Goal: Use online tool/utility: Utilize a website feature to perform a specific function

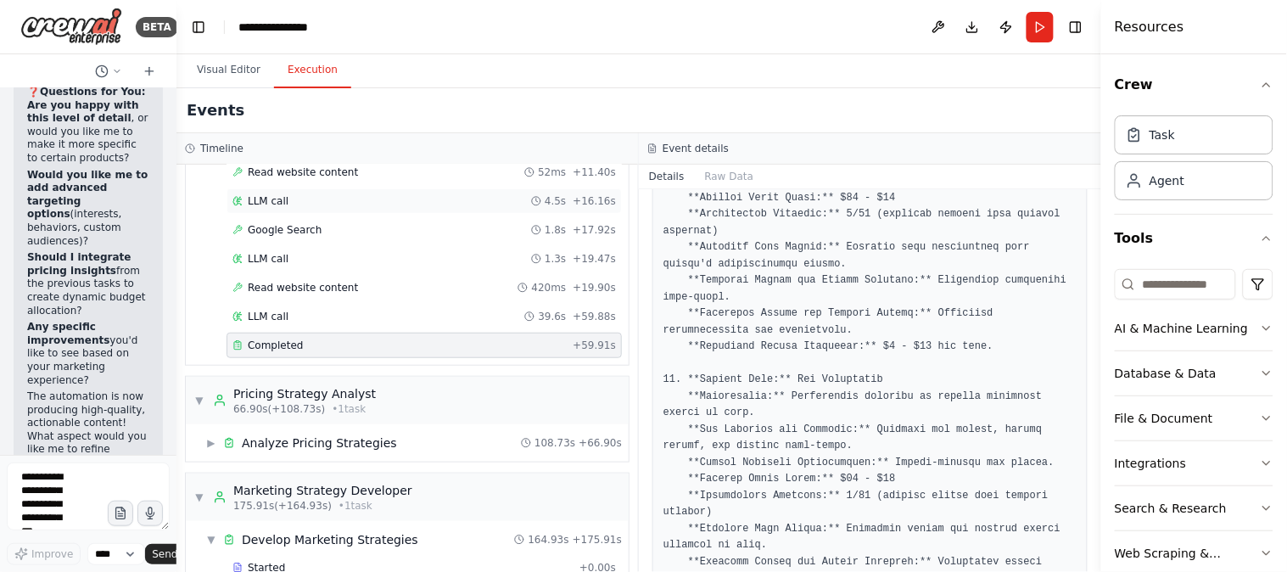
scroll to position [314, 0]
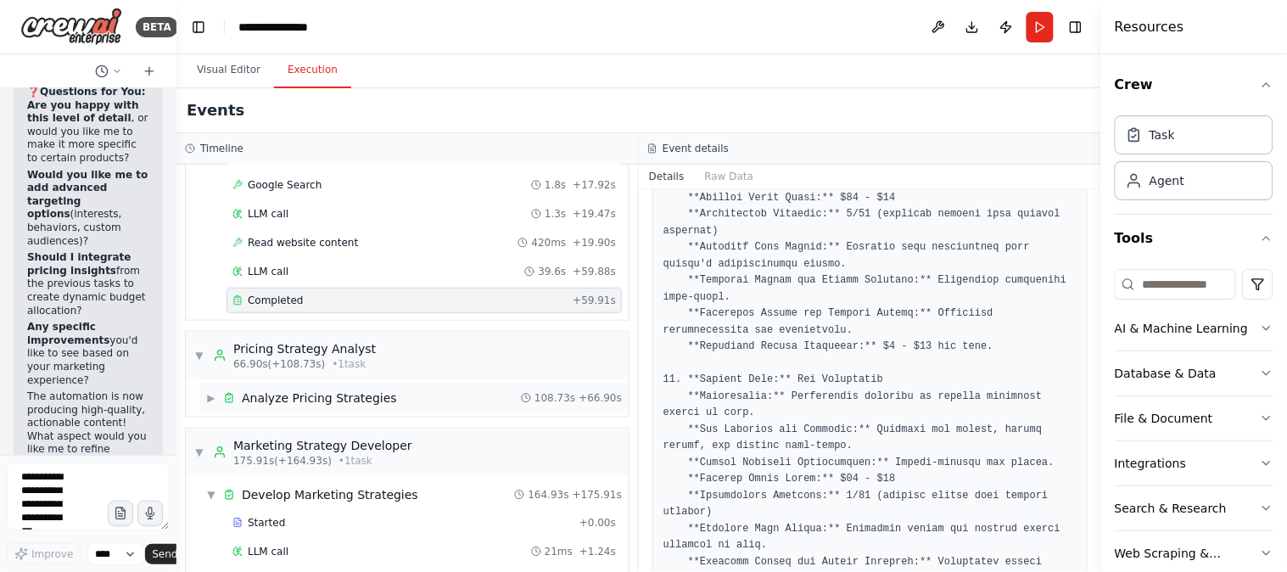
click at [213, 401] on span "▶" at bounding box center [211, 398] width 10 height 14
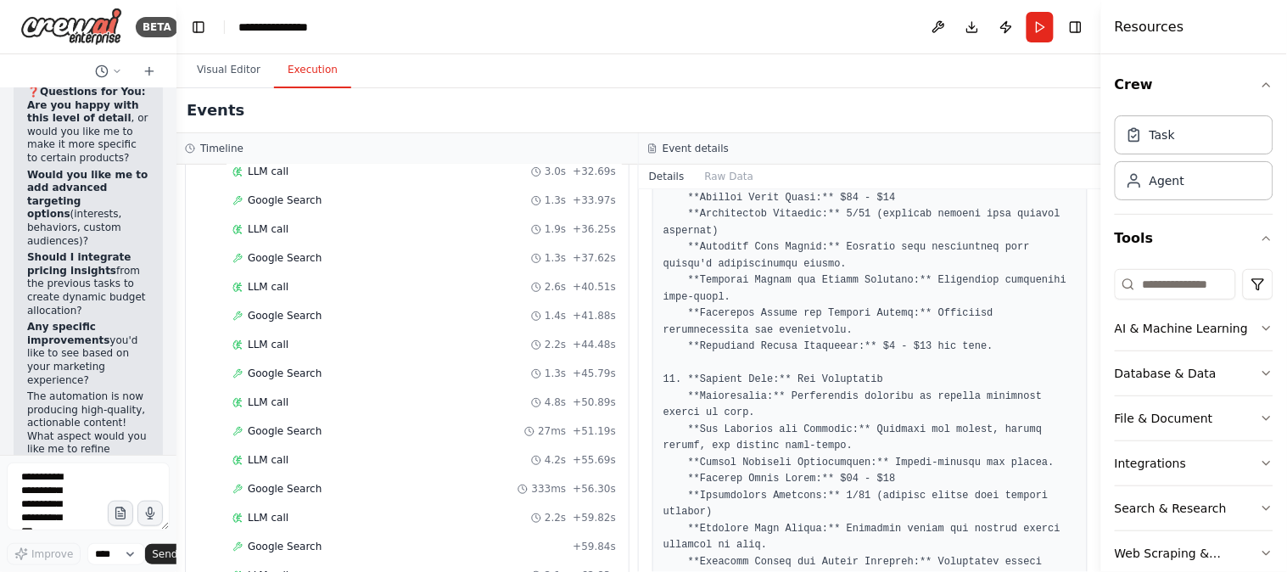
scroll to position [1256, 0]
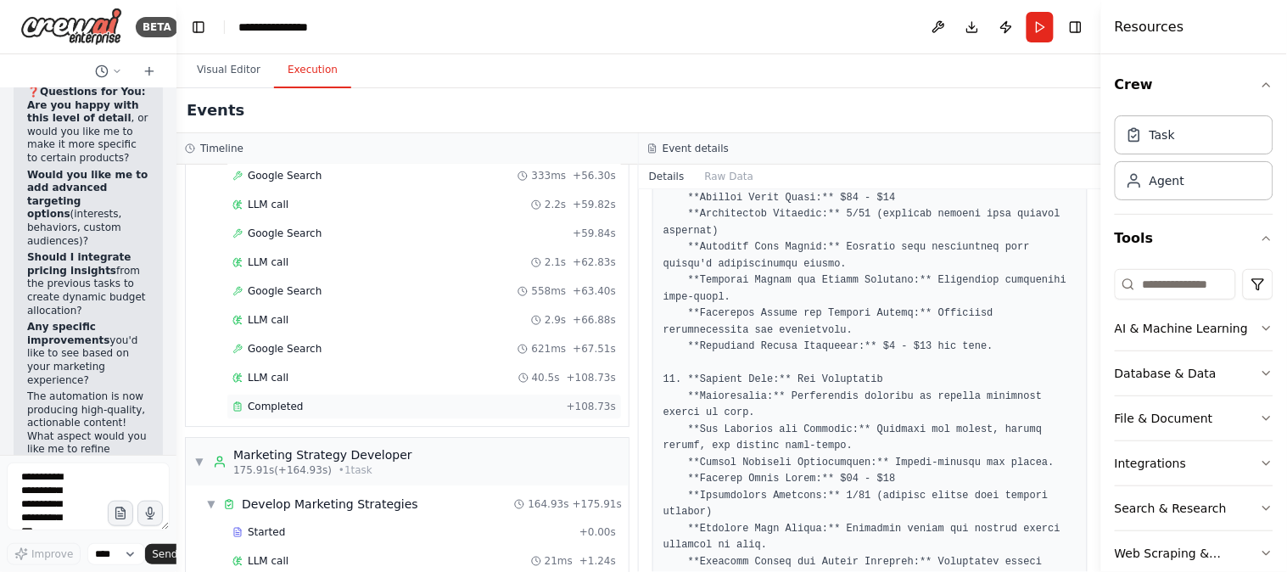
click at [316, 413] on div "Completed" at bounding box center [395, 407] width 327 height 14
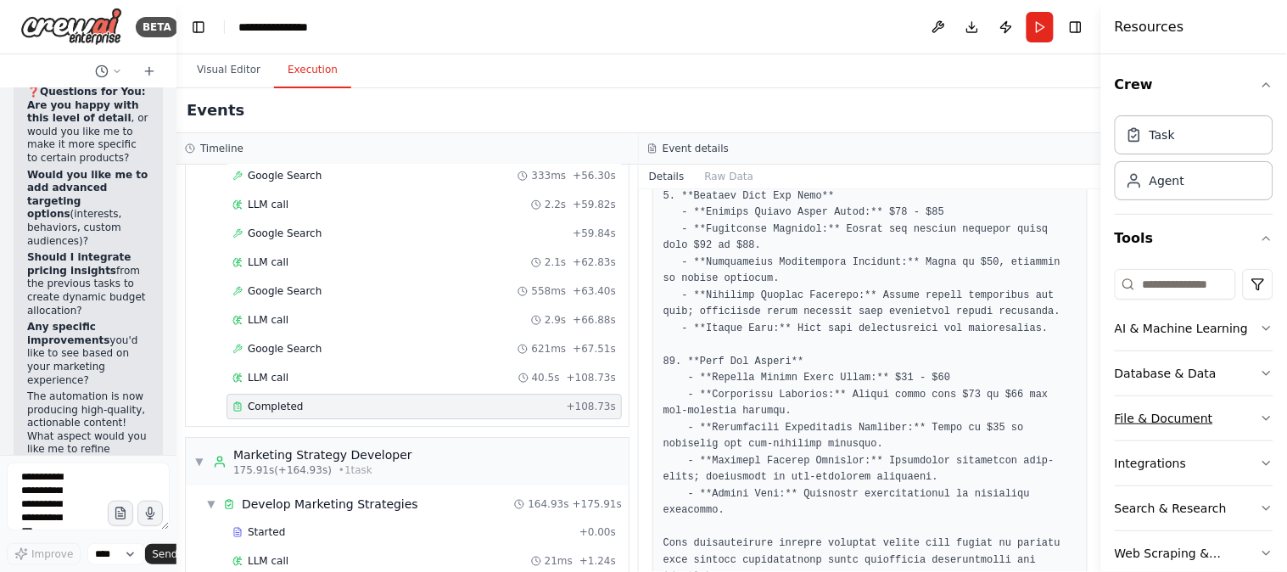
click at [1260, 425] on icon "button" at bounding box center [1267, 418] width 14 height 14
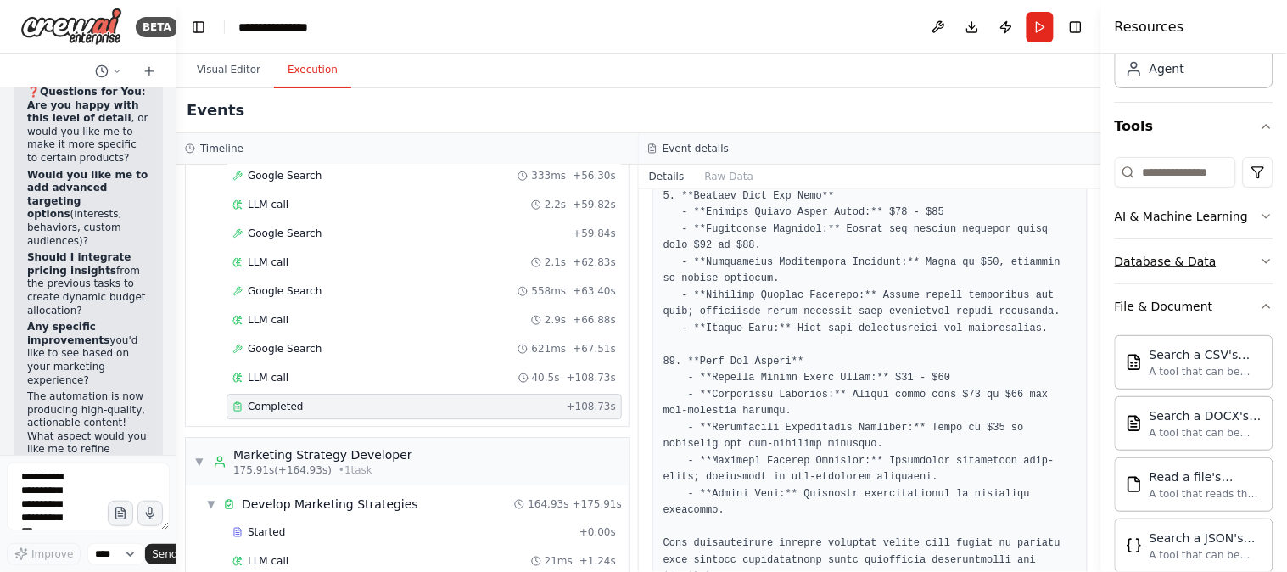
scroll to position [157, 0]
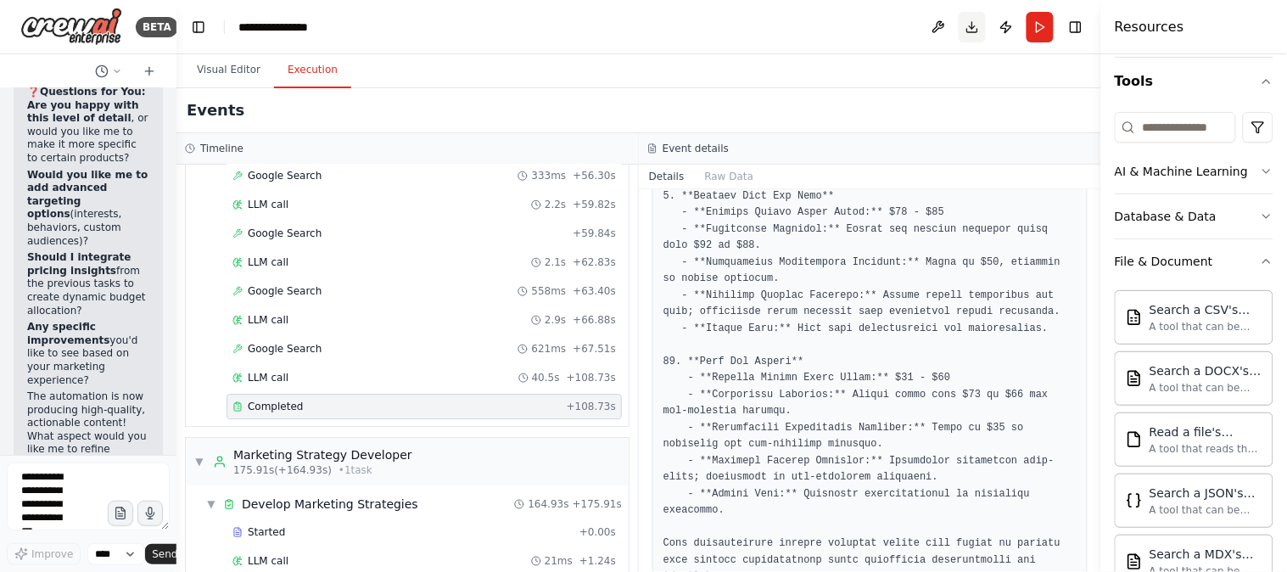
click at [970, 26] on button "Download" at bounding box center [972, 27] width 27 height 31
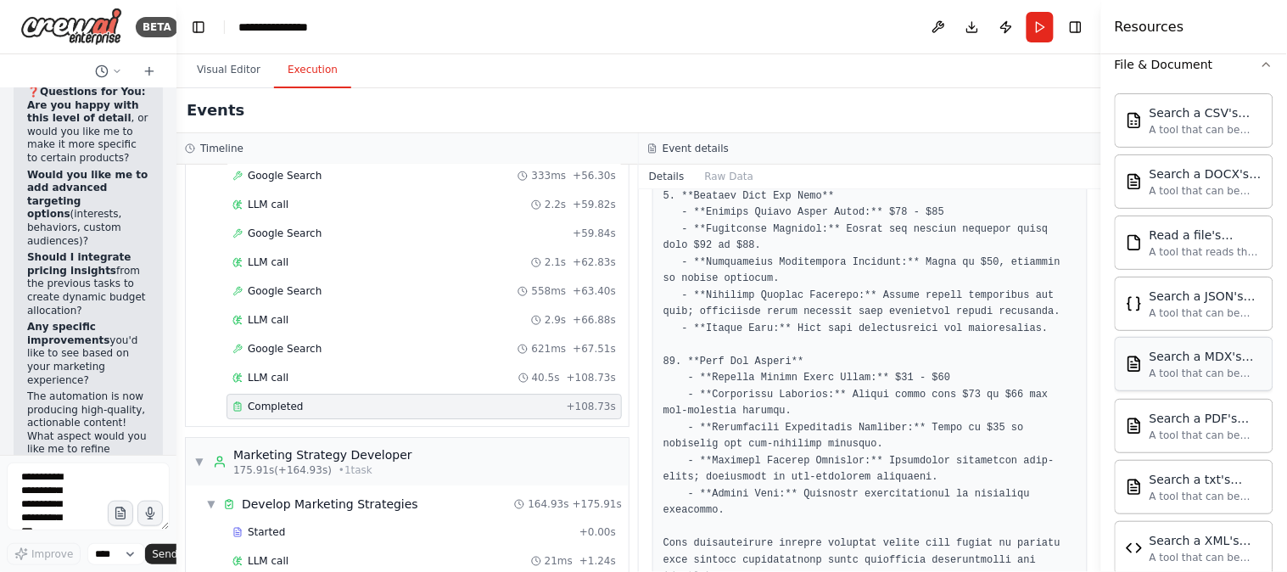
scroll to position [535, 0]
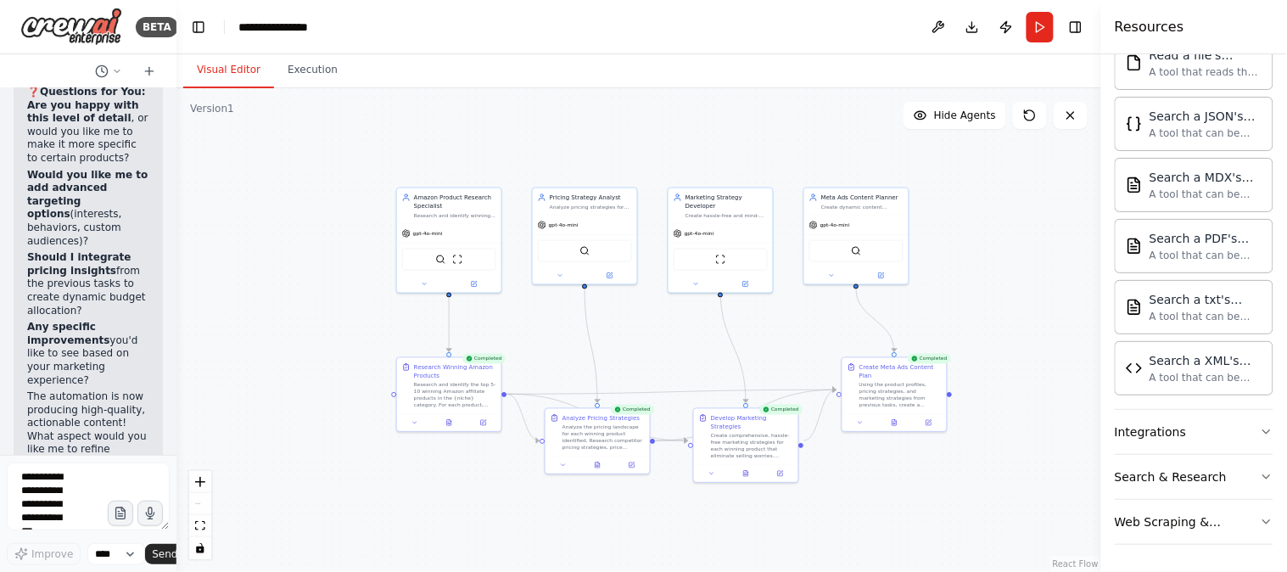
click at [212, 60] on button "Visual Editor" at bounding box center [228, 71] width 91 height 36
click at [195, 528] on icon "fit view" at bounding box center [200, 525] width 10 height 9
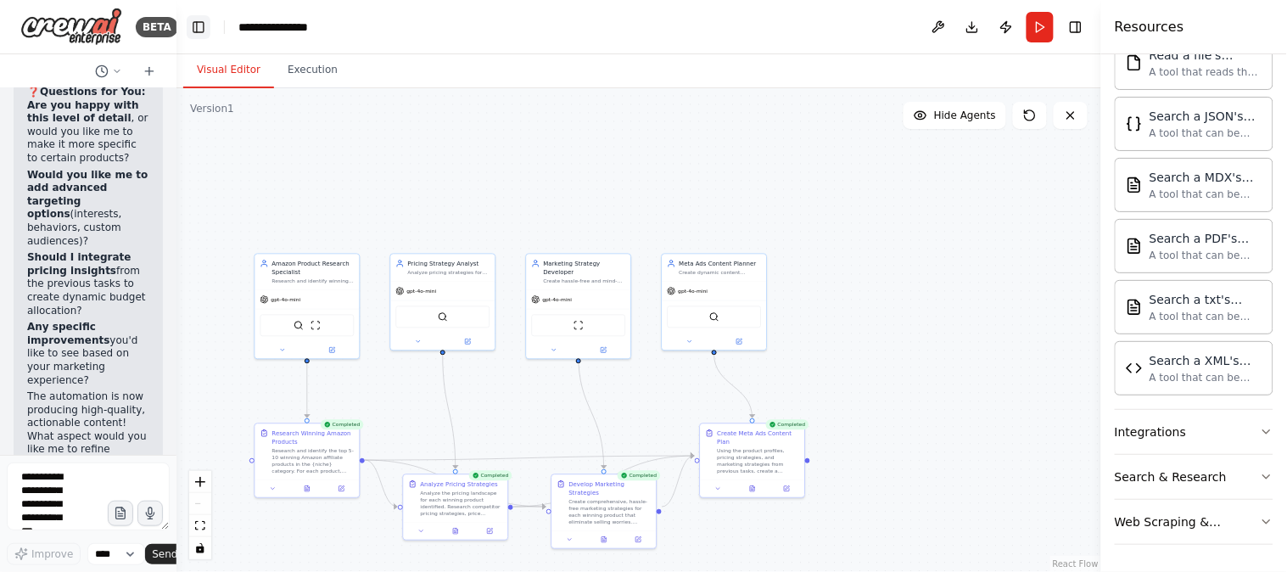
click at [195, 29] on button "Toggle Left Sidebar" at bounding box center [199, 27] width 24 height 24
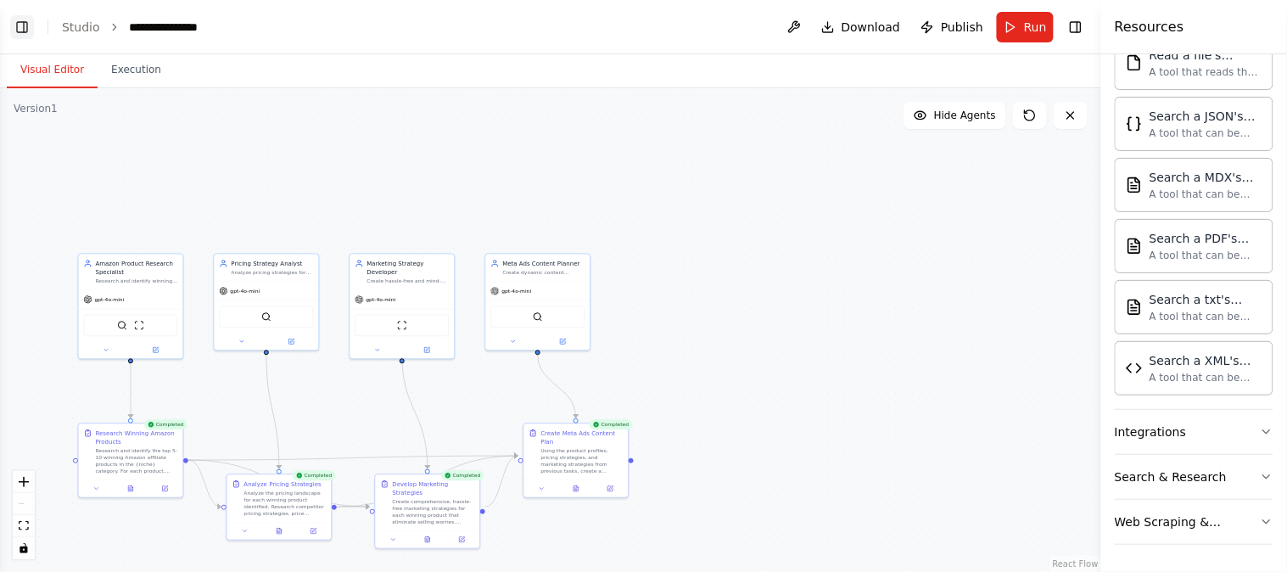
click at [18, 29] on button "Toggle Left Sidebar" at bounding box center [22, 27] width 24 height 24
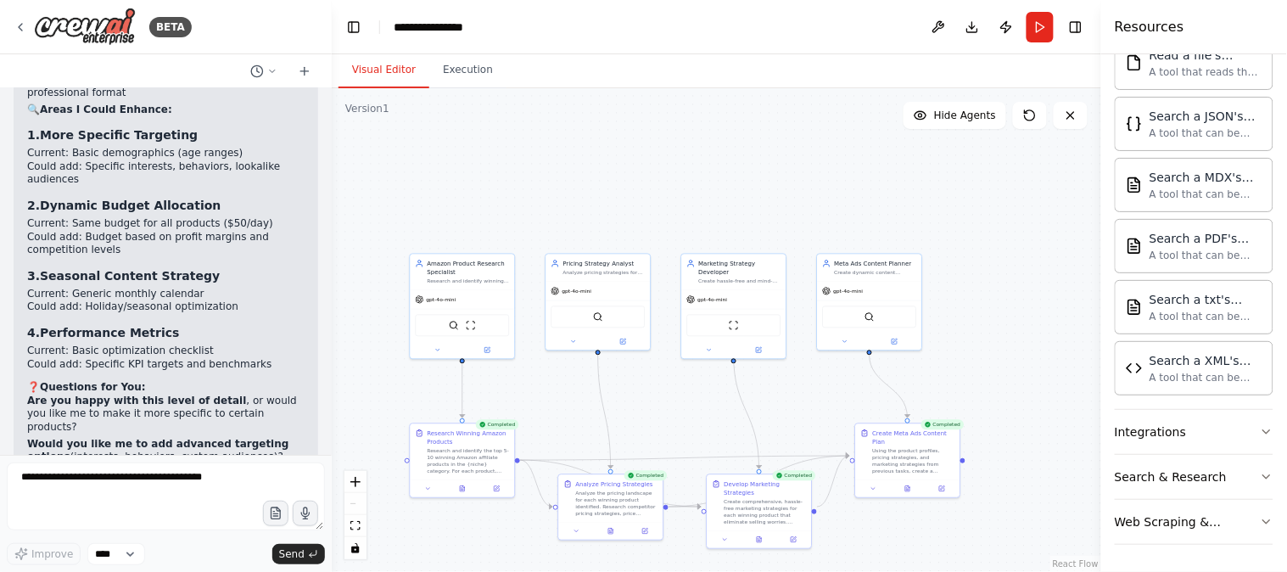
scroll to position [4823, 0]
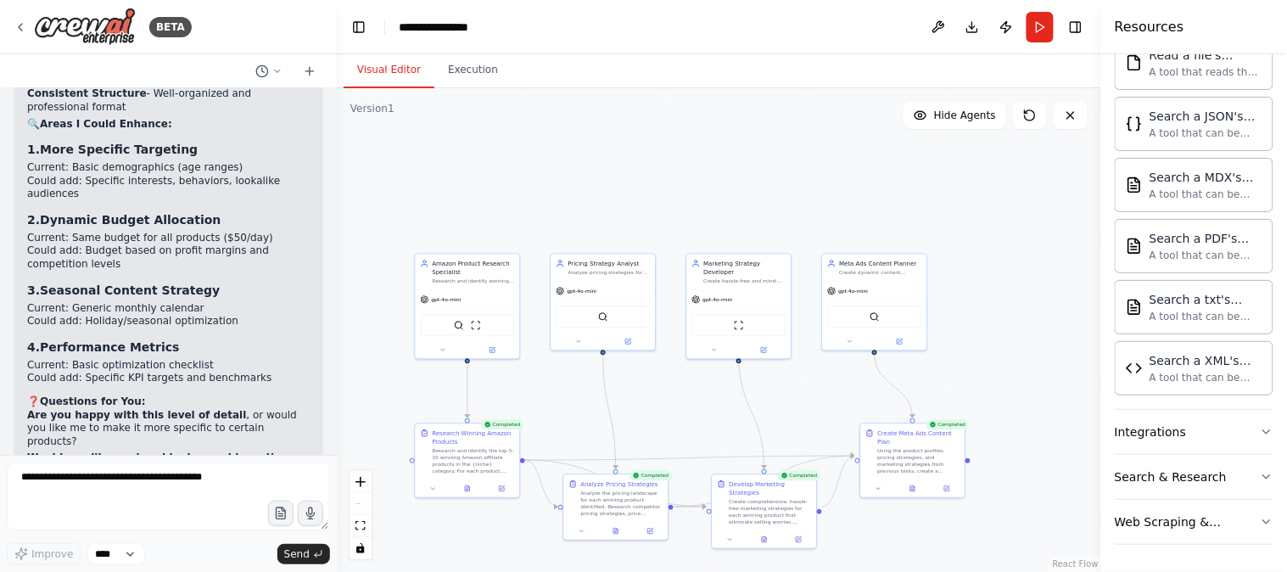
drag, startPoint x: 187, startPoint y: 153, endPoint x: 337, endPoint y: 180, distance: 152.6
click at [337, 180] on div "BETA Amazon affiliate winning products select for us. create best price each wi…" at bounding box center [643, 286] width 1287 height 572
click at [281, 70] on icon at bounding box center [277, 71] width 10 height 10
click at [426, 181] on div ".deletable-edge-delete-btn { width: 20px; height: 20px; border: 0px solid #ffff…" at bounding box center [719, 330] width 764 height 484
click at [278, 511] on div at bounding box center [168, 286] width 337 height 572
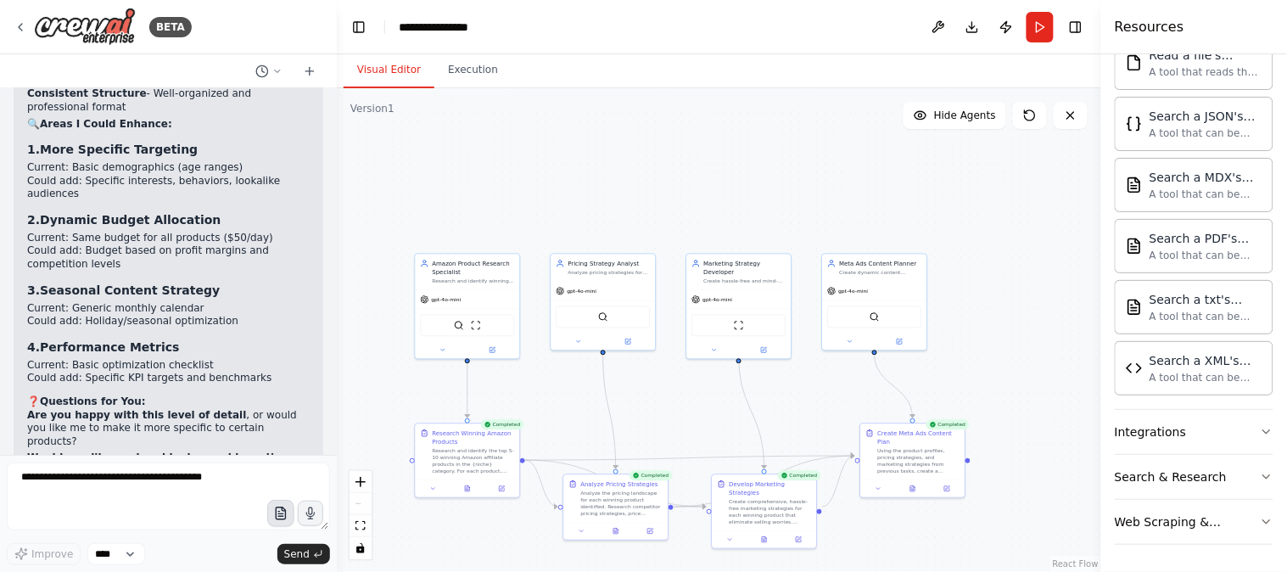
click at [280, 511] on icon "button" at bounding box center [280, 513] width 14 height 14
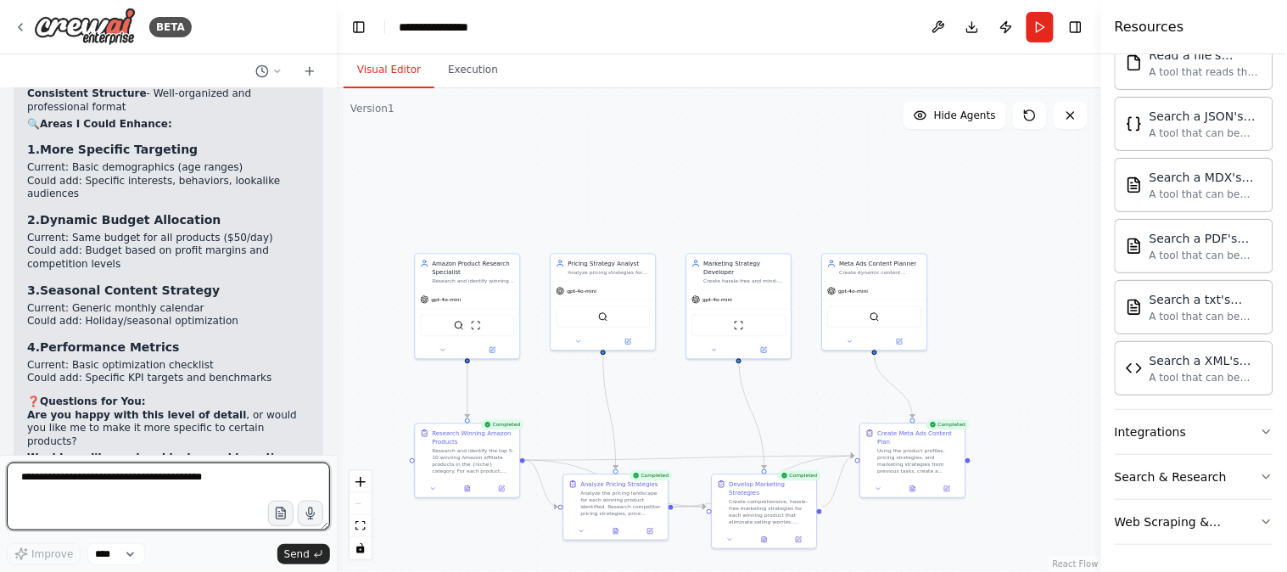
click at [176, 490] on textarea at bounding box center [168, 496] width 323 height 68
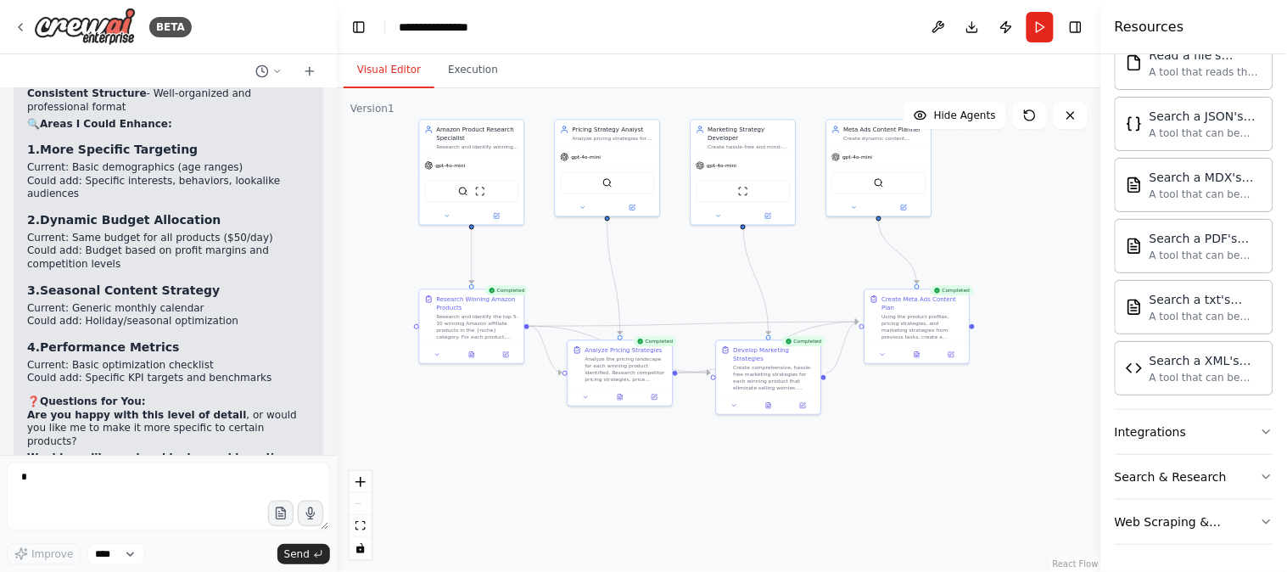
drag, startPoint x: 677, startPoint y: 424, endPoint x: 685, endPoint y: 289, distance: 135.1
click at [685, 289] on div ".deletable-edge-delete-btn { width: 20px; height: 20px; border: 0px solid #ffff…" at bounding box center [719, 330] width 764 height 484
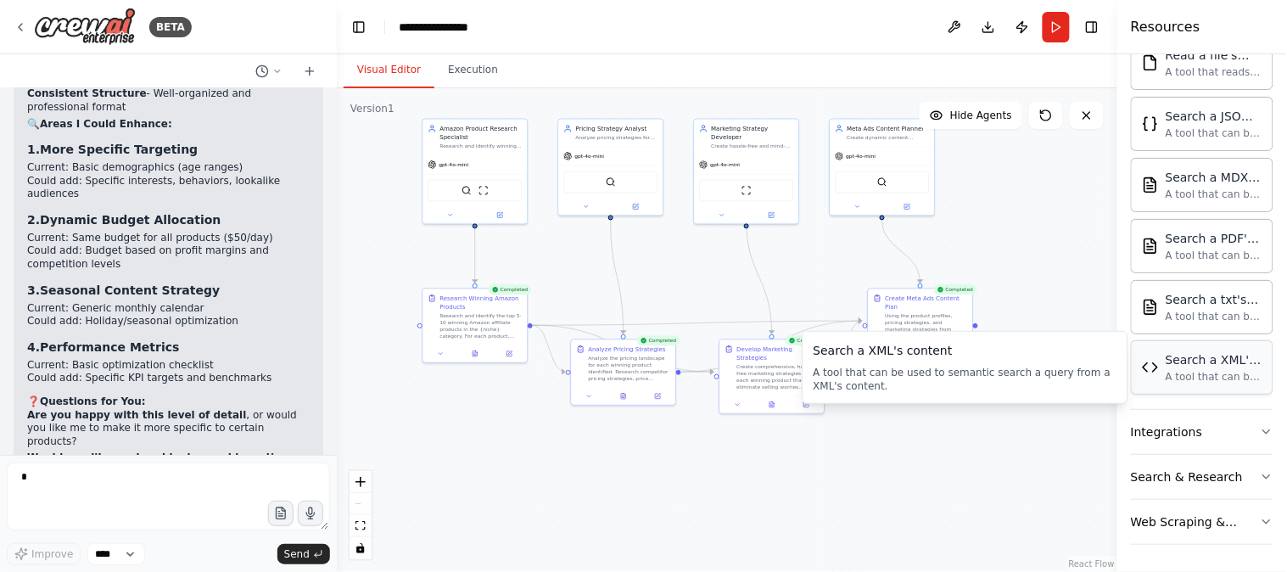
drag, startPoint x: 1101, startPoint y: 327, endPoint x: 1216, endPoint y: 375, distance: 124.8
click at [1216, 375] on div "Resources Crew Task Agent Tools AI & Machine Learning Database & Data File & Do…" at bounding box center [1202, 286] width 170 height 572
click at [803, 514] on div ".deletable-edge-delete-btn { width: 20px; height: 20px; border: 0px solid #ffff…" at bounding box center [727, 330] width 780 height 484
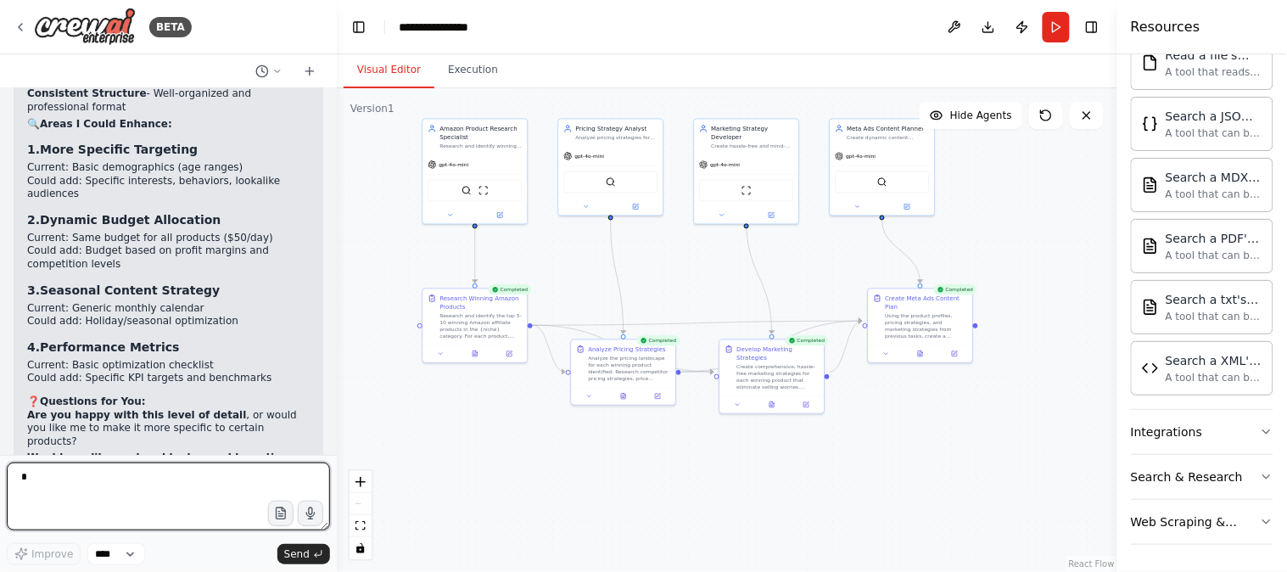
click at [124, 494] on textarea at bounding box center [168, 496] width 323 height 68
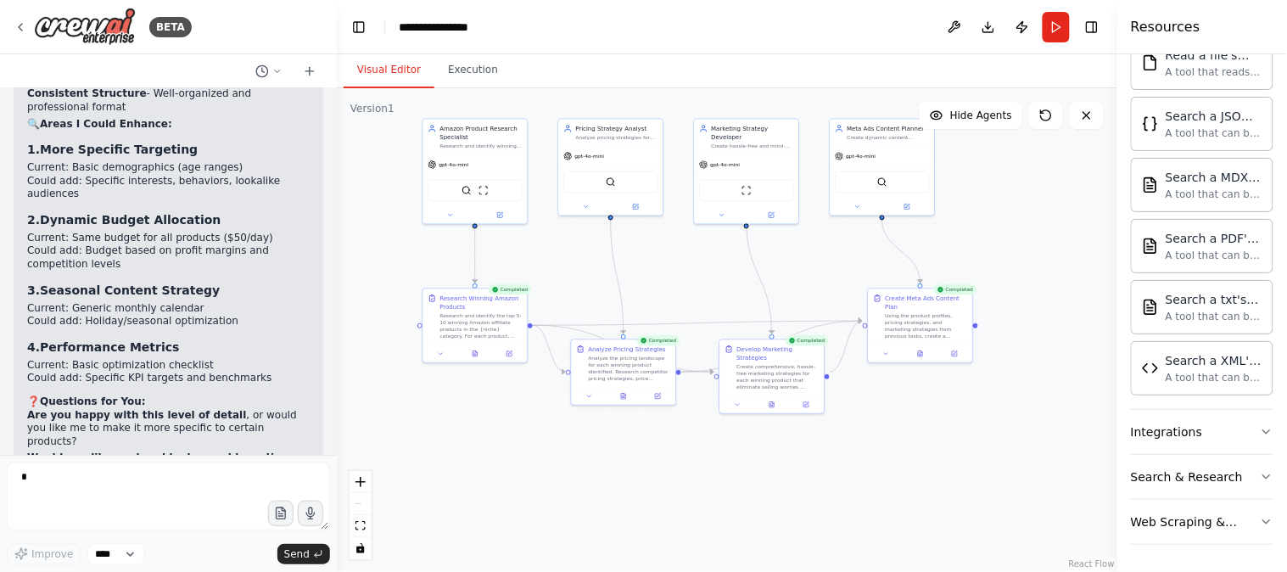
click at [450, 437] on div ".deletable-edge-delete-btn { width: 20px; height: 20px; border: 0px solid #ffff…" at bounding box center [727, 330] width 780 height 484
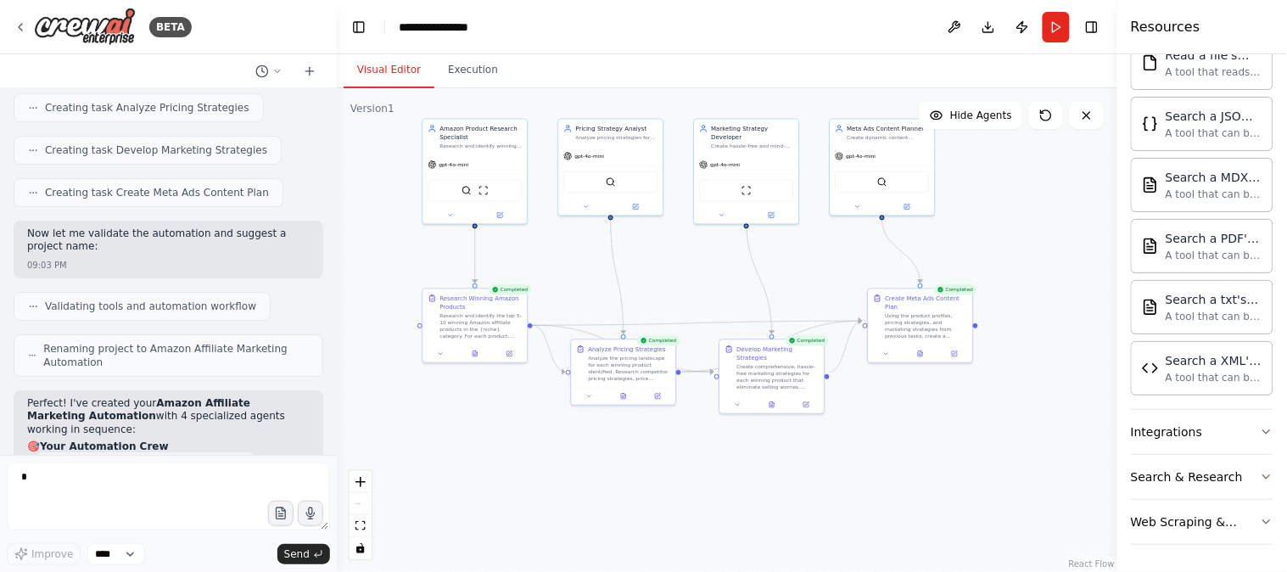
scroll to position [1524, 0]
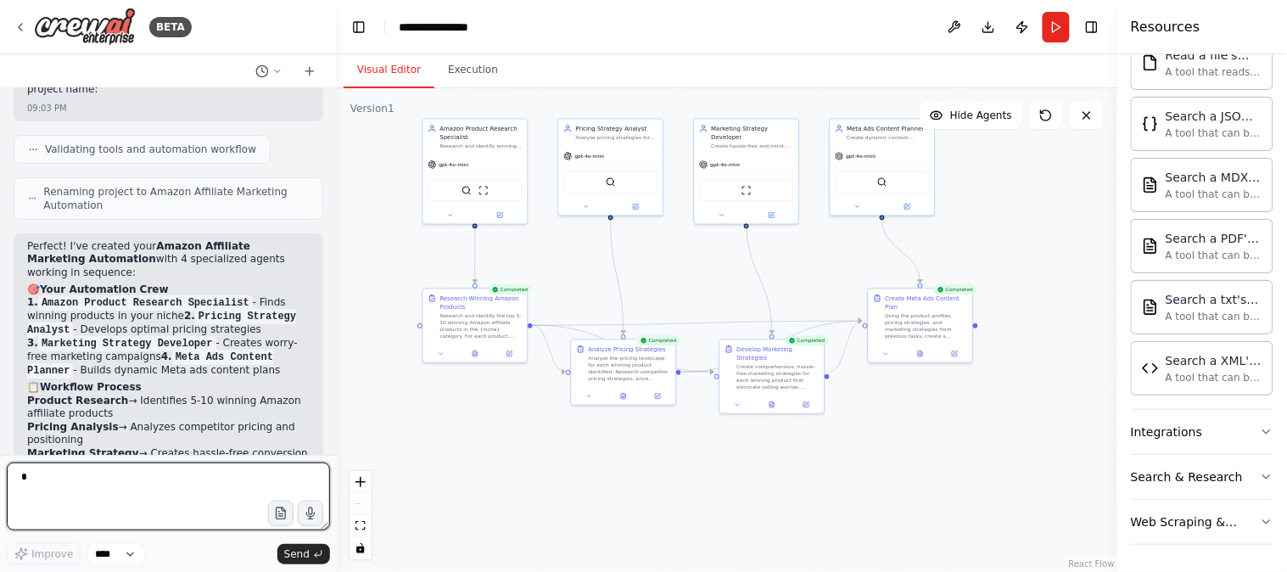
click at [85, 489] on textarea at bounding box center [168, 496] width 323 height 68
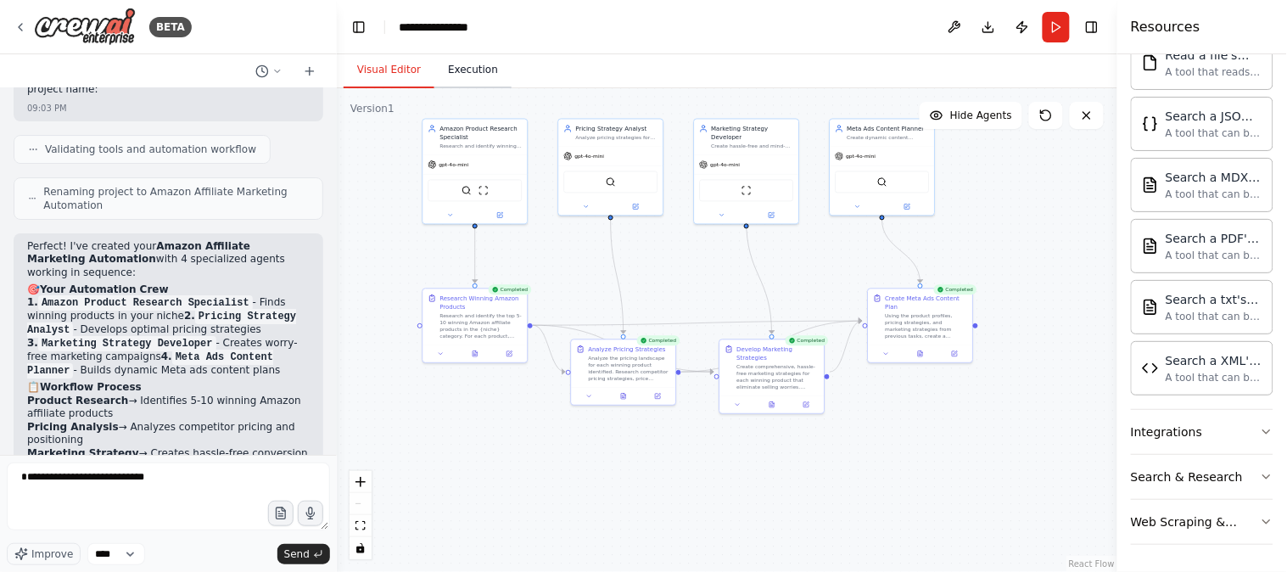
click at [465, 80] on button "Execution" at bounding box center [472, 71] width 77 height 36
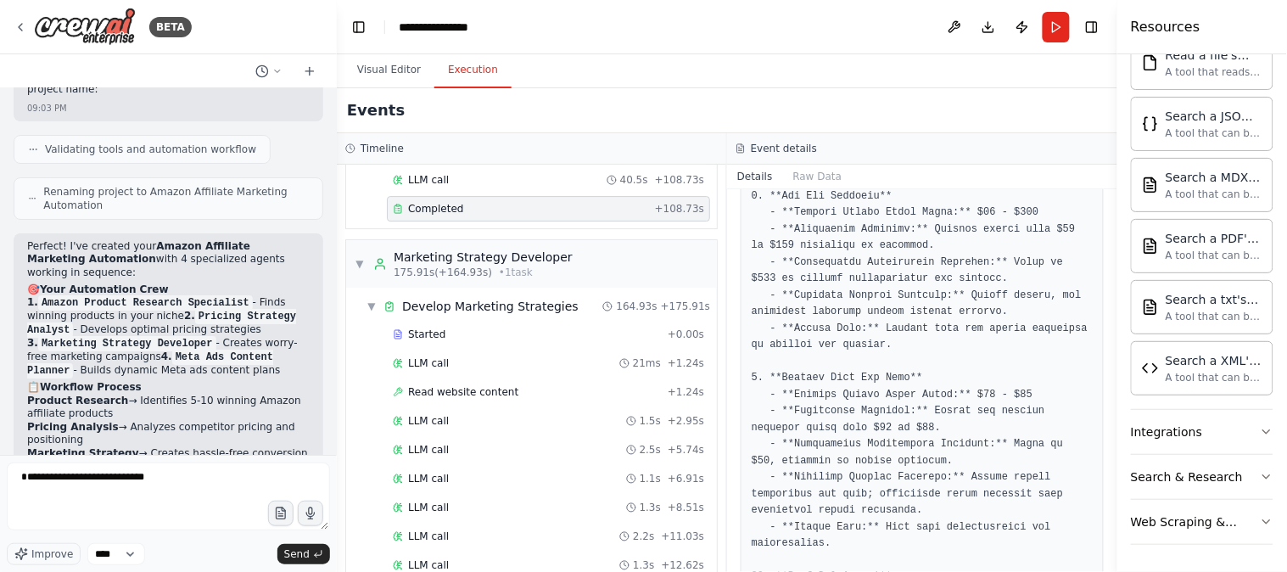
scroll to position [1413, 0]
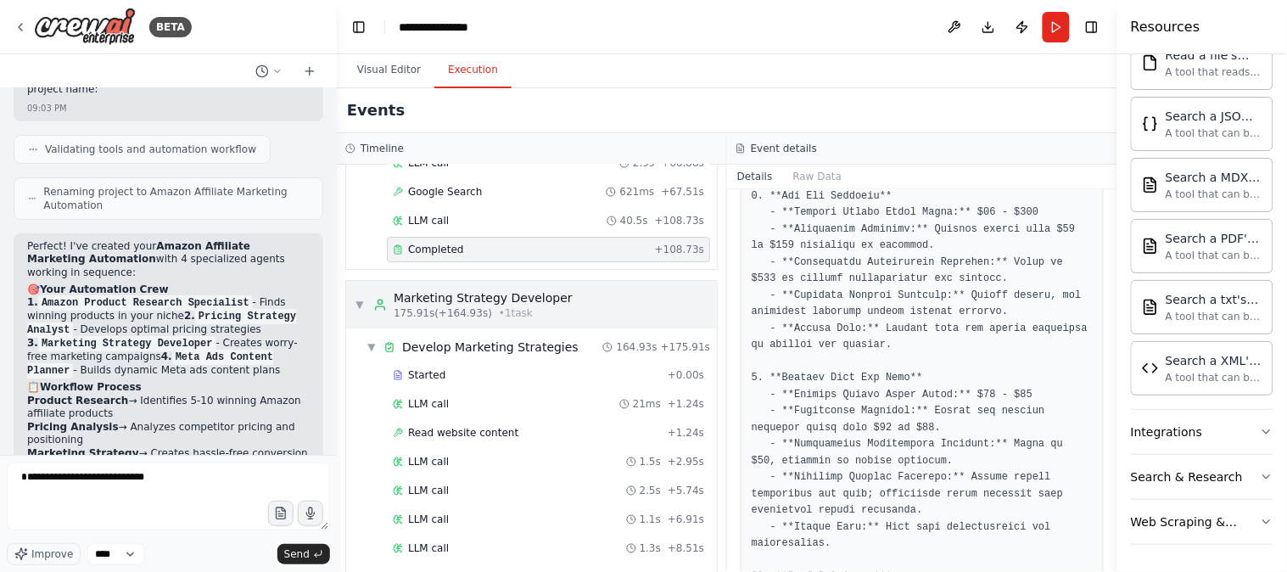
click at [355, 308] on span "▼" at bounding box center [360, 305] width 10 height 14
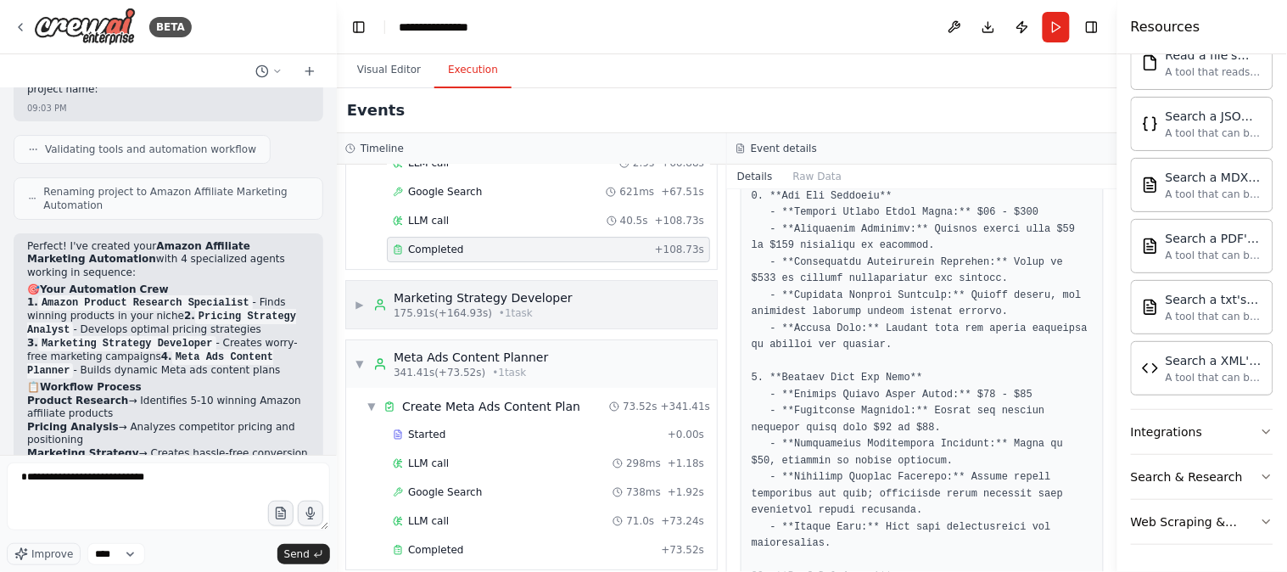
click at [355, 308] on span "▶" at bounding box center [360, 305] width 10 height 14
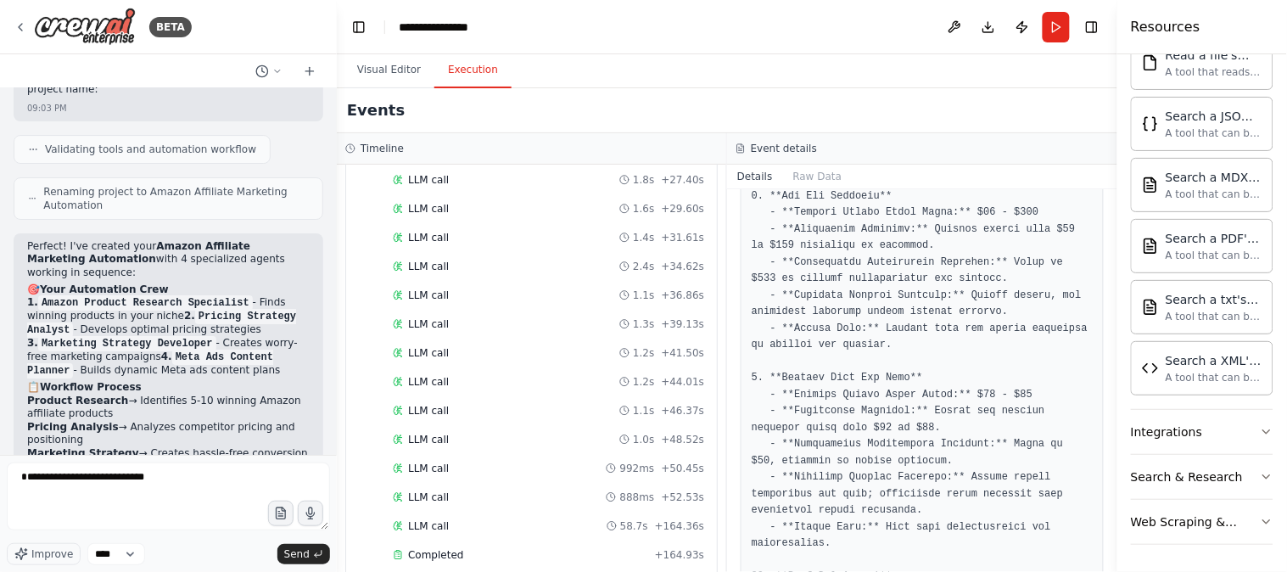
scroll to position [2318, 0]
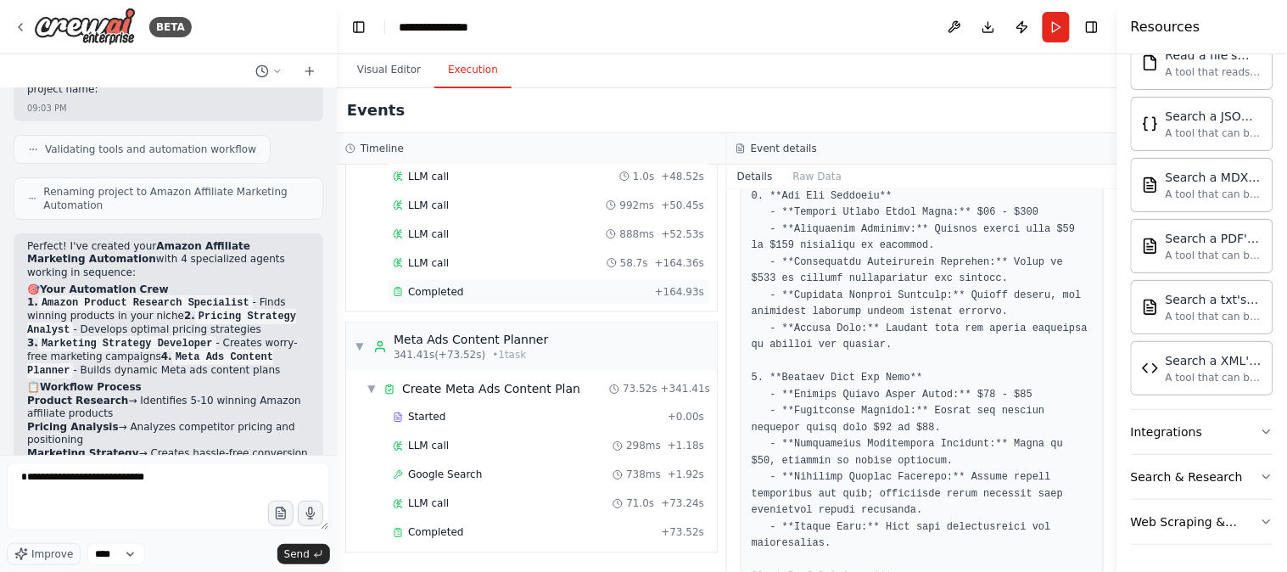
click at [461, 294] on div "Completed" at bounding box center [520, 292] width 255 height 14
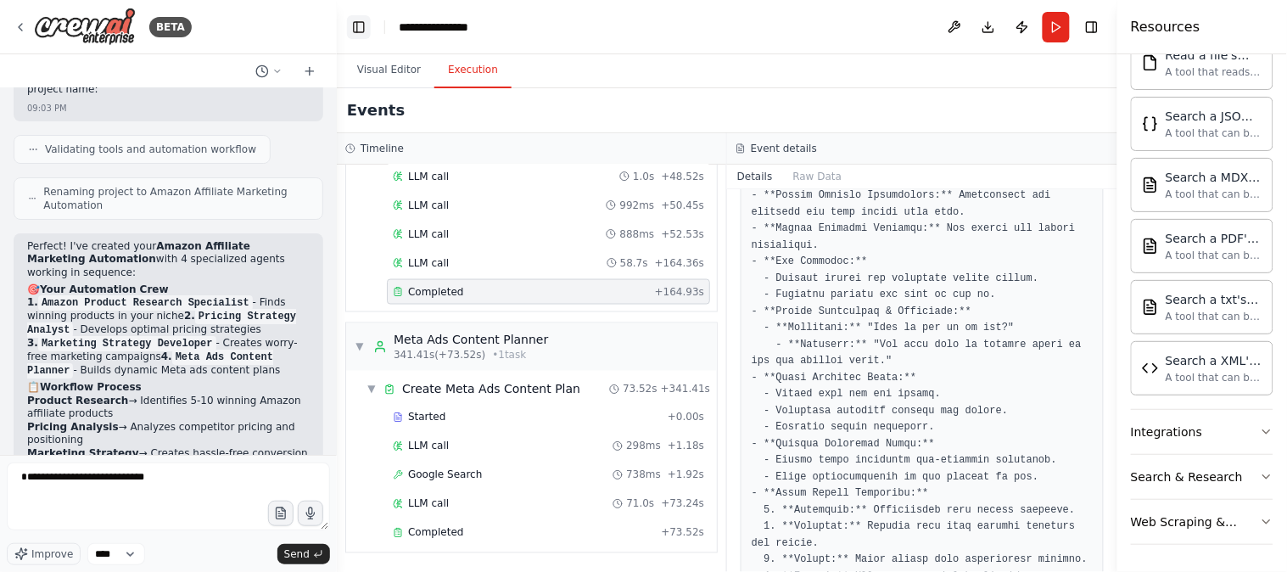
click at [360, 19] on button "Toggle Left Sidebar" at bounding box center [359, 27] width 24 height 24
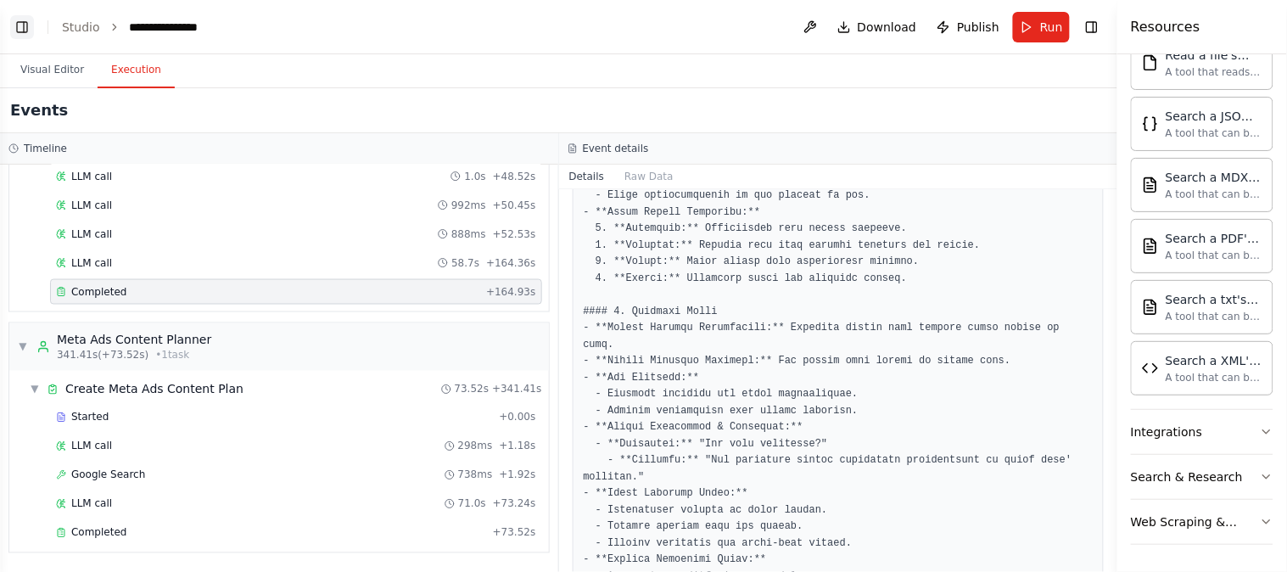
scroll to position [1758, 0]
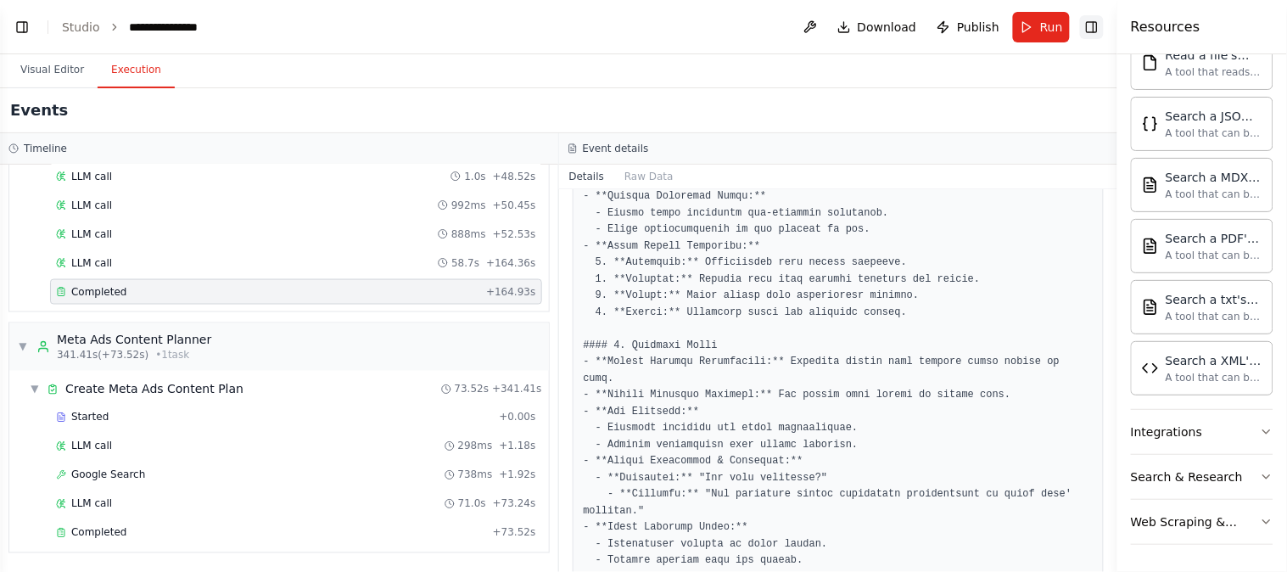
click at [1083, 28] on button "Toggle Right Sidebar" at bounding box center [1092, 27] width 24 height 24
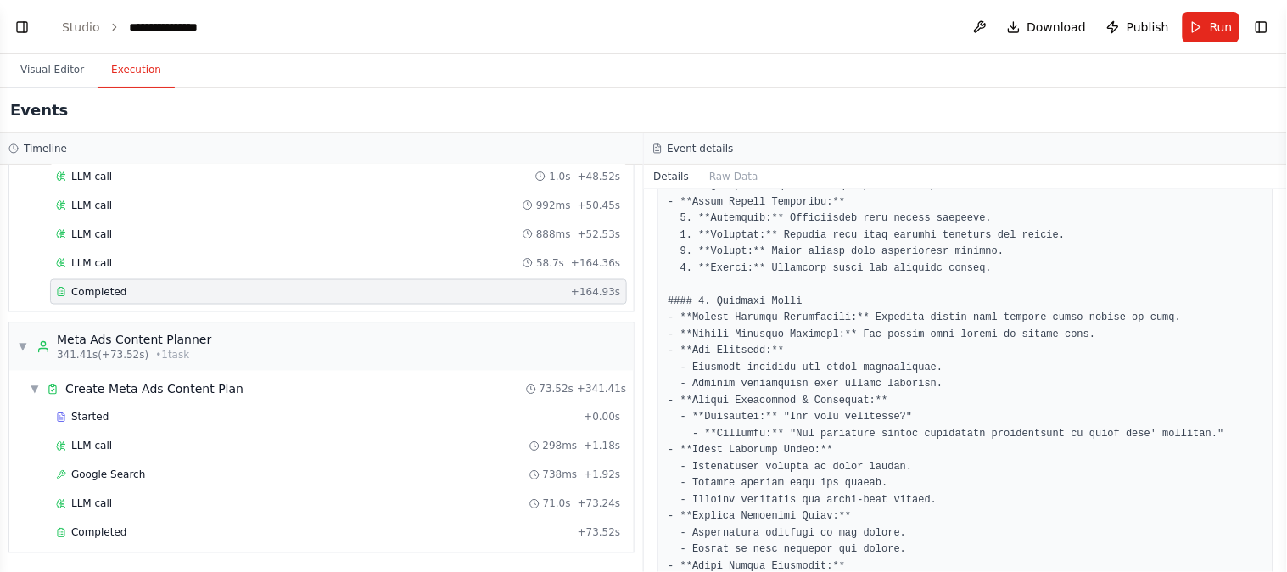
scroll to position [1915, 0]
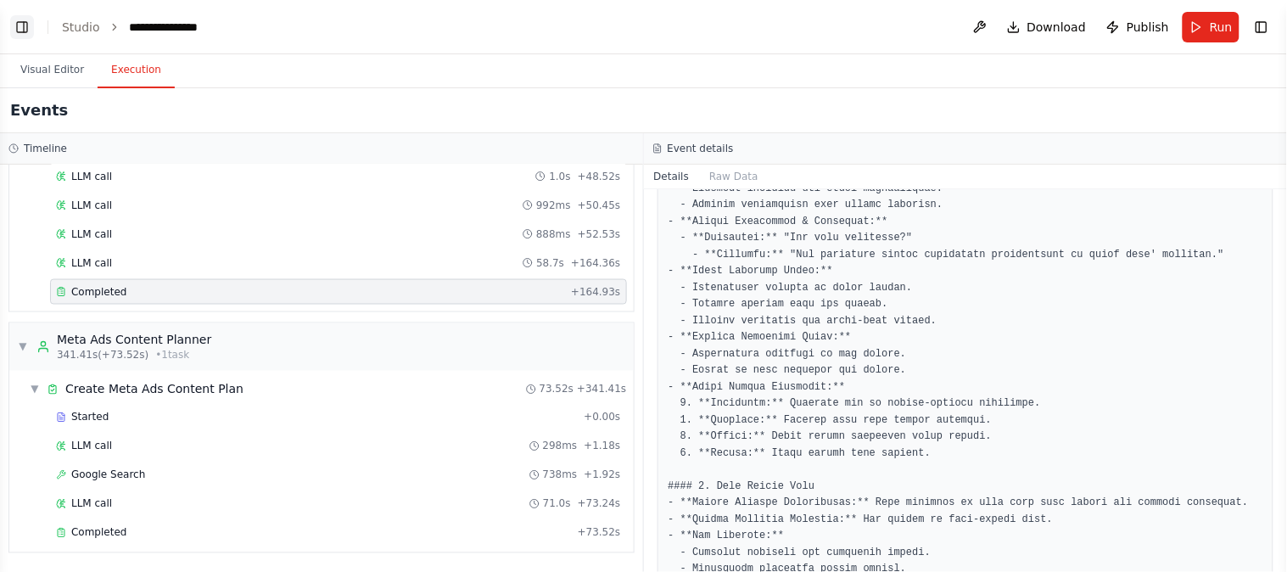
click at [25, 31] on button "Toggle Left Sidebar" at bounding box center [22, 27] width 24 height 24
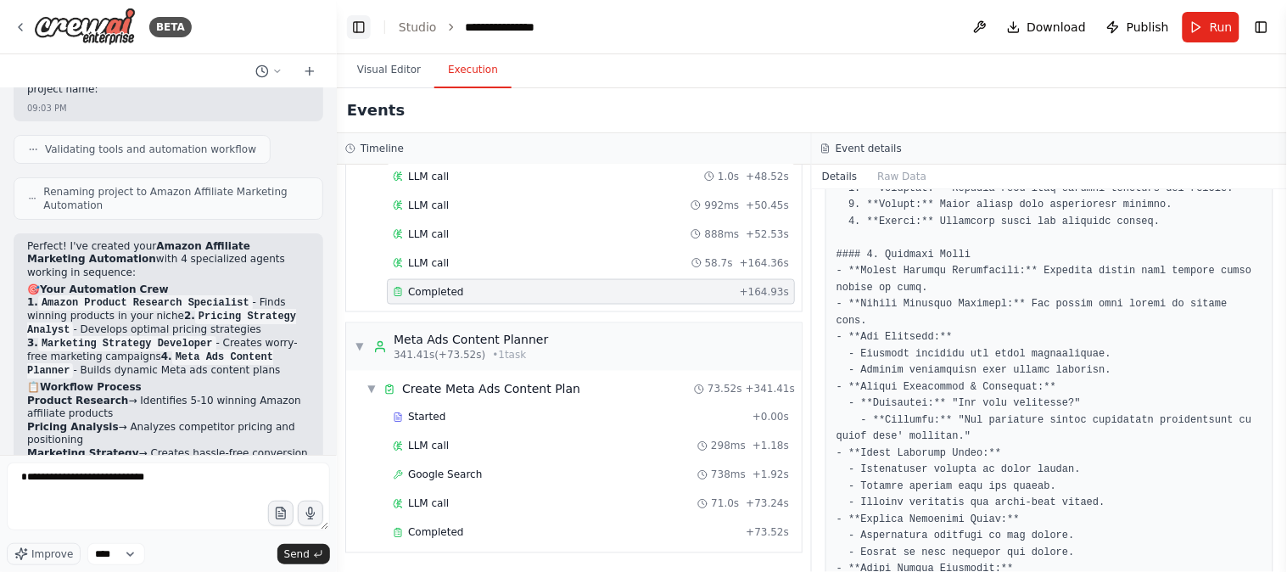
scroll to position [1932, 0]
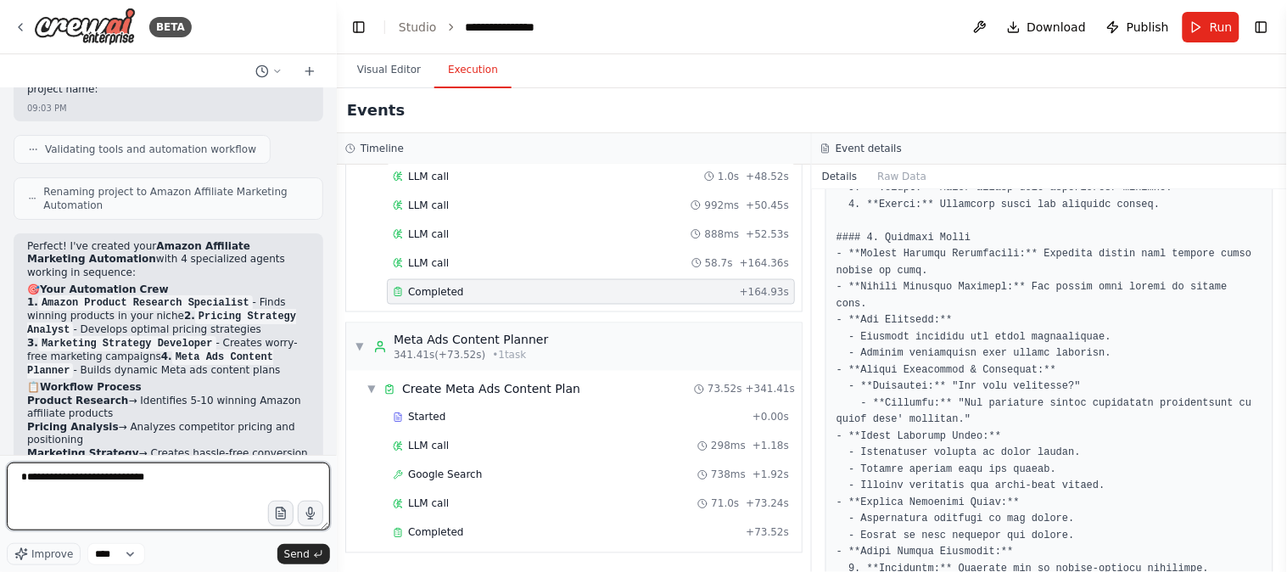
click at [212, 485] on textarea "**********" at bounding box center [168, 496] width 323 height 68
click at [165, 476] on textarea "**********" at bounding box center [168, 496] width 323 height 68
click at [217, 484] on textarea "**********" at bounding box center [168, 496] width 323 height 68
click at [219, 489] on textarea "**********" at bounding box center [168, 496] width 323 height 68
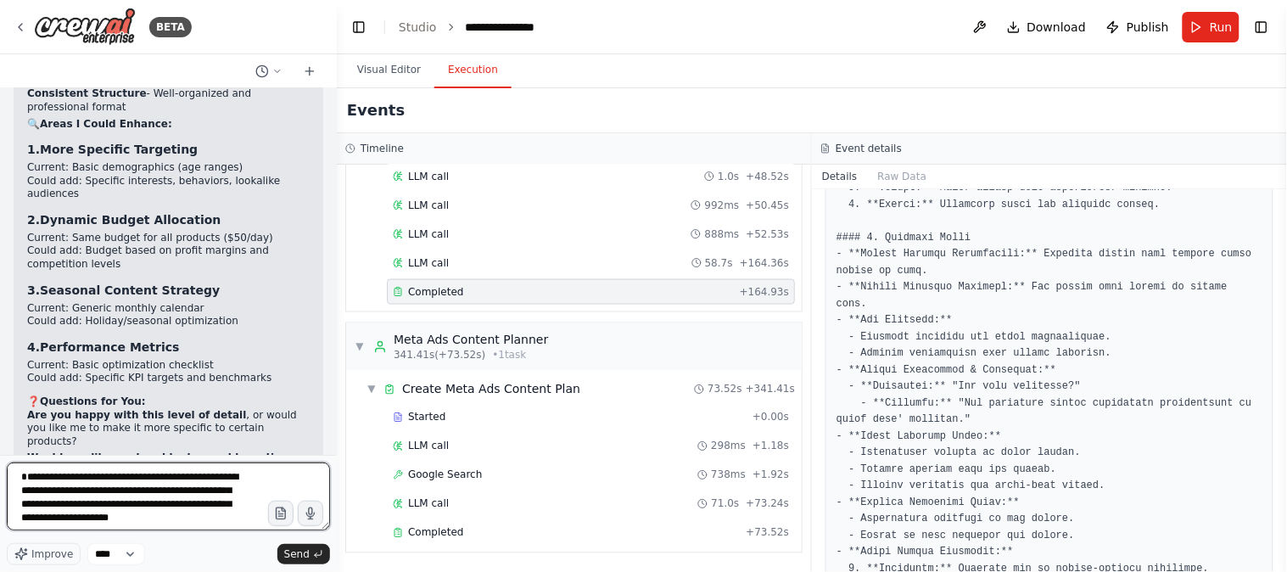
scroll to position [9, 0]
click at [23, 524] on textarea "**********" at bounding box center [168, 496] width 323 height 68
click at [46, 506] on textarea "**********" at bounding box center [168, 496] width 323 height 68
click at [48, 509] on textarea "**********" at bounding box center [168, 496] width 323 height 68
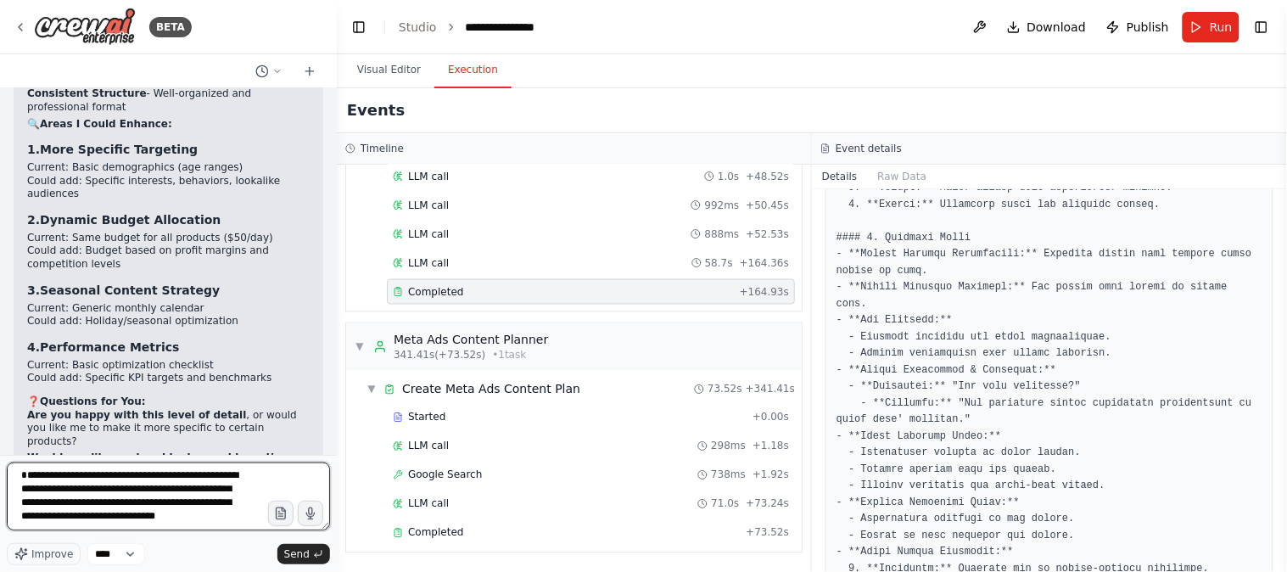
click at [62, 523] on textarea "**********" at bounding box center [168, 496] width 323 height 68
click at [467, 538] on div "Completed" at bounding box center [566, 533] width 346 height 14
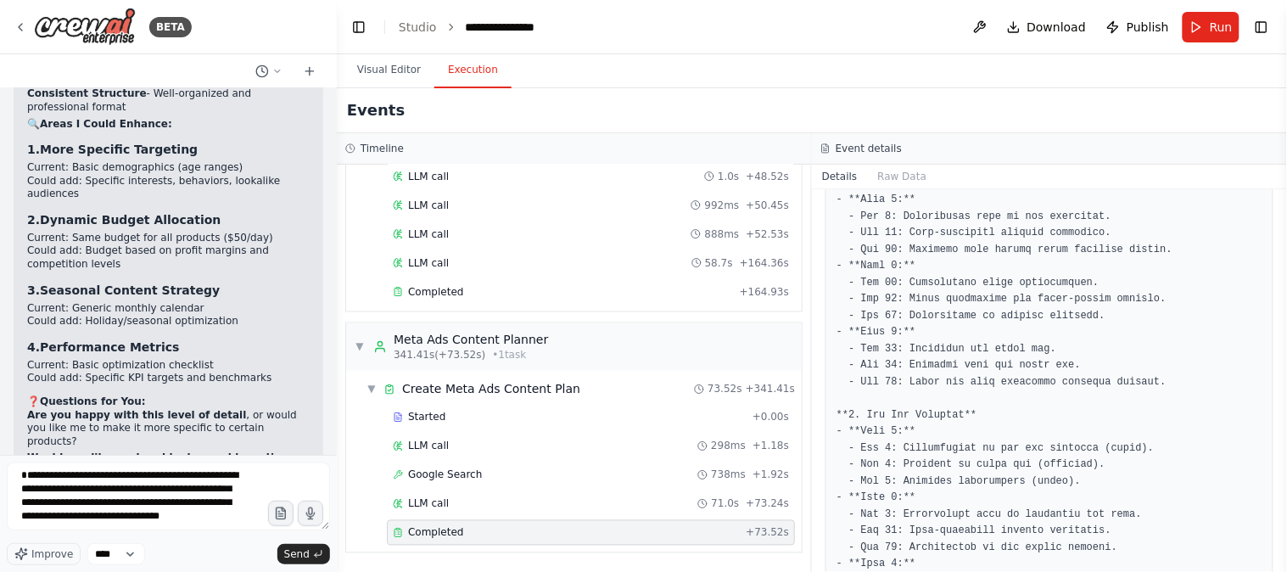
scroll to position [2262, 0]
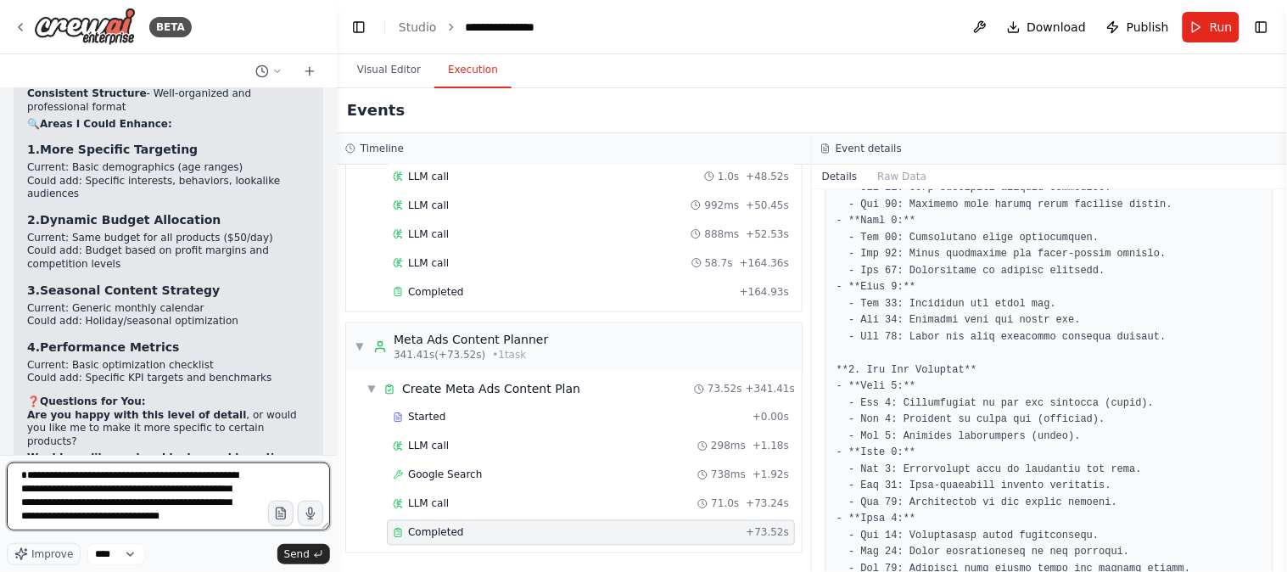
click at [64, 519] on textarea "**********" at bounding box center [168, 496] width 323 height 68
drag, startPoint x: 25, startPoint y: 523, endPoint x: 61, endPoint y: 523, distance: 35.6
click at [61, 523] on textarea "**********" at bounding box center [168, 496] width 323 height 68
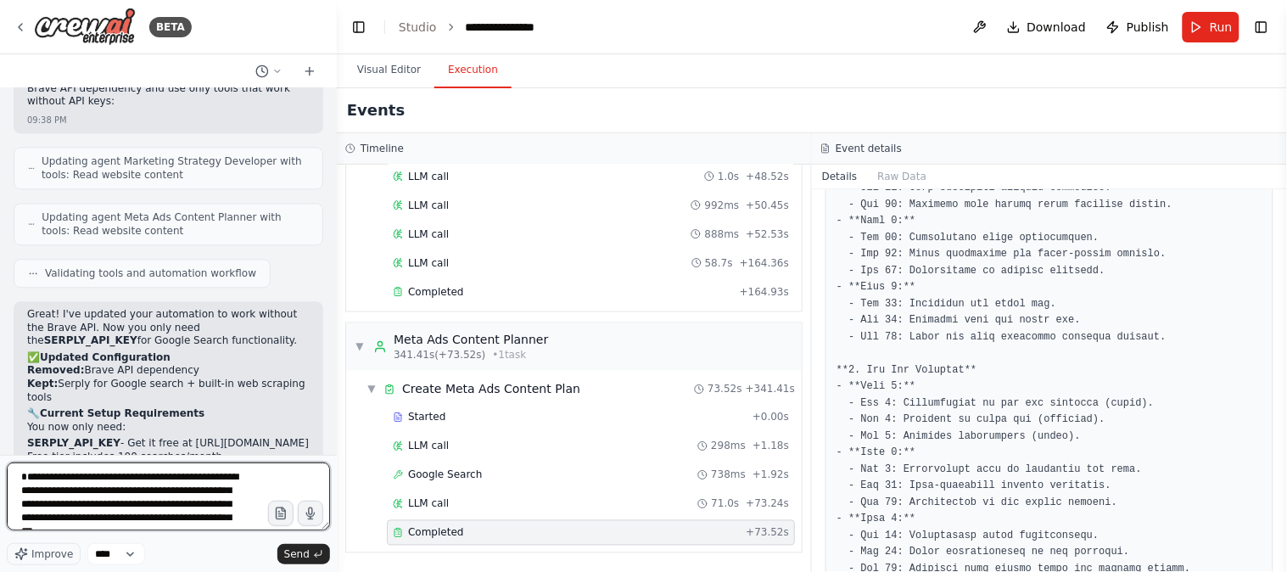
scroll to position [1996, 0]
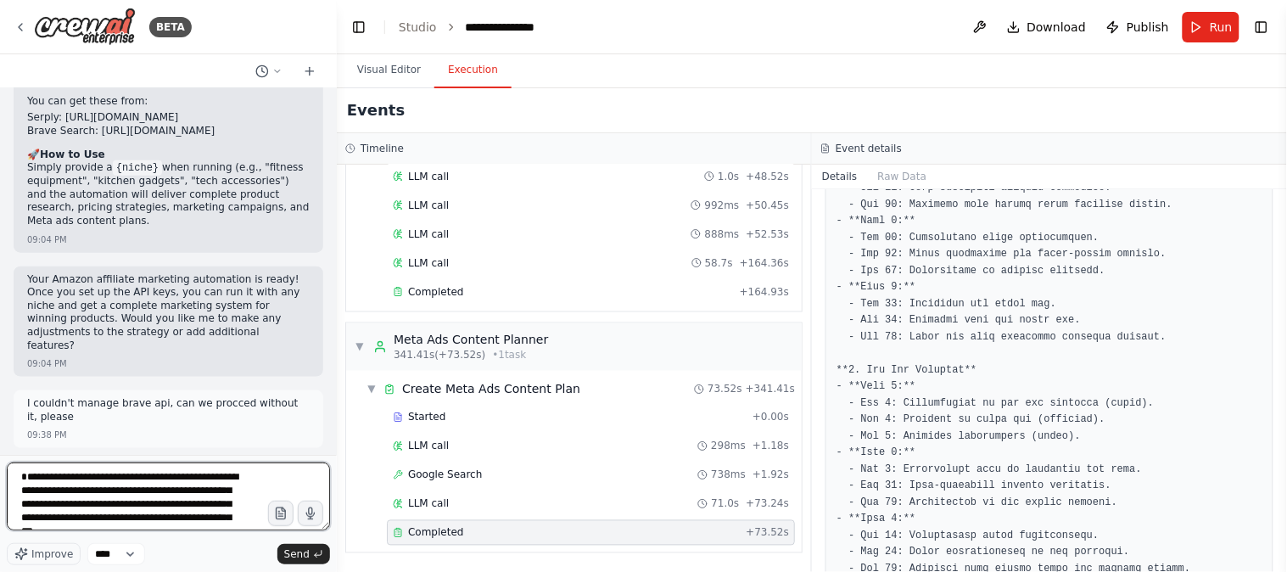
click at [136, 493] on textarea "**********" at bounding box center [168, 496] width 323 height 68
type textarea "**********"
click at [241, 504] on textarea "**********" at bounding box center [168, 496] width 323 height 68
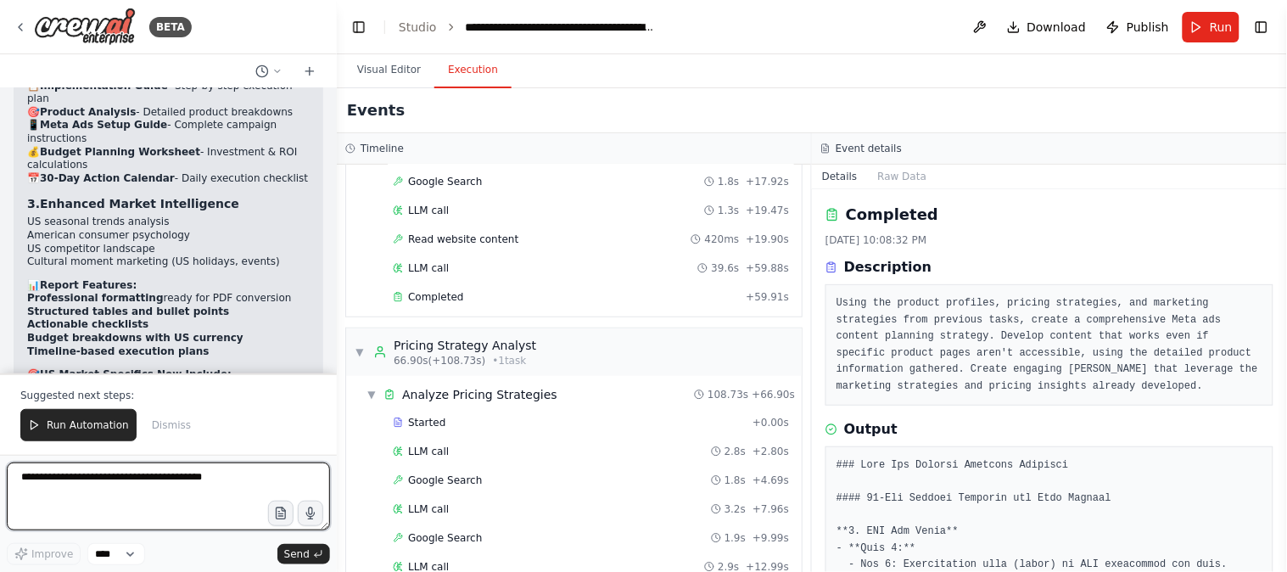
scroll to position [314, 0]
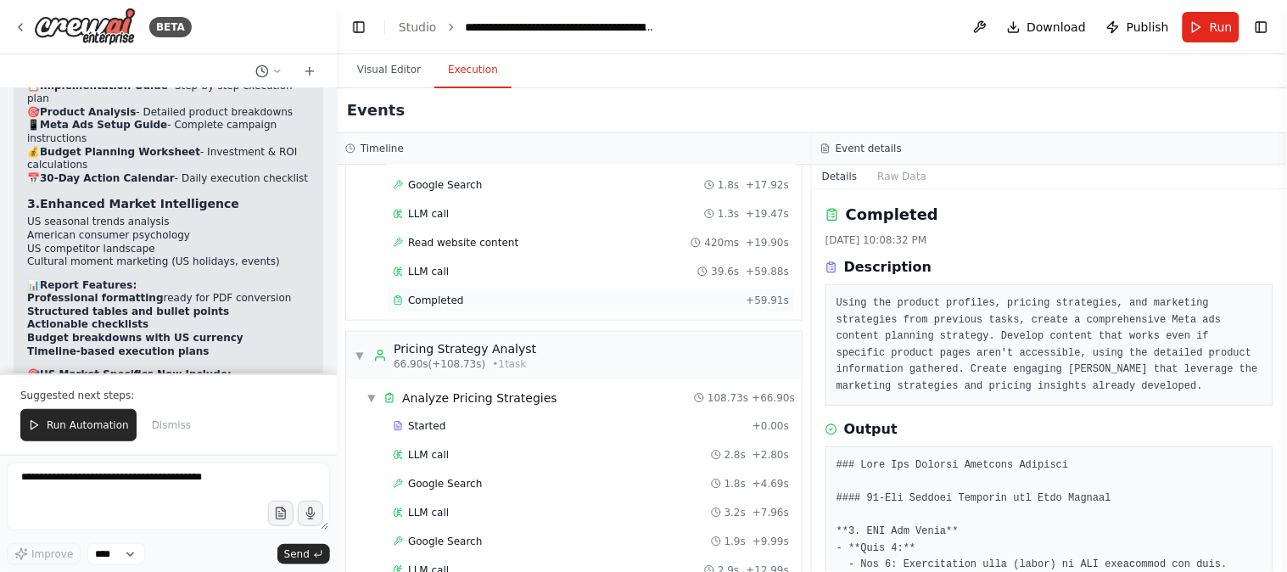
click at [480, 301] on div "Completed" at bounding box center [566, 301] width 346 height 14
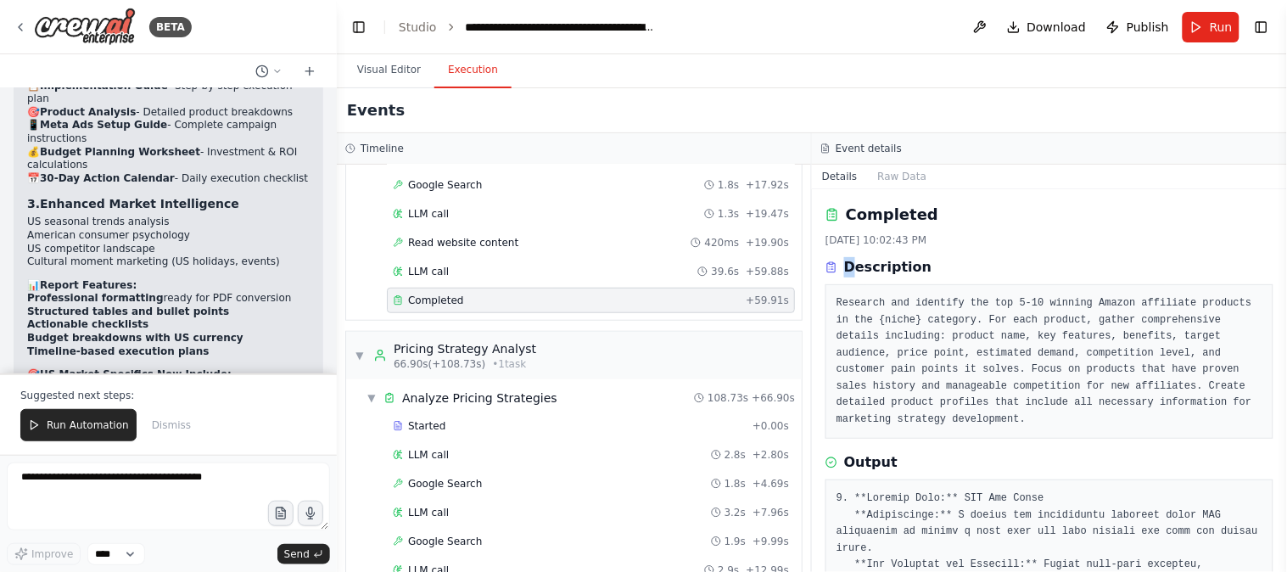
click at [851, 266] on h3 "Description" at bounding box center [887, 267] width 87 height 20
click at [1058, 234] on div "[DATE] 10:02:43 PM" at bounding box center [1049, 240] width 448 height 14
click at [834, 215] on icon at bounding box center [832, 215] width 14 height 14
click at [892, 172] on button "Raw Data" at bounding box center [903, 177] width 70 height 24
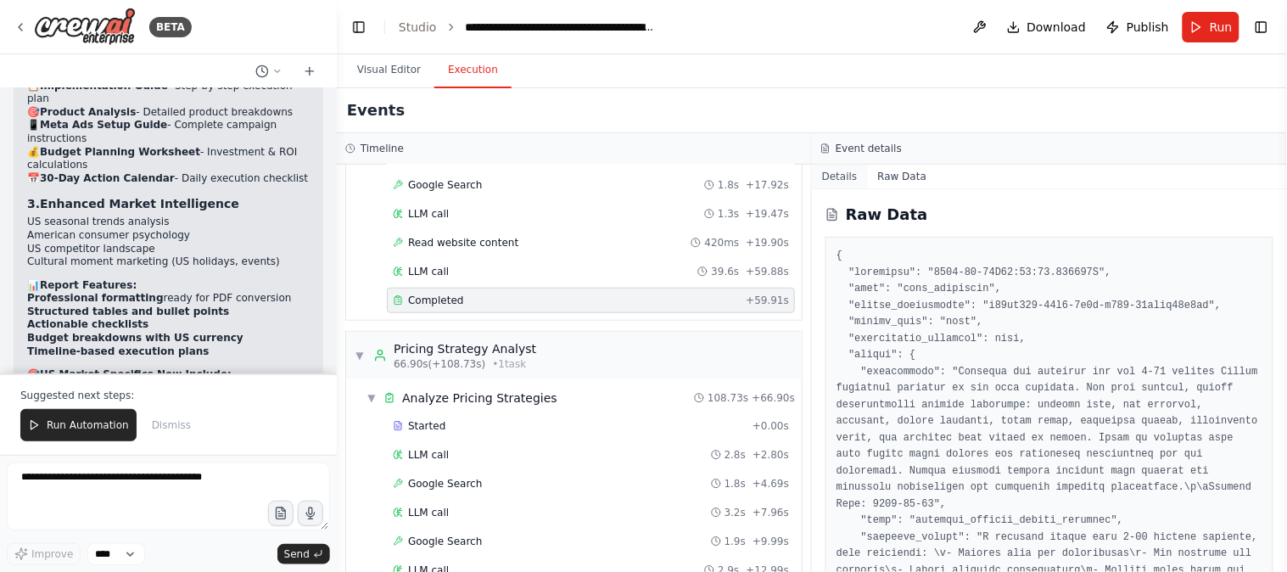
click at [835, 172] on button "Details" at bounding box center [840, 177] width 56 height 24
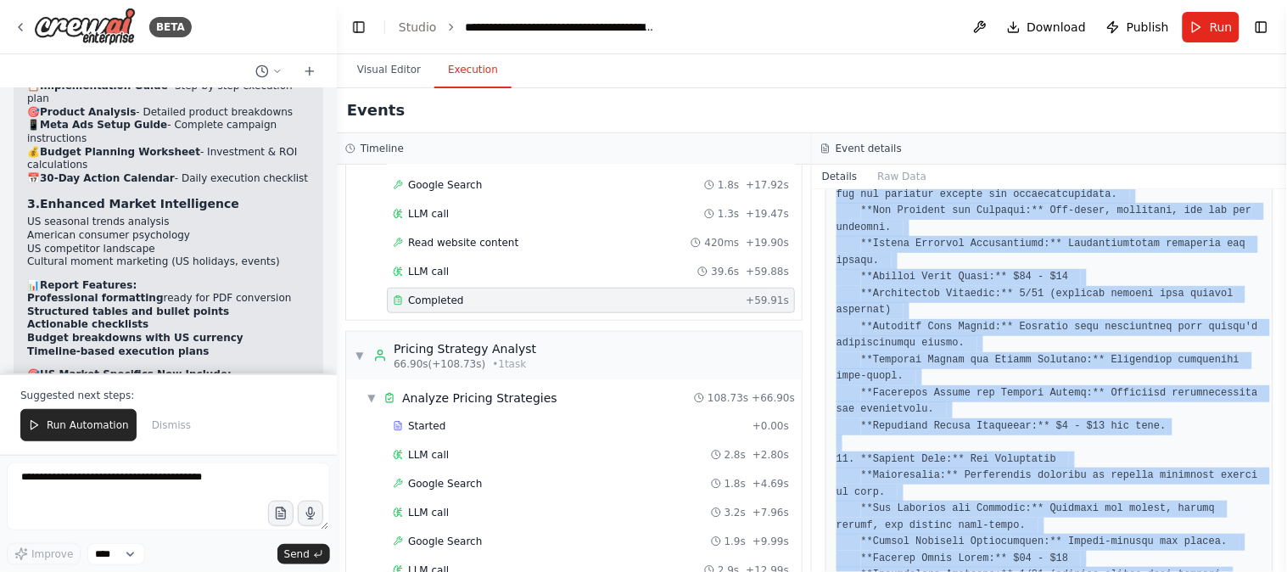
scroll to position [3063, 0]
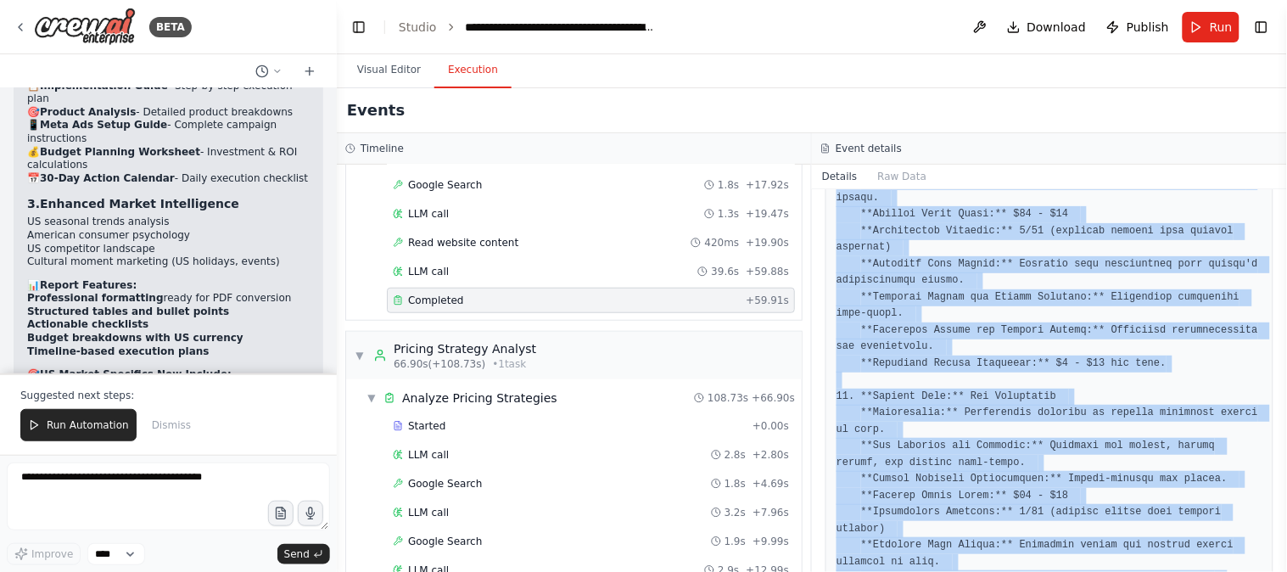
drag, startPoint x: 824, startPoint y: 261, endPoint x: 1183, endPoint y: 529, distance: 448.6
click at [1183, 529] on div "Completed [DATE] 10:02:43 PM Description Research and identify the top 5-10 win…" at bounding box center [1049, 380] width 475 height 383
copy div "Description Research and identify the top 5-10 winning Amazon affiliate product…"
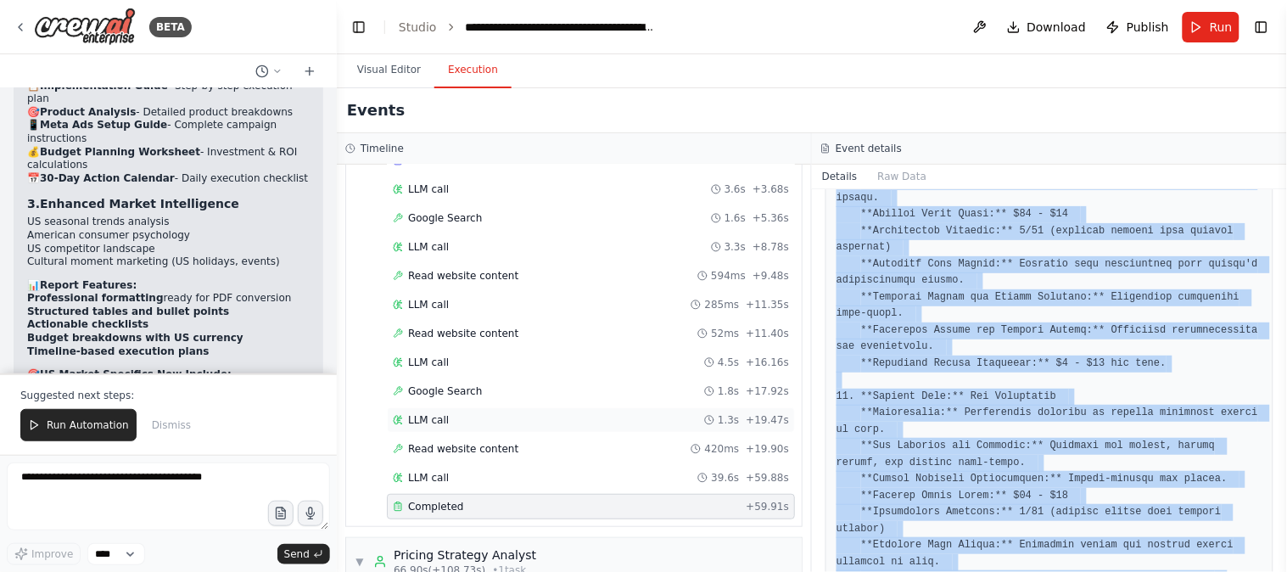
scroll to position [0, 0]
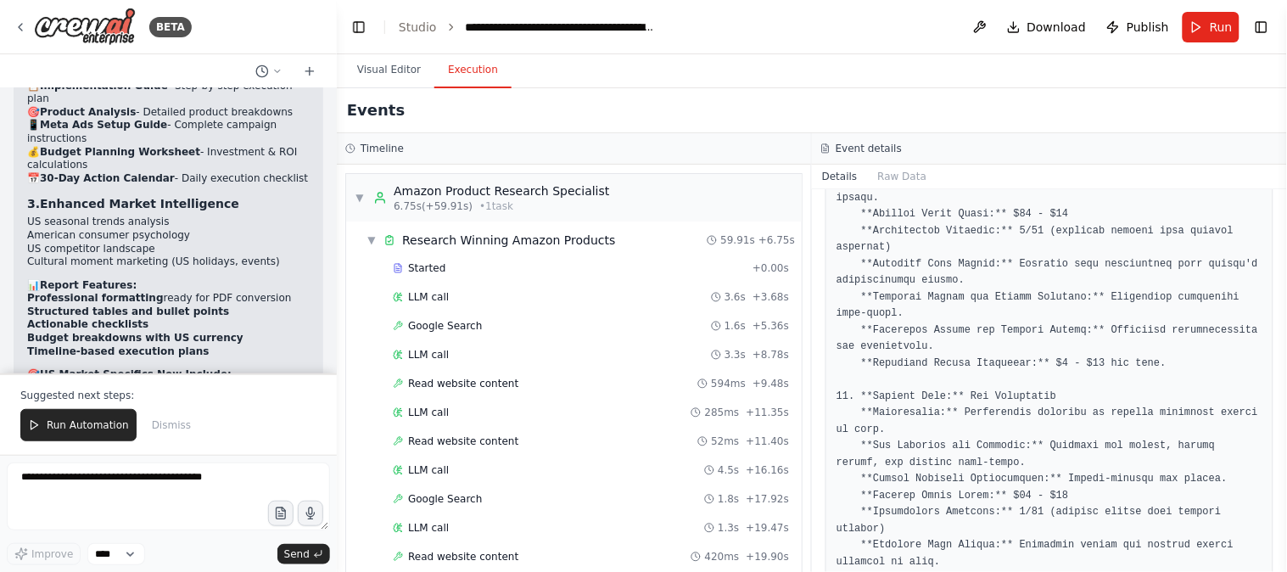
click at [612, 109] on div "Events" at bounding box center [812, 110] width 950 height 45
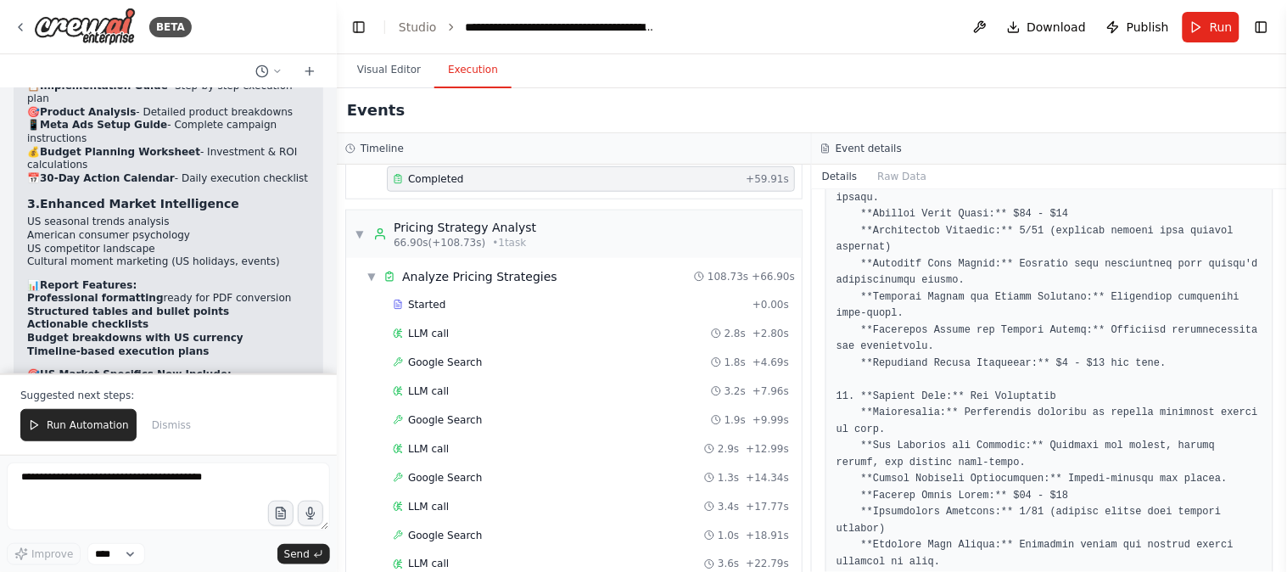
scroll to position [471, 0]
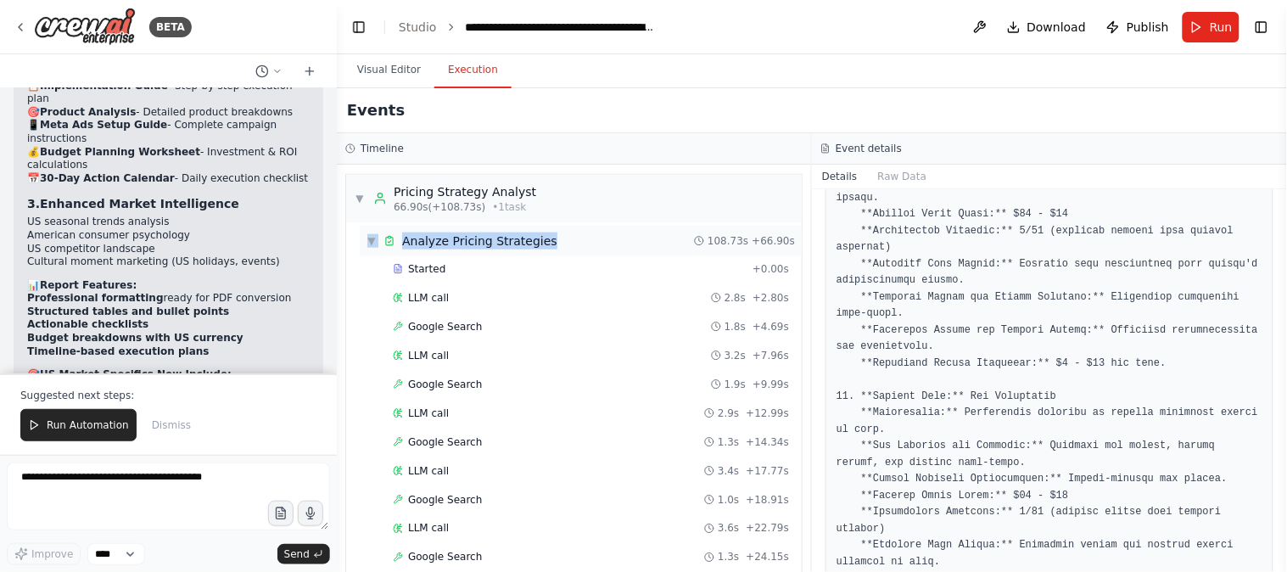
drag, startPoint x: 353, startPoint y: 241, endPoint x: 549, endPoint y: 243, distance: 196.0
copy div "▼ Analyze Pricing Strategies"
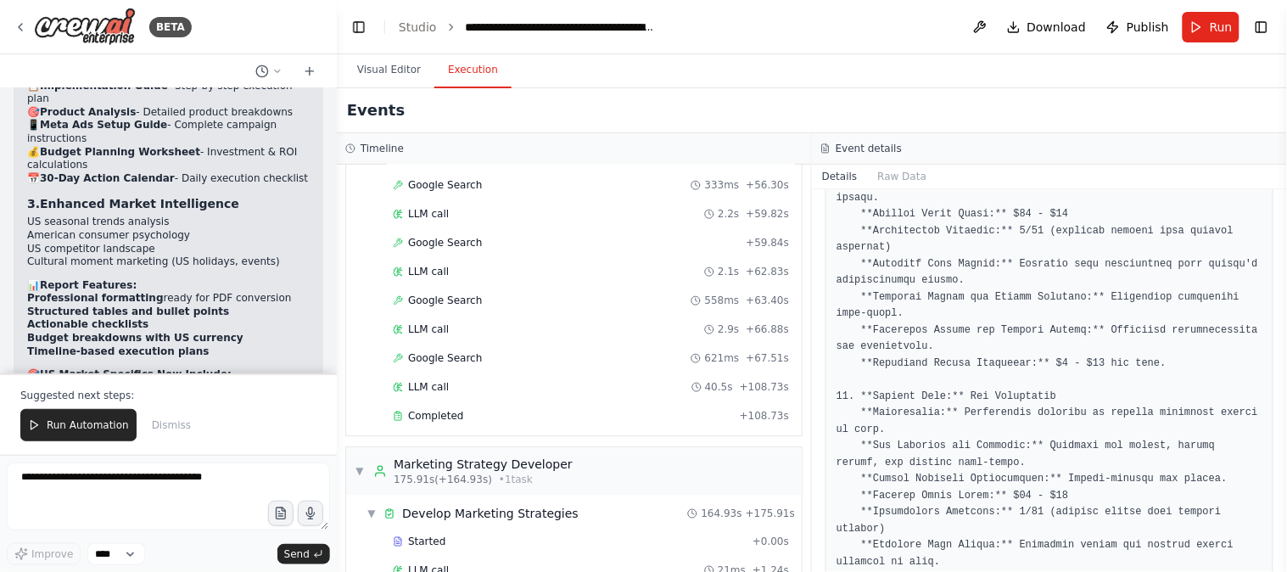
scroll to position [1256, 0]
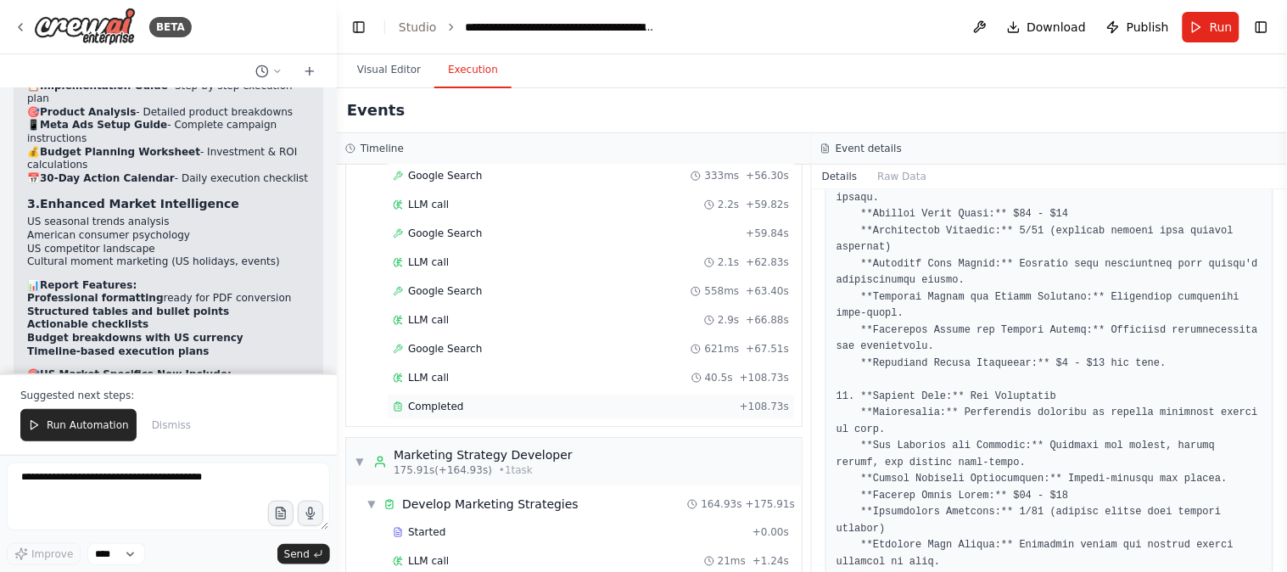
click at [489, 413] on div "Completed" at bounding box center [563, 407] width 340 height 14
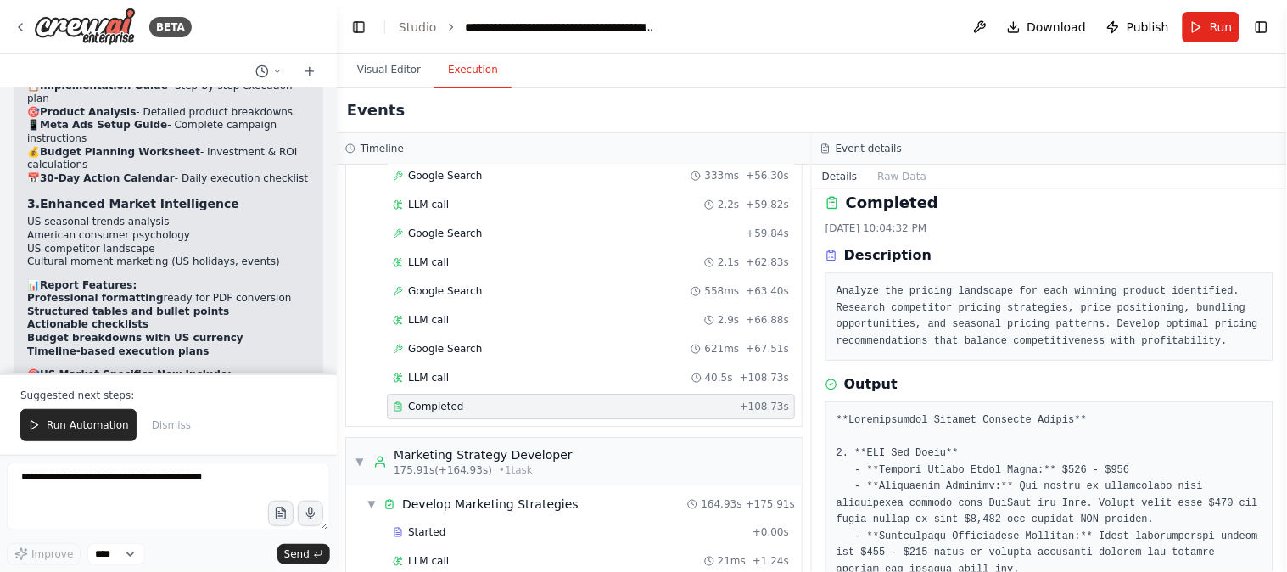
scroll to position [0, 0]
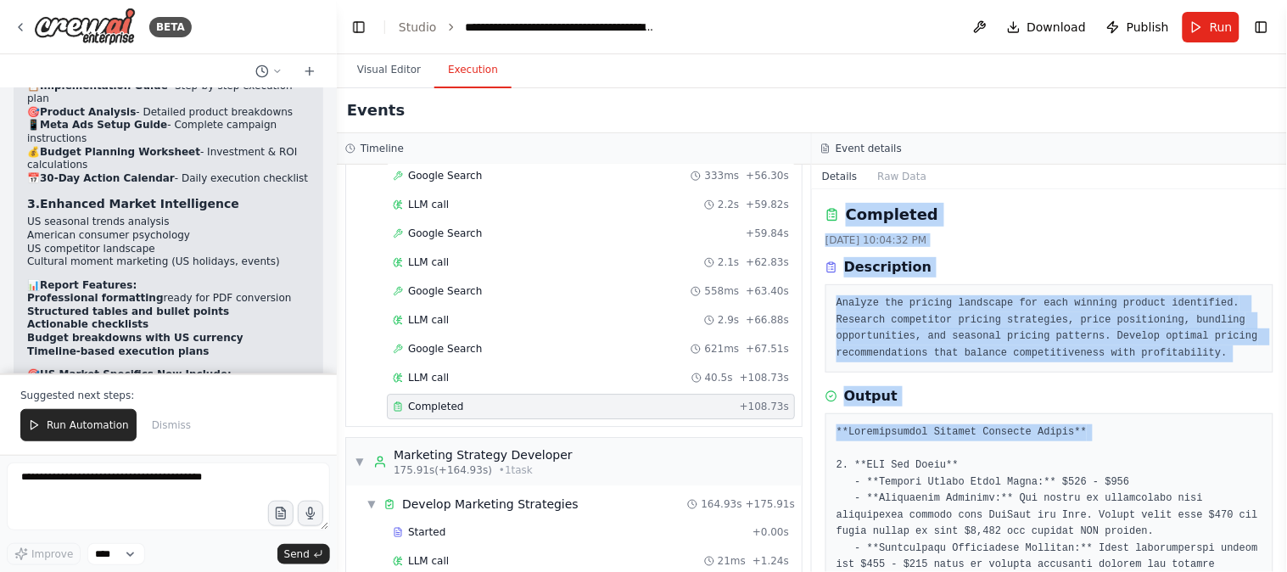
drag, startPoint x: 824, startPoint y: 209, endPoint x: 1077, endPoint y: 450, distance: 350.4
click at [1077, 450] on div "Completed [DATE] 10:04:32 PM Description Analyze the pricing landscape for each…" at bounding box center [1049, 380] width 475 height 383
click at [939, 394] on div "Output" at bounding box center [1049, 396] width 448 height 20
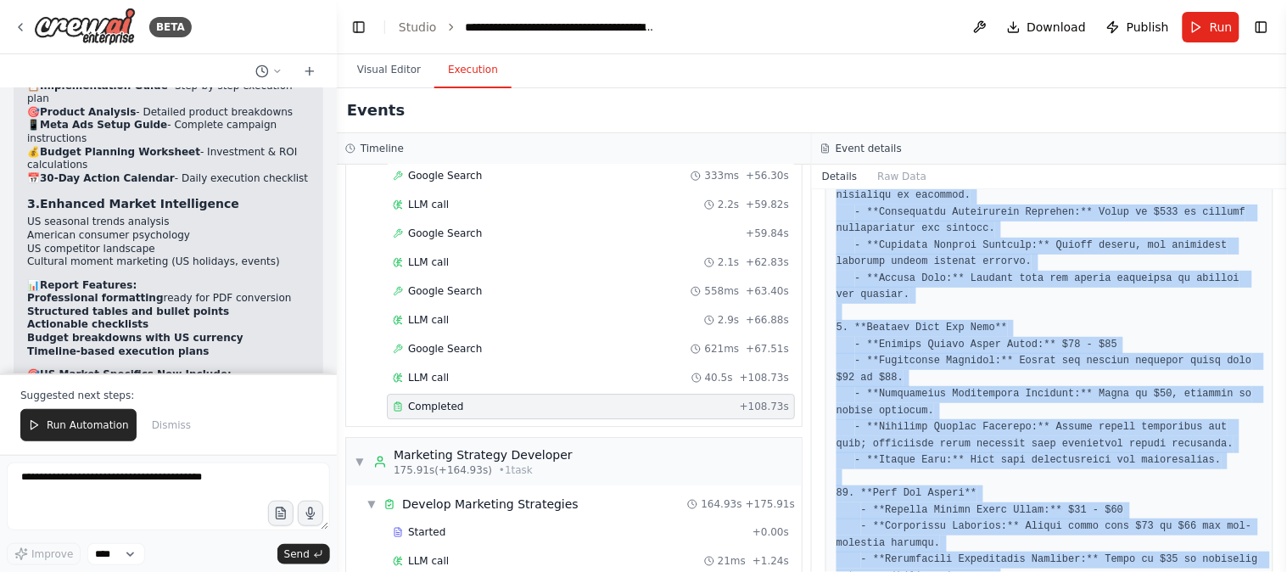
scroll to position [1775, 0]
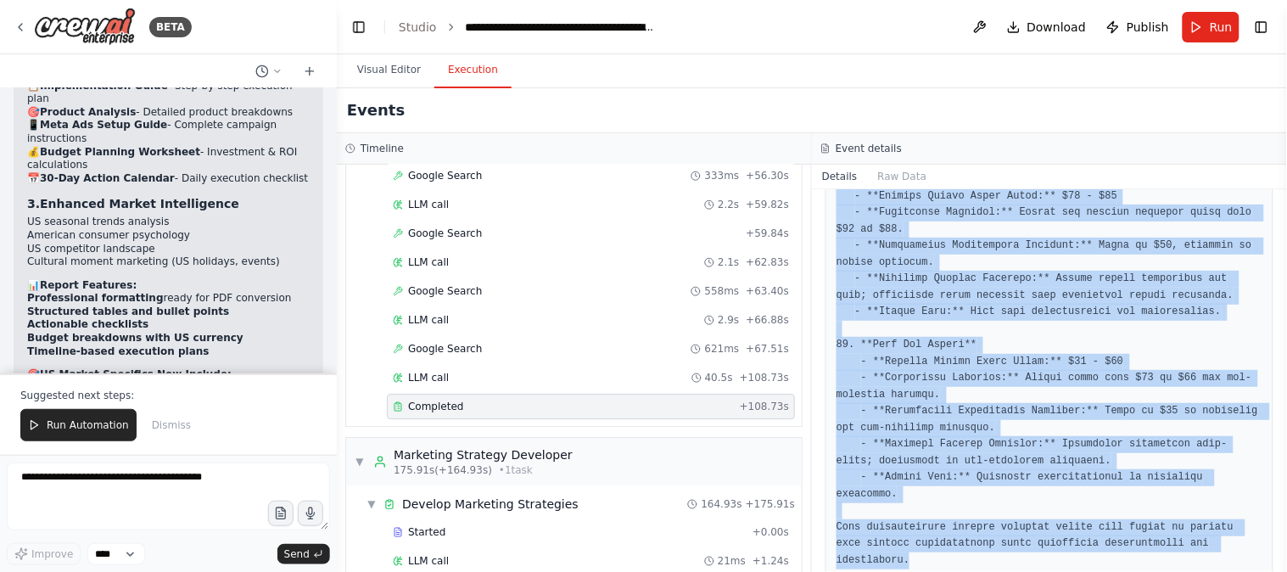
drag, startPoint x: 844, startPoint y: 266, endPoint x: 1286, endPoint y: 608, distance: 559.3
click at [1286, 571] on html "BETA Amazon affiliate winning products select for us. create best price each wi…" at bounding box center [643, 286] width 1287 height 572
copy div "Description Analyze the pricing landscape for each winning product identified. …"
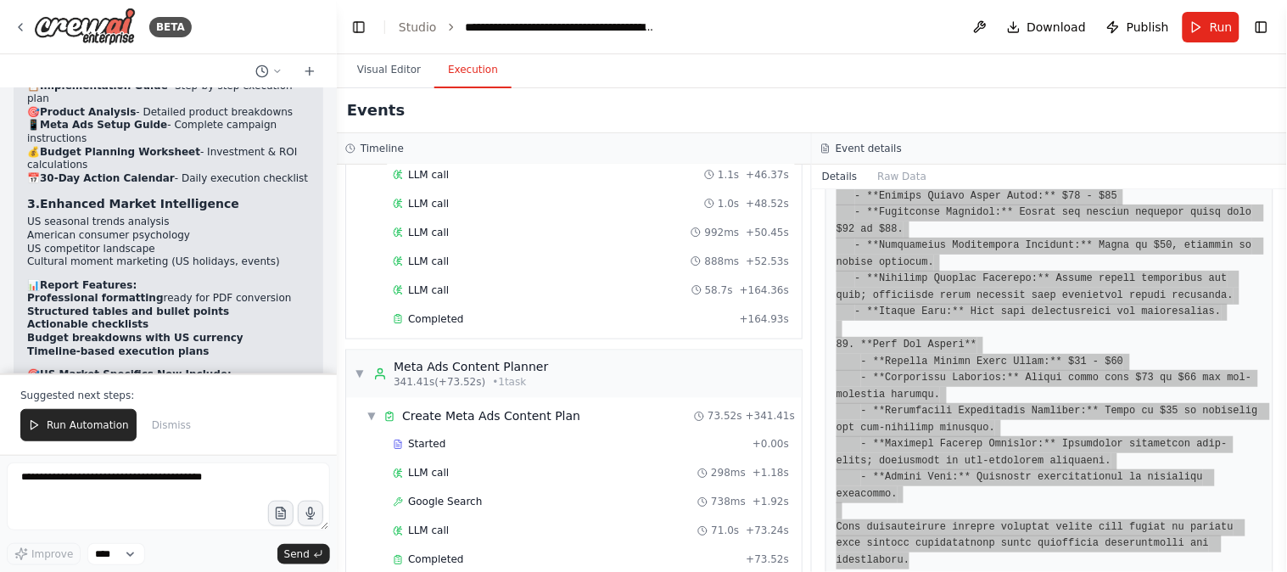
scroll to position [2318, 0]
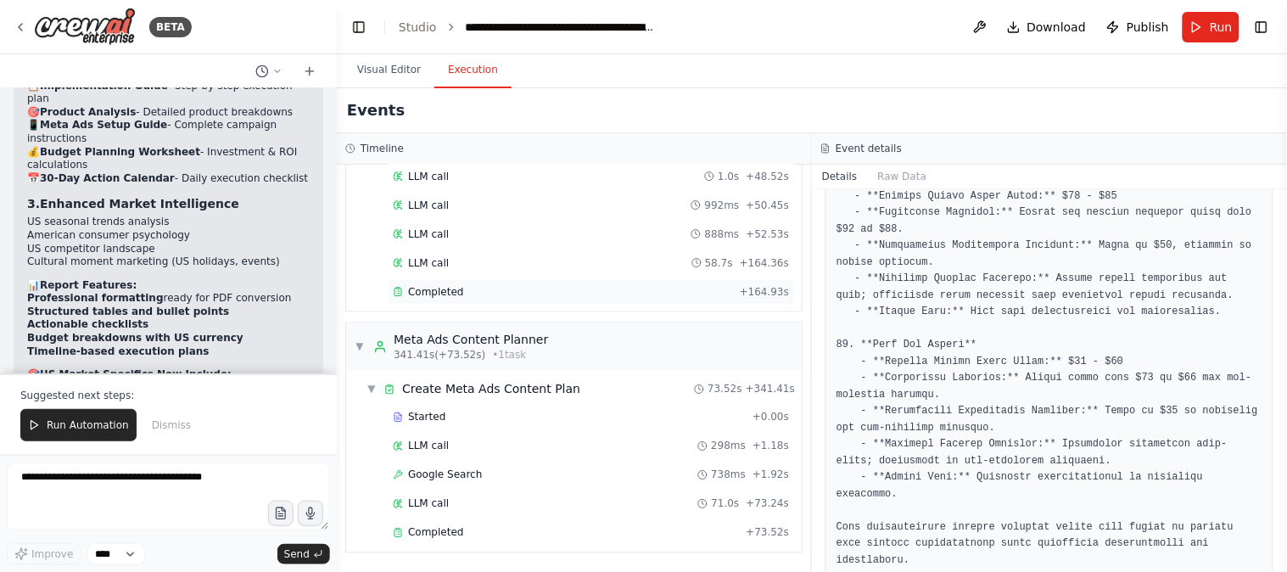
click at [445, 287] on span "Completed" at bounding box center [435, 292] width 55 height 14
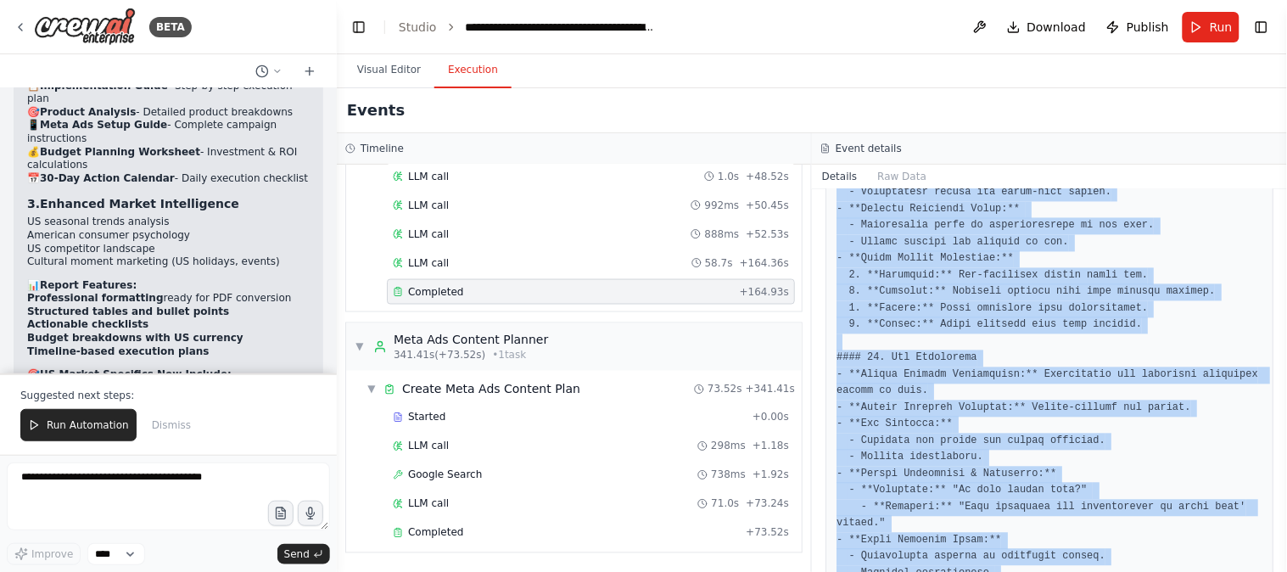
scroll to position [4336, 0]
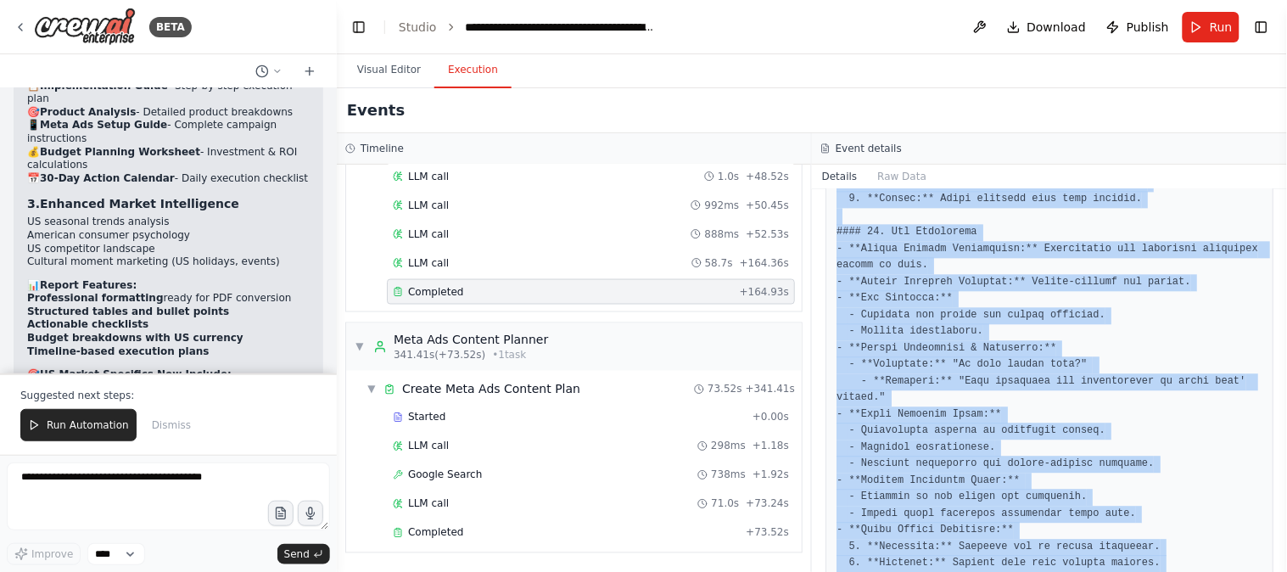
drag, startPoint x: 825, startPoint y: 263, endPoint x: 1150, endPoint y: 523, distance: 416.5
click at [1150, 523] on div "Completed [DATE] 10:07:18 PM Description Create comprehensive, hassle-free mark…" at bounding box center [1049, 380] width 475 height 383
copy div "Description Create comprehensive, hassle-free marketing strategies for each win…"
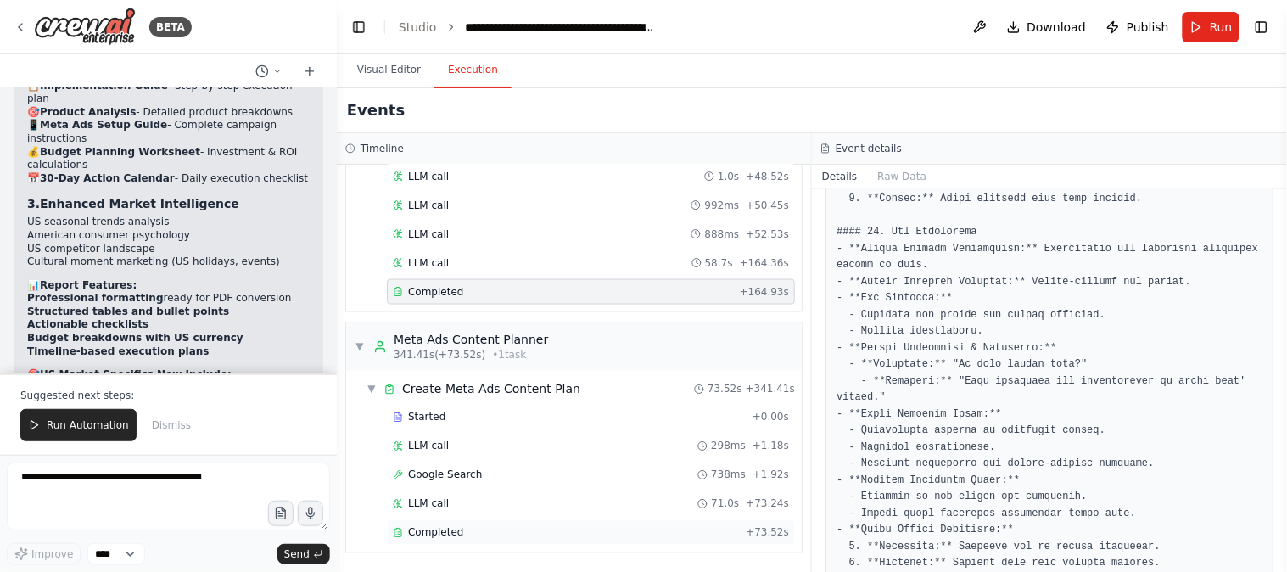
click at [461, 534] on div "Completed" at bounding box center [566, 533] width 346 height 14
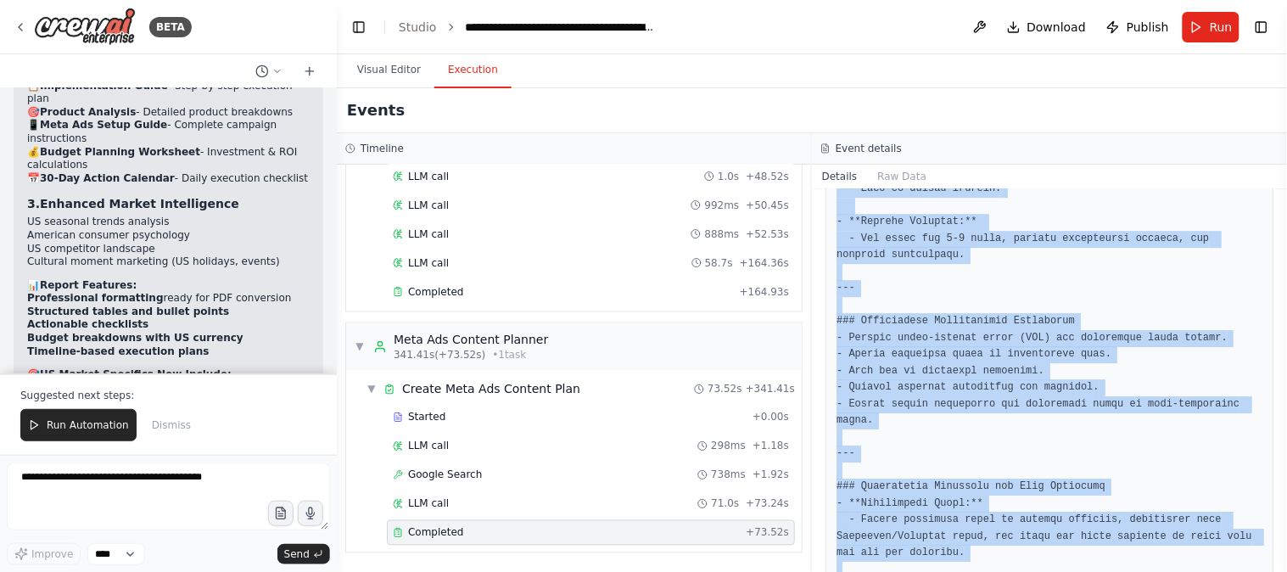
scroll to position [6400, 0]
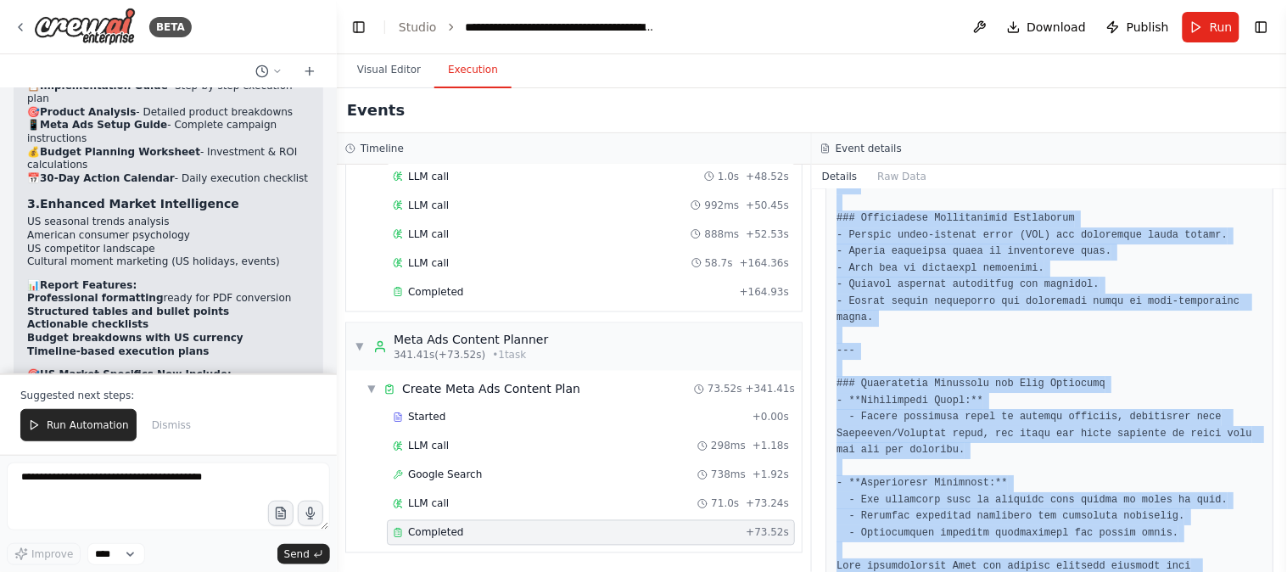
drag, startPoint x: 825, startPoint y: 265, endPoint x: 1220, endPoint y: 608, distance: 523.1
click at [1220, 571] on html "BETA Amazon affiliate winning products select for us. create best price each wi…" at bounding box center [643, 286] width 1287 height 572
copy div "Description Using the product profiles, pricing strategies, and marketing strat…"
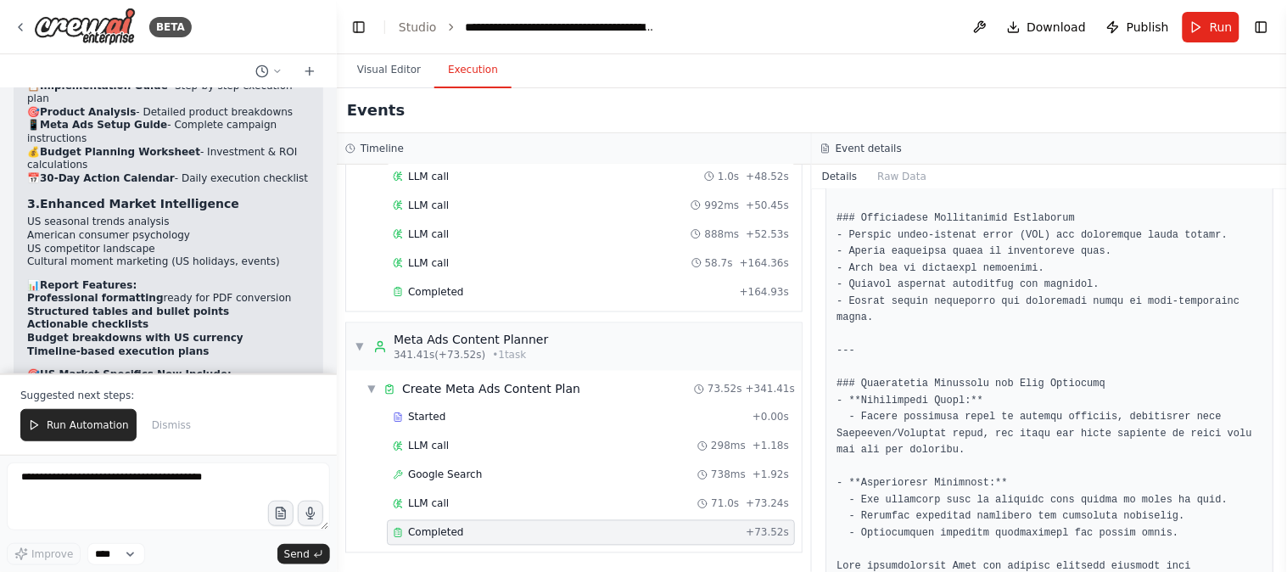
click at [1138, 172] on div "Details Raw Data" at bounding box center [1049, 177] width 475 height 25
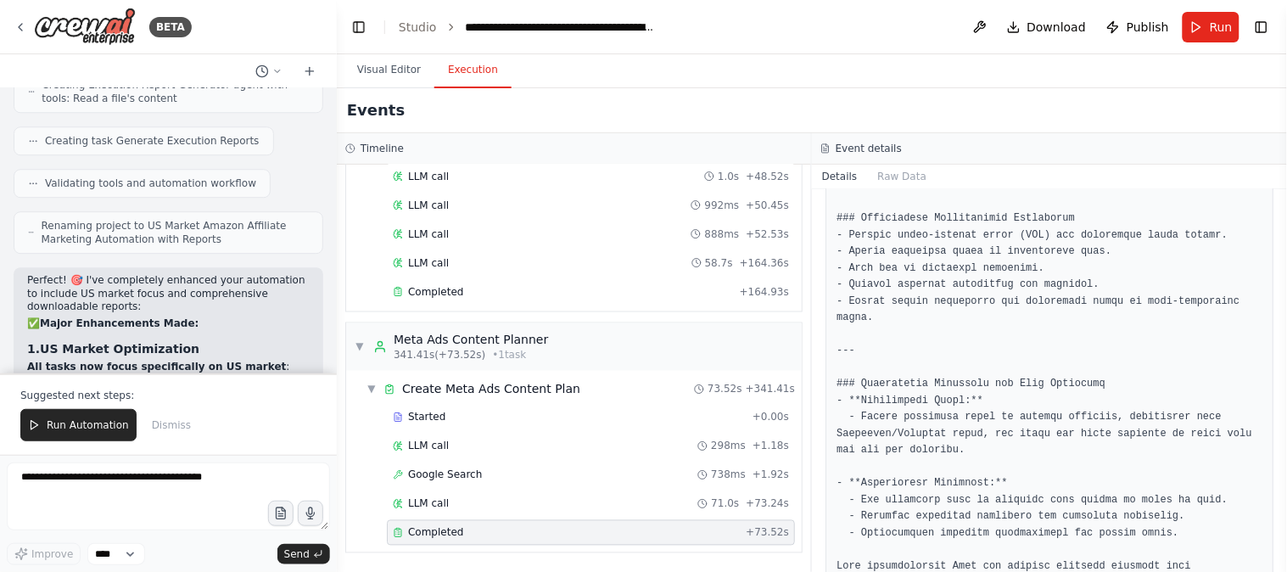
scroll to position [6282, 0]
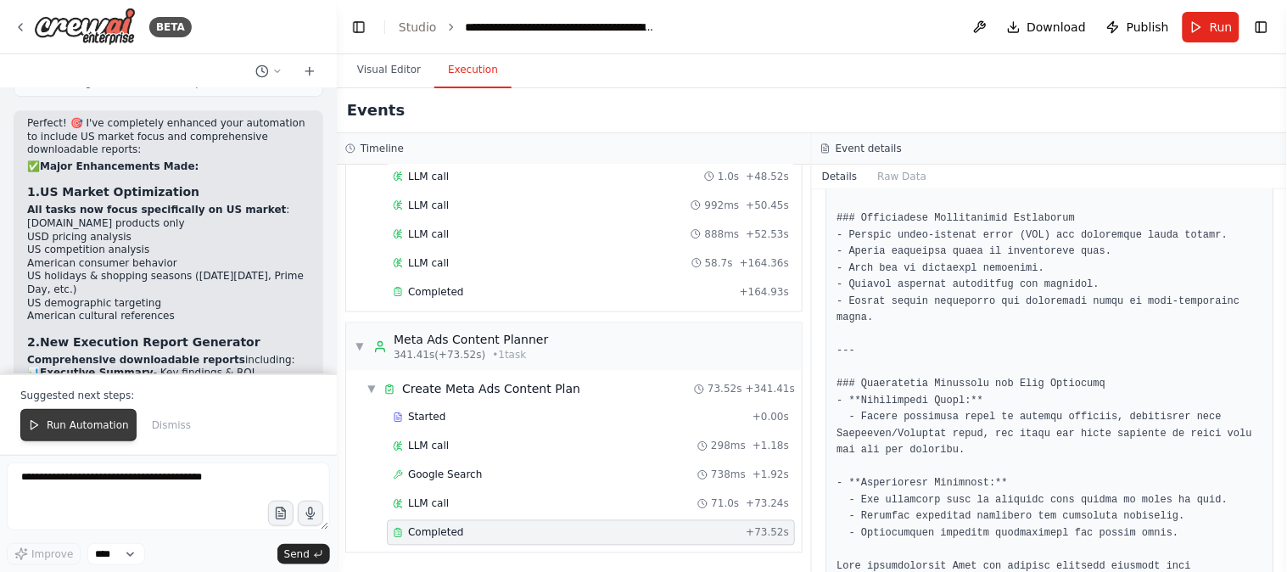
click at [74, 416] on button "Run Automation" at bounding box center [78, 425] width 116 height 32
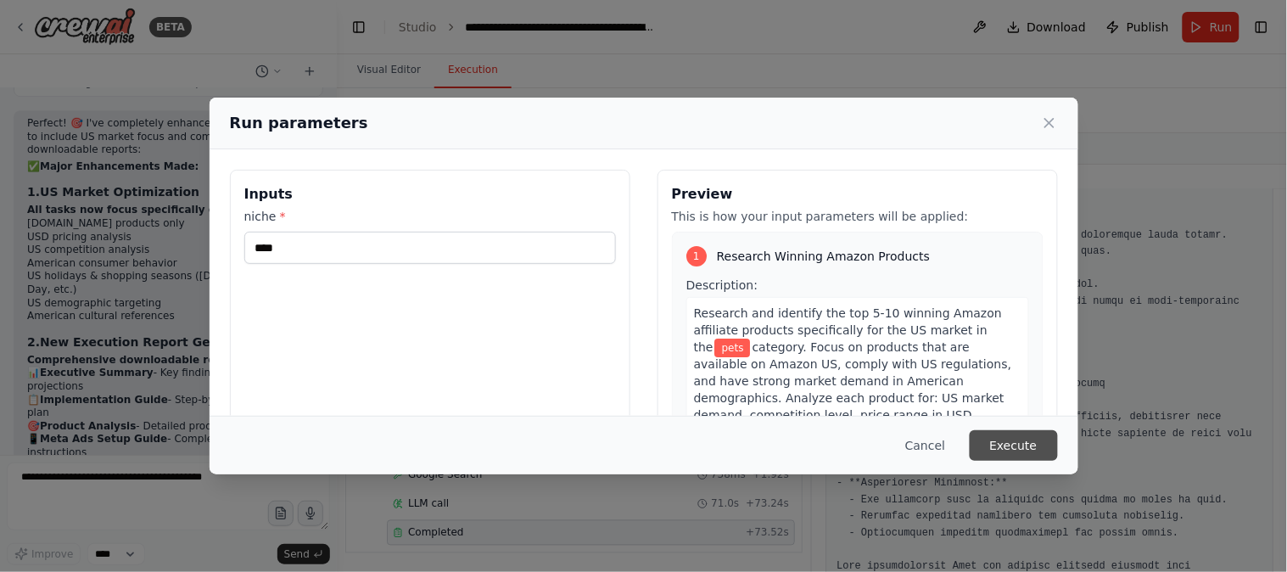
click at [1028, 446] on button "Execute" at bounding box center [1014, 445] width 88 height 31
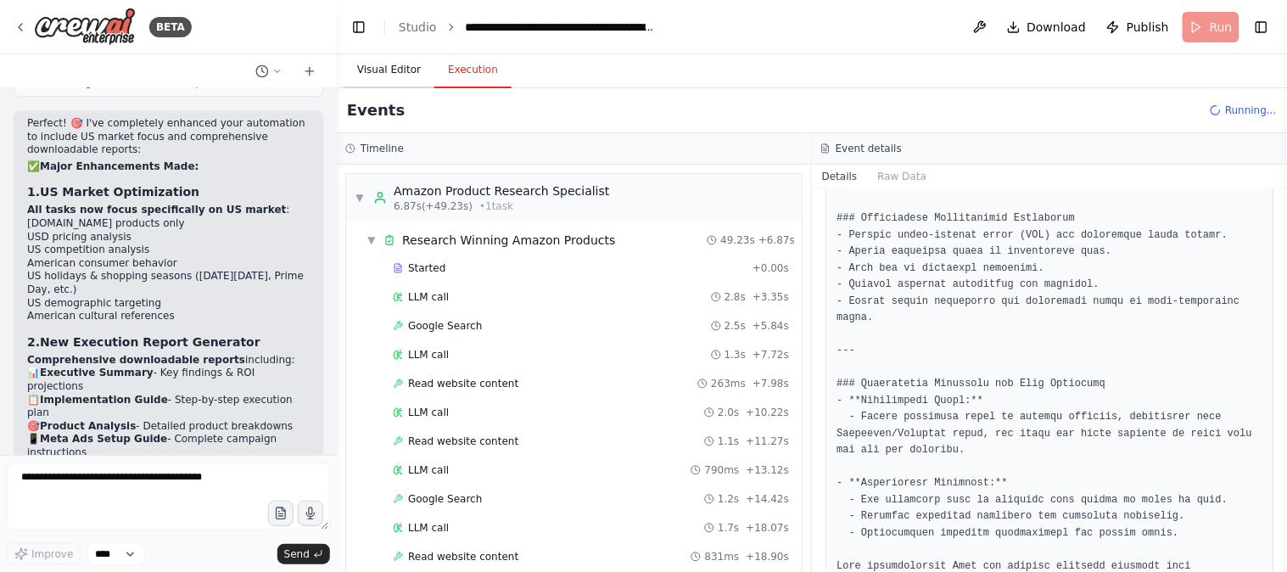
click at [389, 71] on button "Visual Editor" at bounding box center [389, 71] width 91 height 36
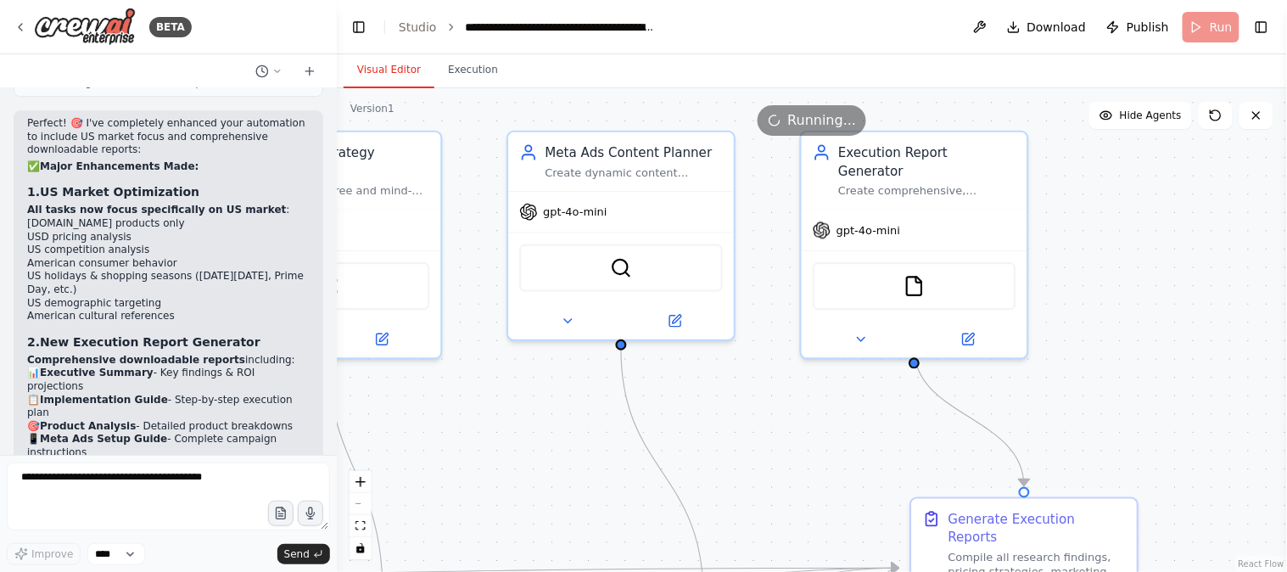
drag, startPoint x: 1105, startPoint y: 196, endPoint x: 1181, endPoint y: 425, distance: 241.2
click at [1181, 425] on div ".deletable-edge-delete-btn { width: 20px; height: 20px; border: 0px solid #ffff…" at bounding box center [812, 330] width 950 height 484
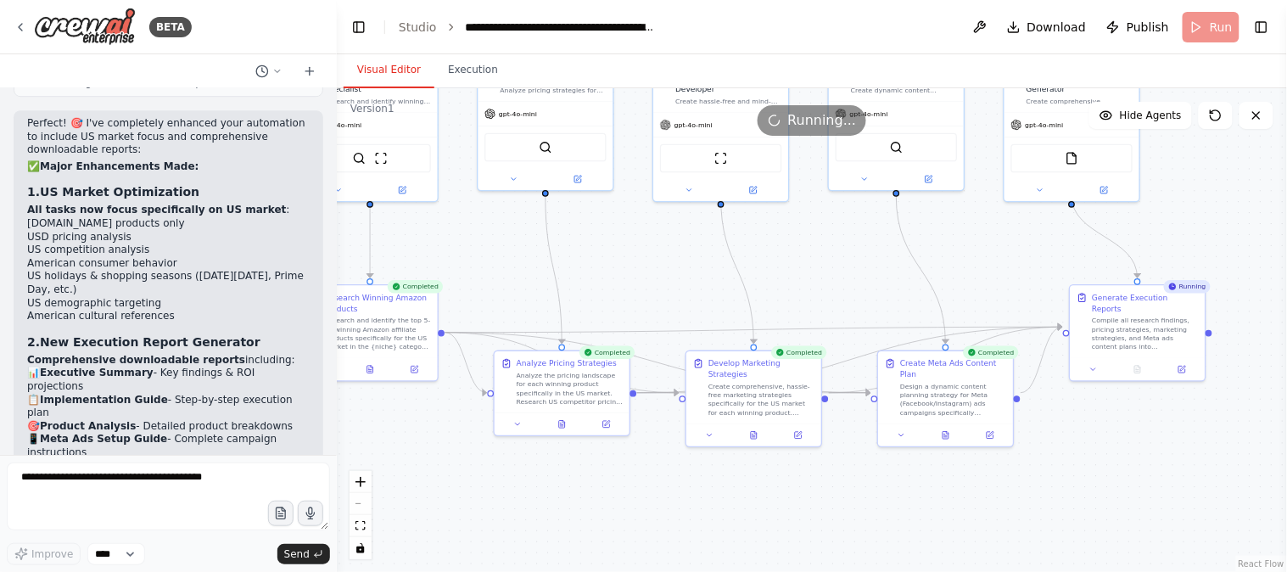
drag, startPoint x: 725, startPoint y: 444, endPoint x: 778, endPoint y: 274, distance: 177.6
click at [778, 274] on div ".deletable-edge-delete-btn { width: 20px; height: 20px; border: 0px solid #ffff…" at bounding box center [812, 330] width 950 height 484
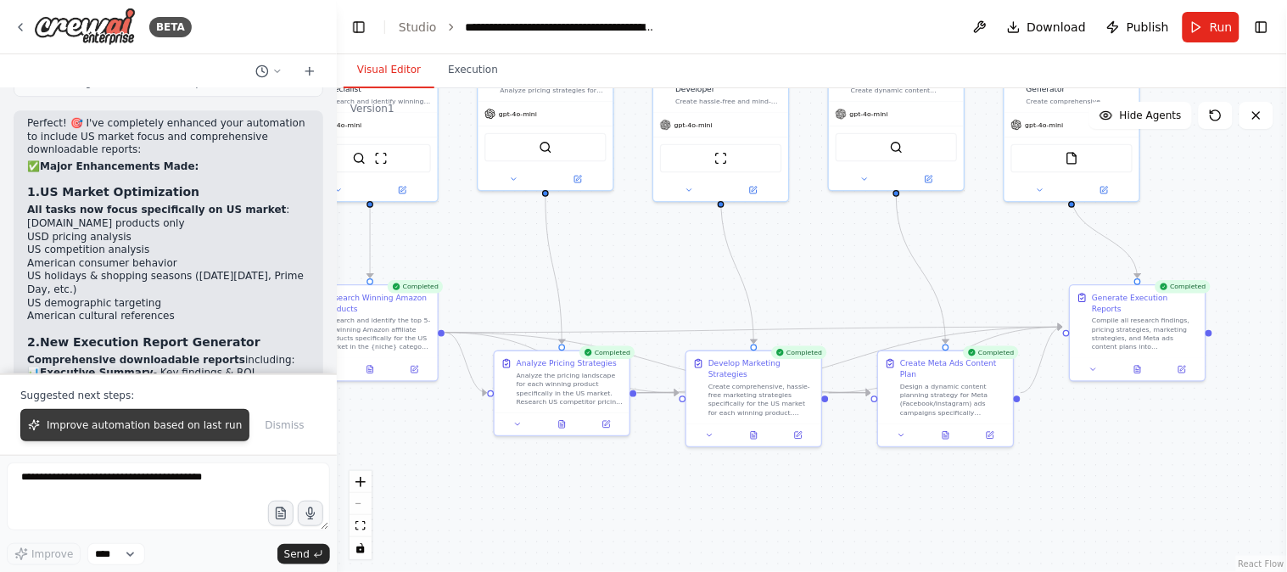
click at [185, 427] on span "Improve automation based on last run" at bounding box center [144, 425] width 195 height 14
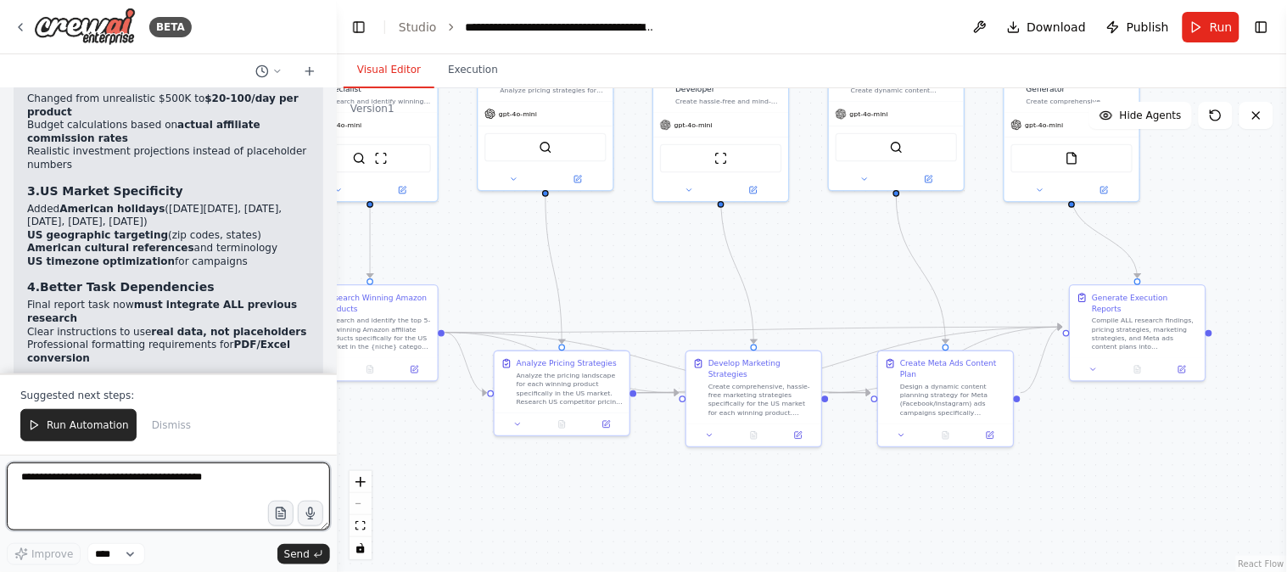
scroll to position [8182, 0]
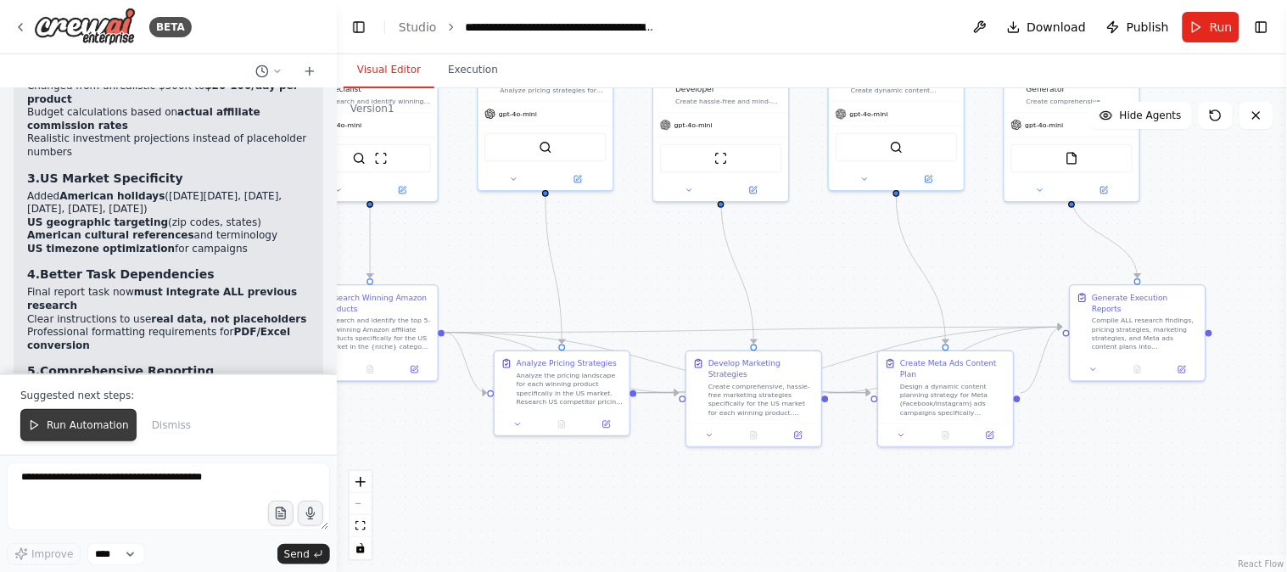
click at [73, 422] on span "Run Automation" at bounding box center [88, 425] width 82 height 14
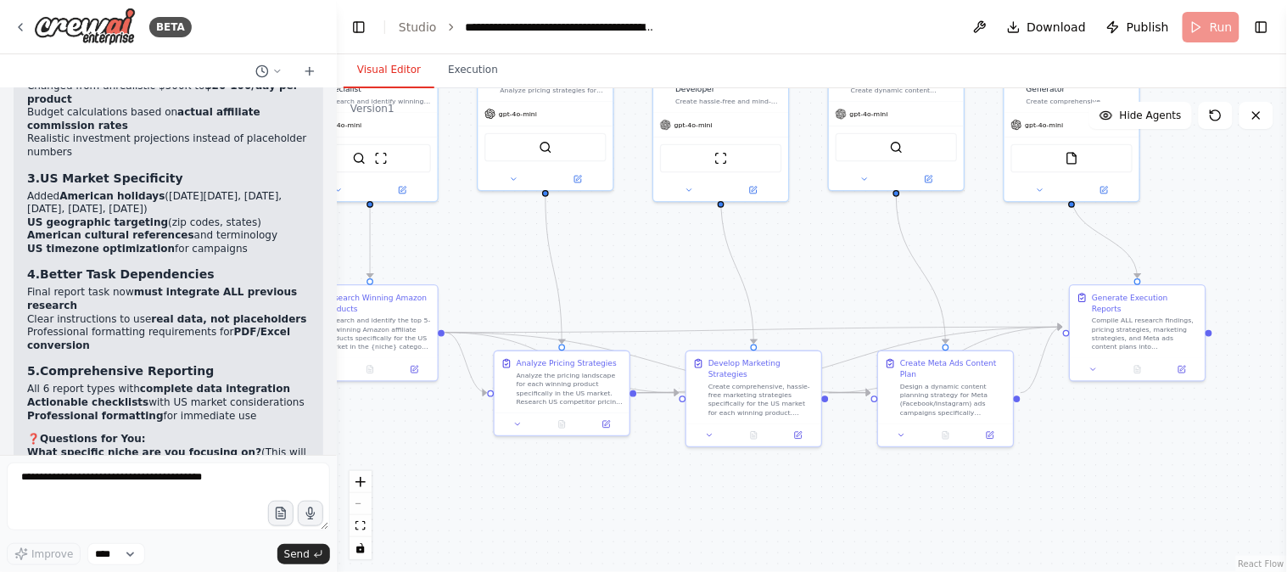
scroll to position [8101, 0]
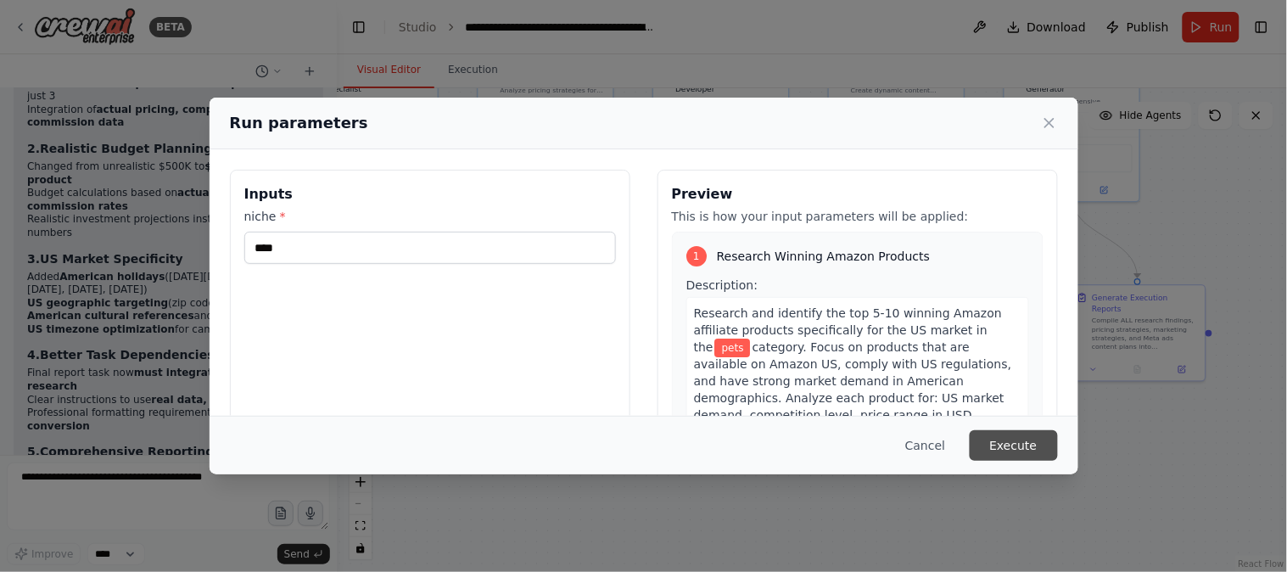
click at [1030, 447] on button "Execute" at bounding box center [1014, 445] width 88 height 31
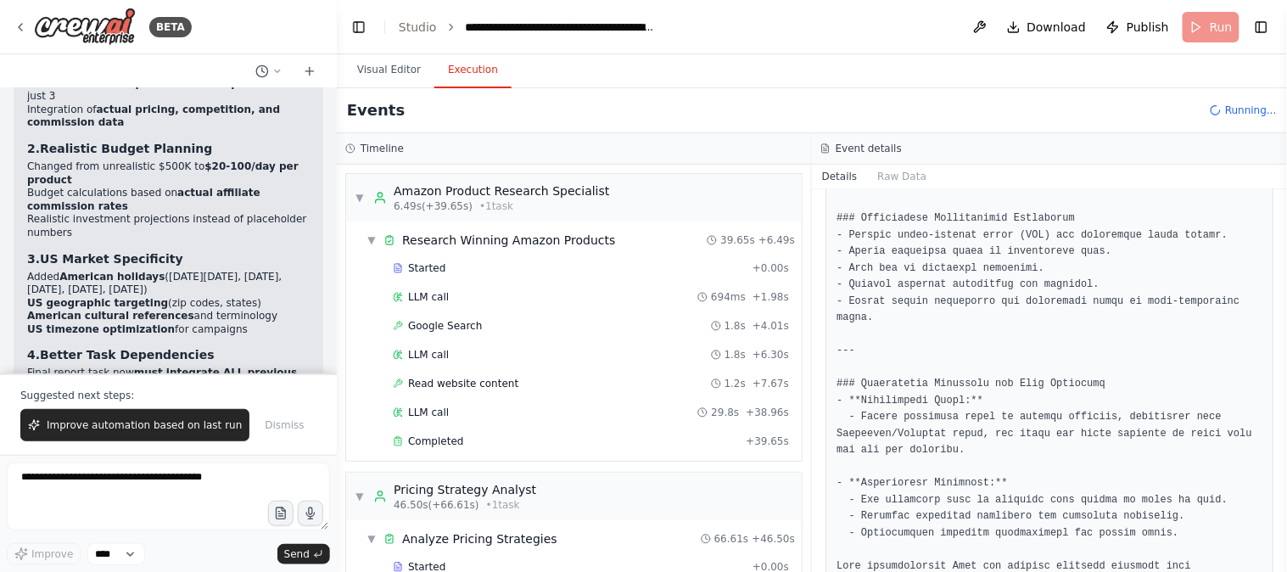
scroll to position [8182, 0]
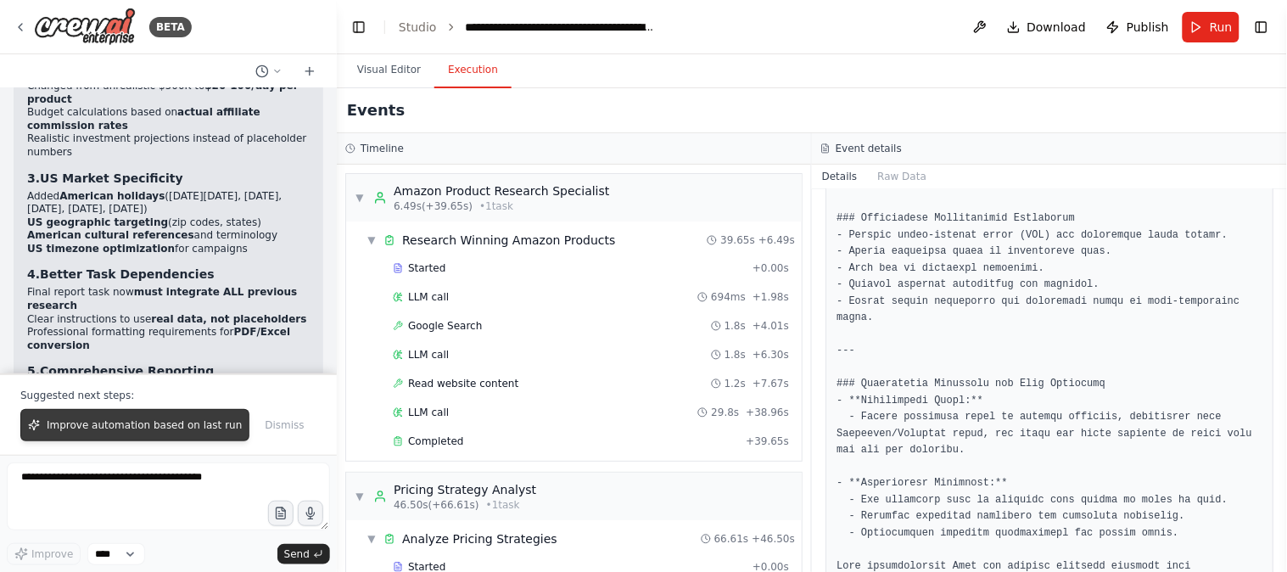
click at [122, 414] on button "Improve automation based on last run" at bounding box center [134, 425] width 229 height 32
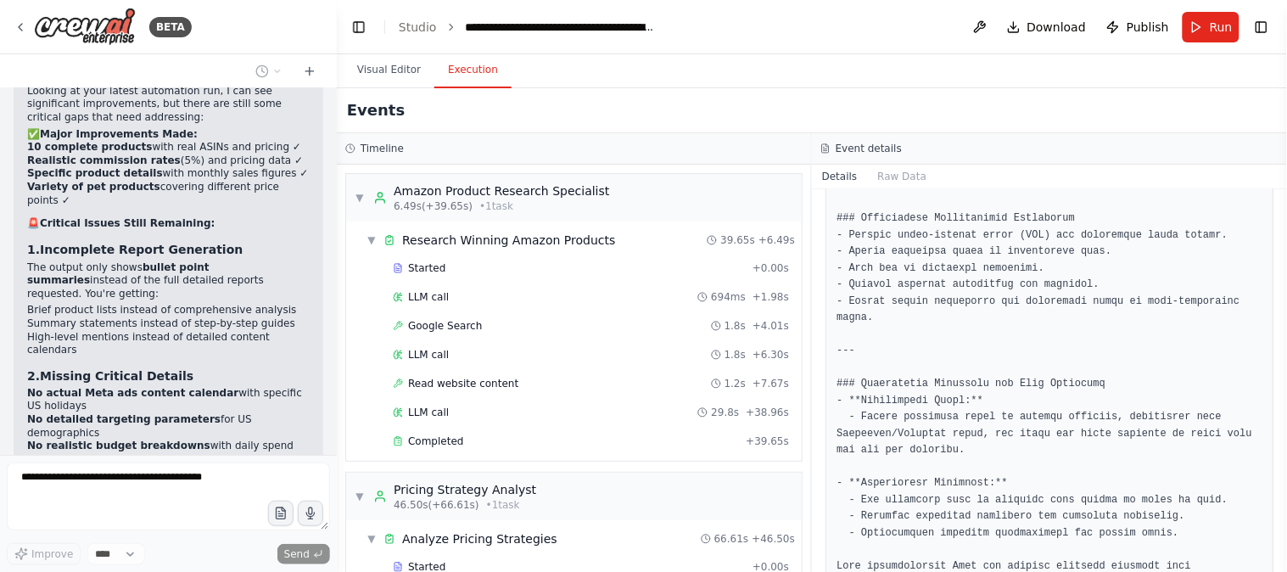
scroll to position [8852, 0]
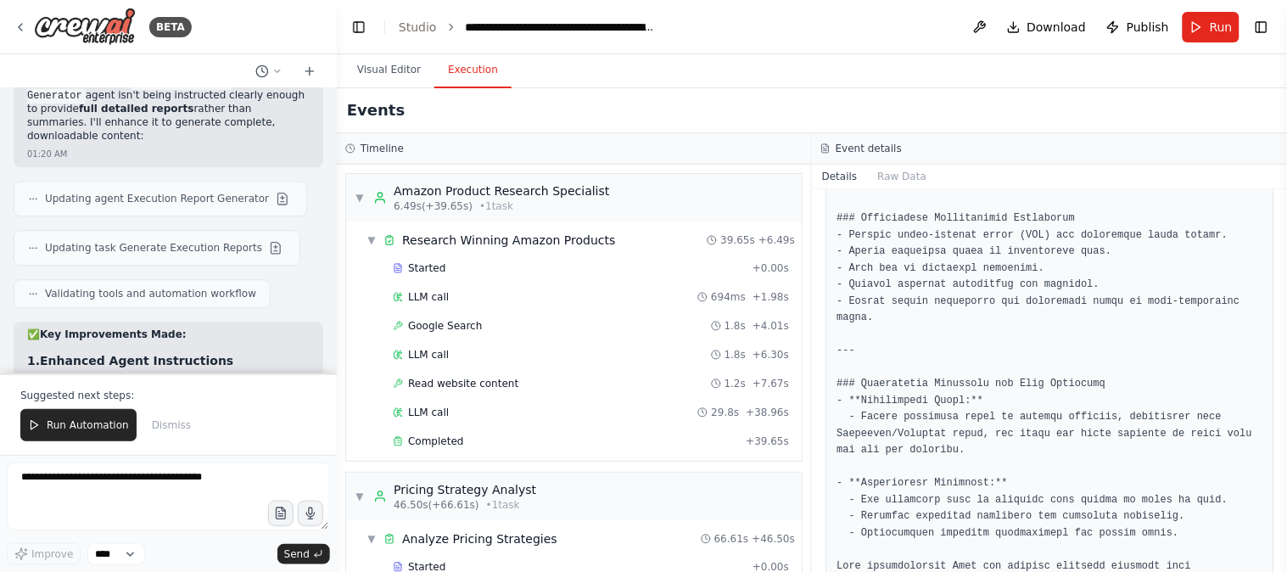
click at [122, 414] on button "Run Automation" at bounding box center [78, 425] width 116 height 32
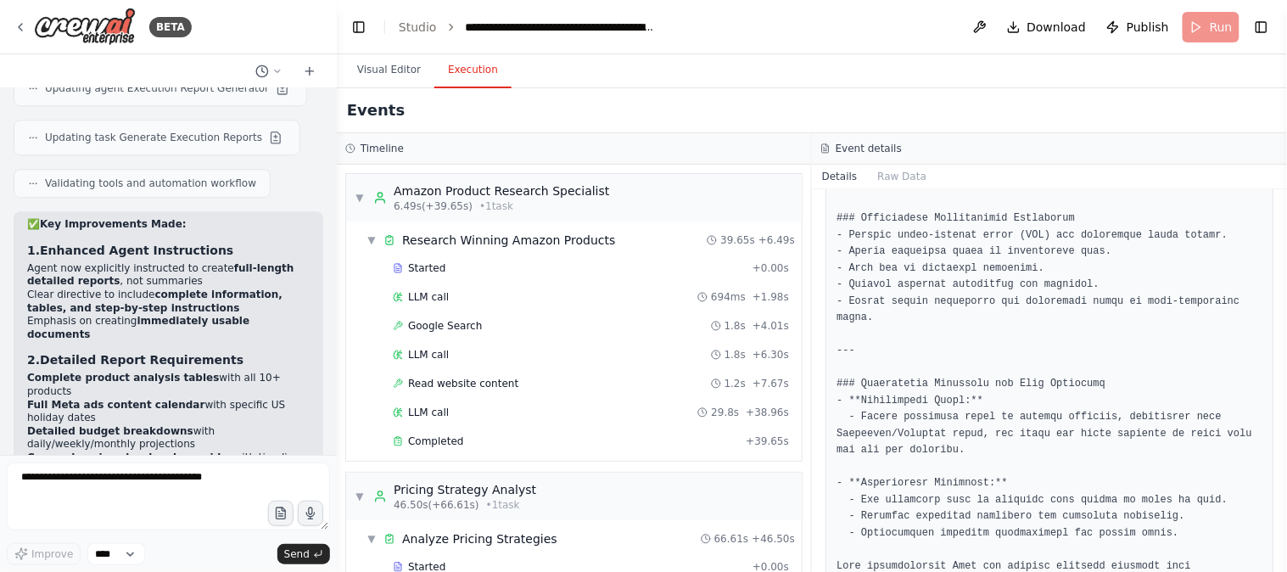
scroll to position [9424, 0]
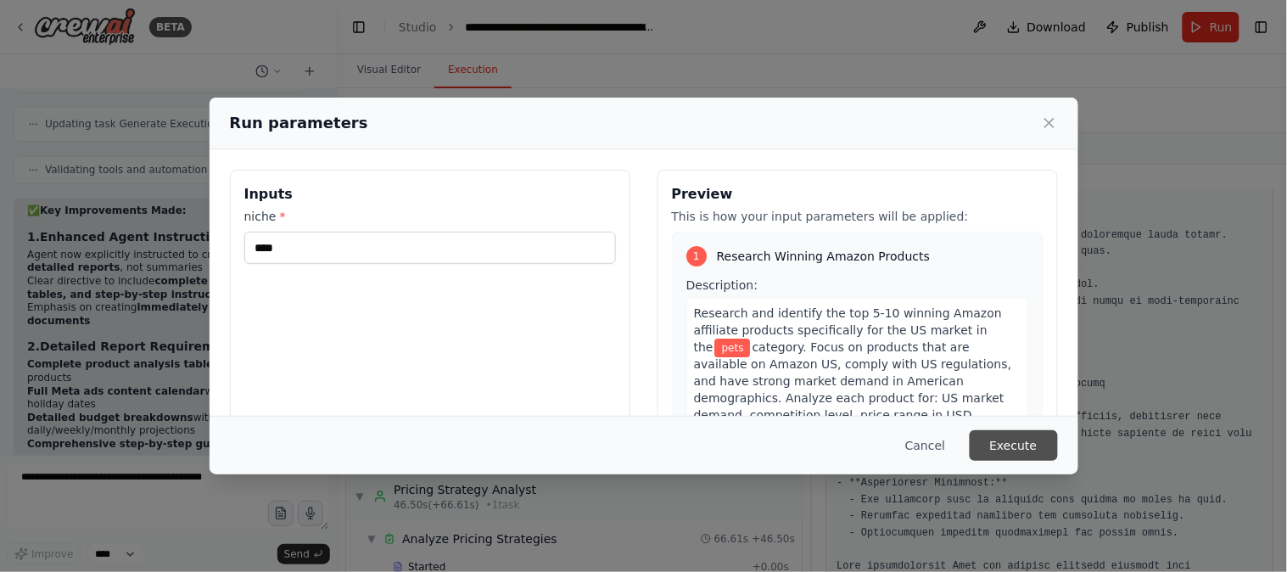
click at [1014, 445] on button "Execute" at bounding box center [1014, 445] width 88 height 31
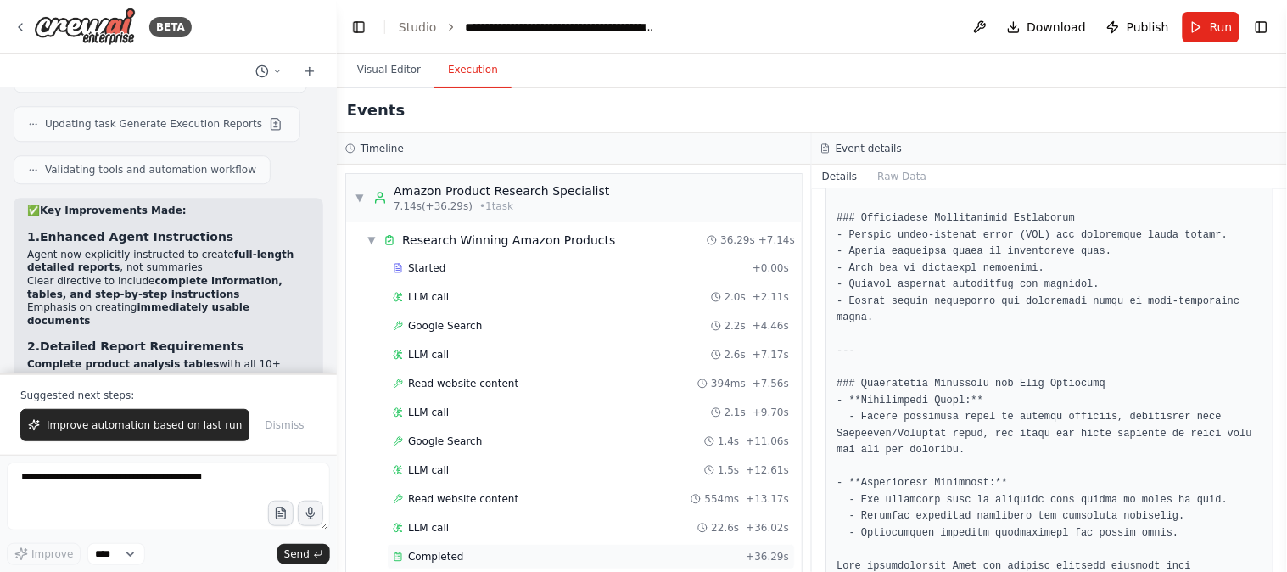
scroll to position [9505, 0]
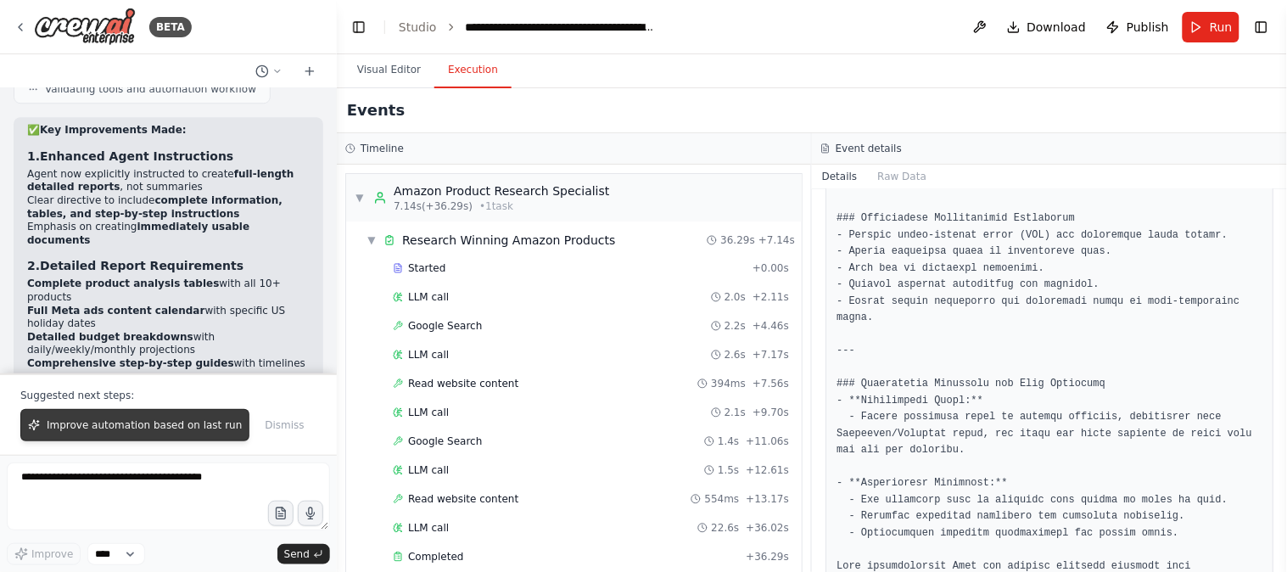
click at [123, 426] on span "Improve automation based on last run" at bounding box center [144, 425] width 195 height 14
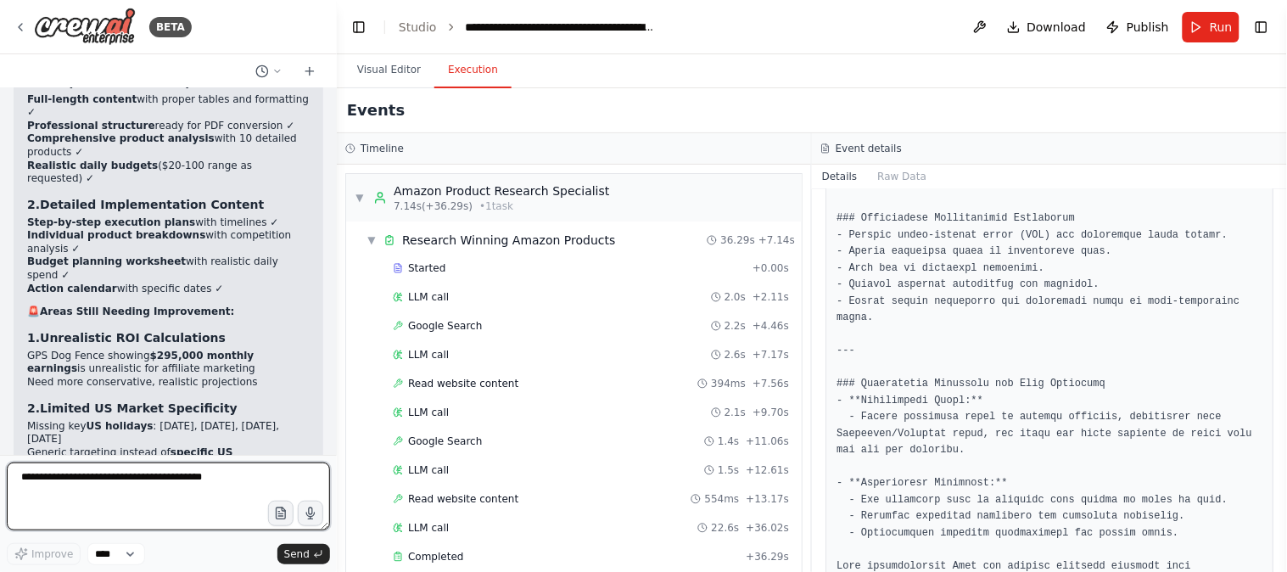
scroll to position [10345, 0]
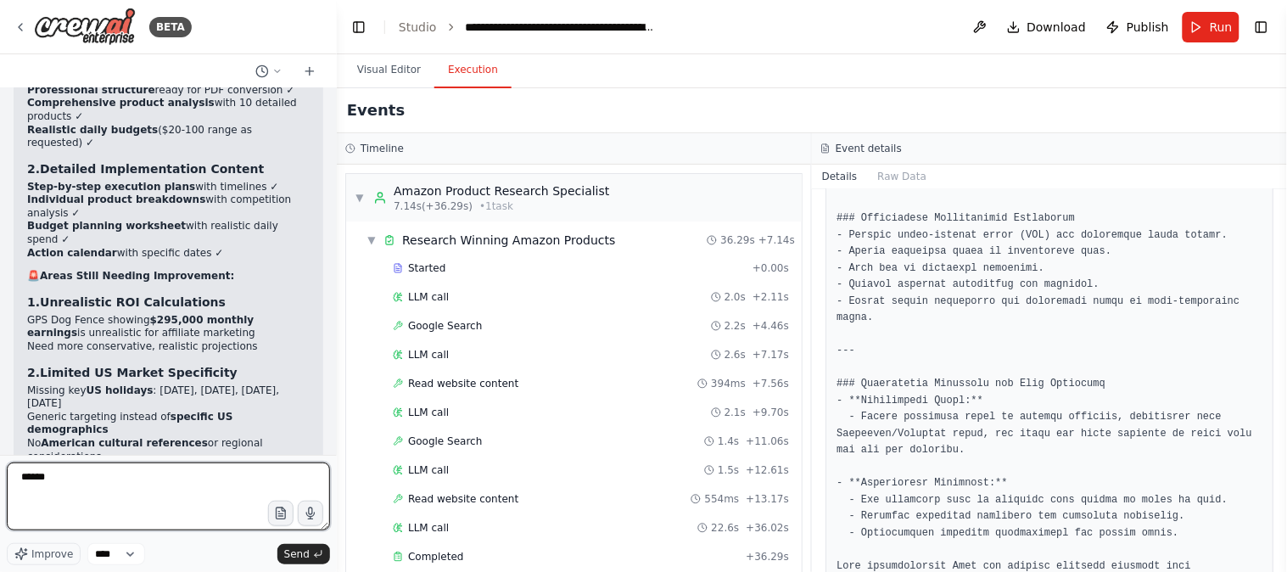
type textarea "*******"
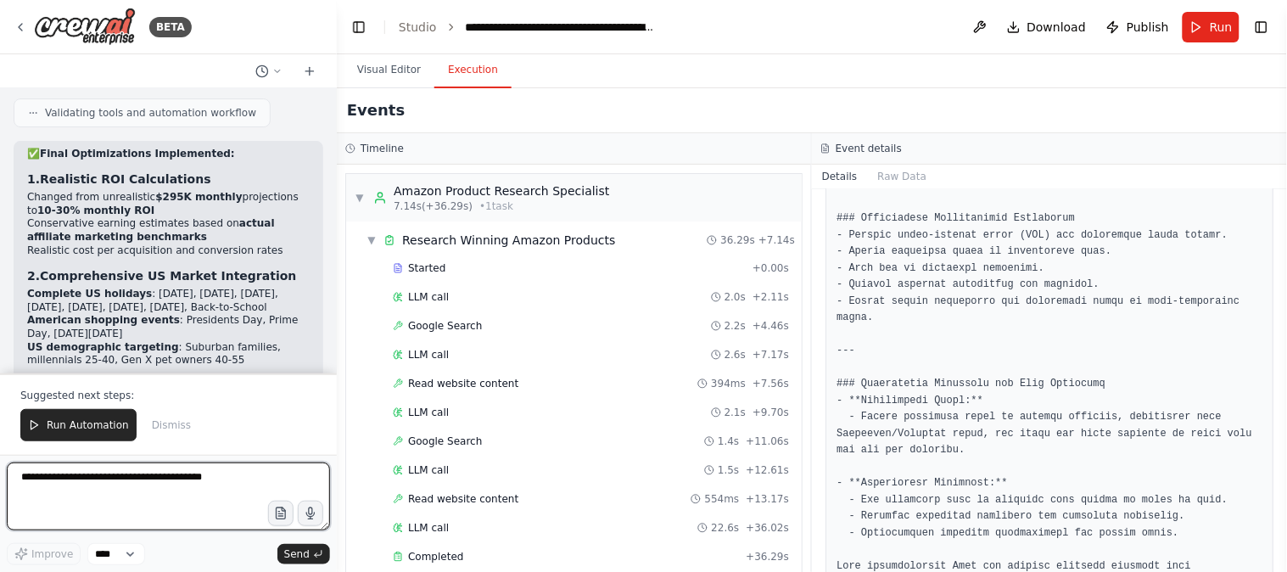
scroll to position [11479, 0]
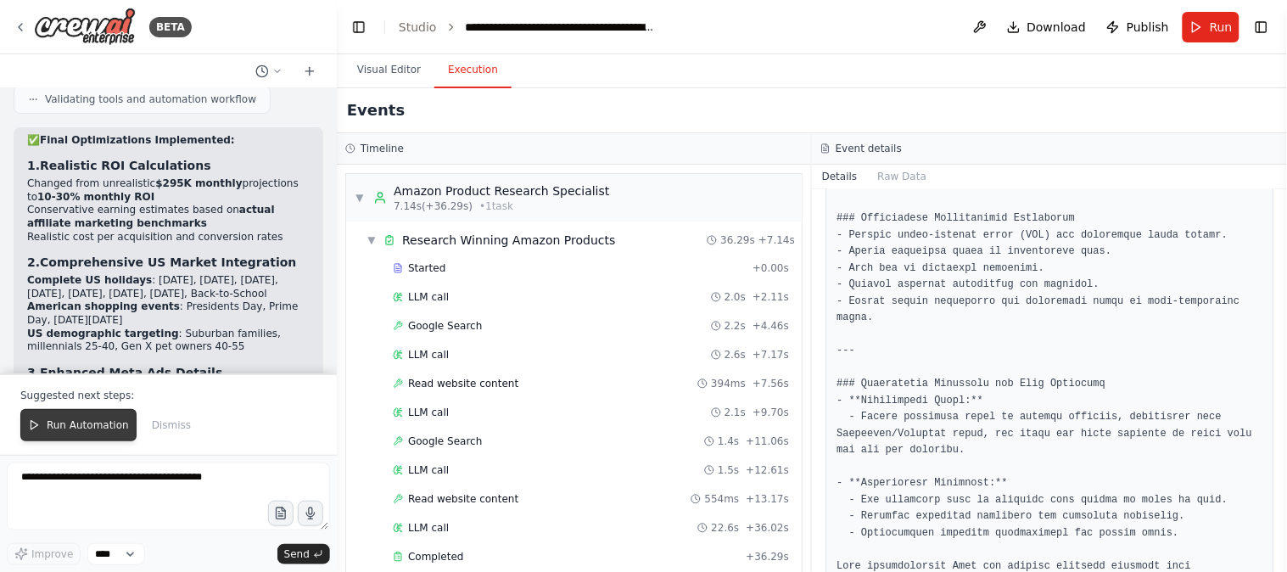
click at [83, 422] on span "Run Automation" at bounding box center [88, 425] width 82 height 14
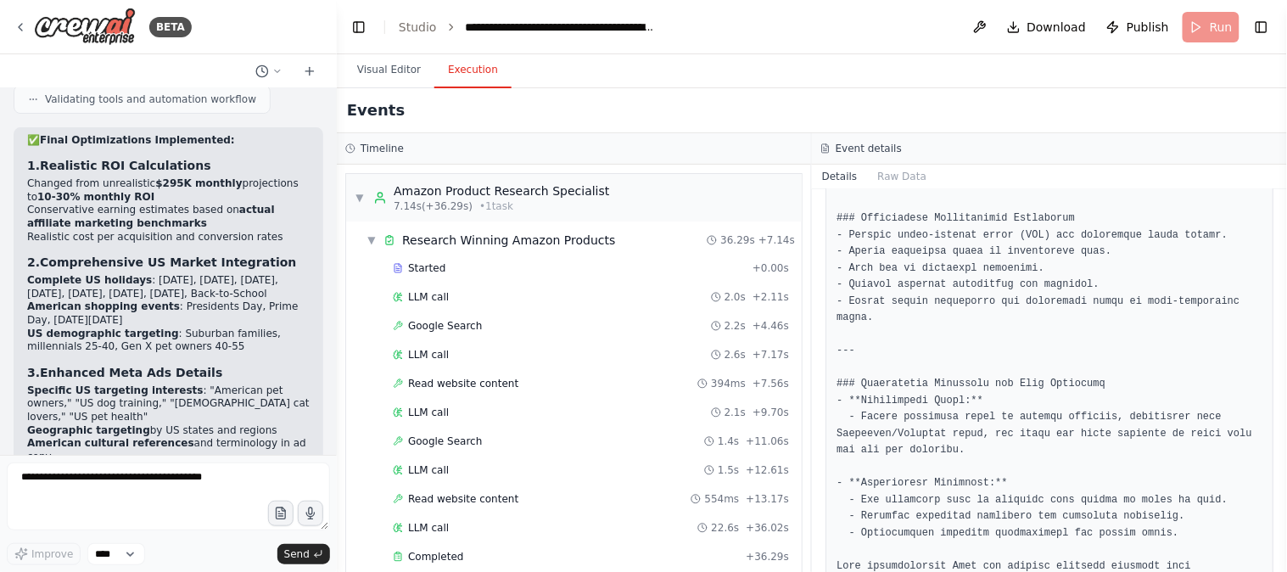
scroll to position [11398, 0]
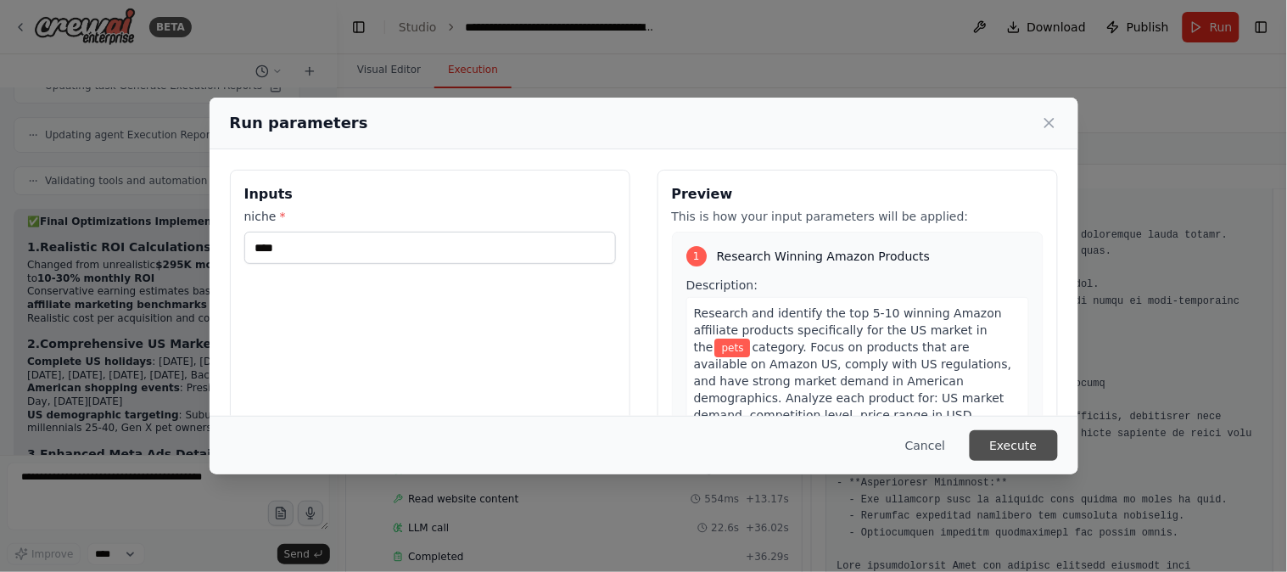
click at [1024, 434] on button "Execute" at bounding box center [1014, 445] width 88 height 31
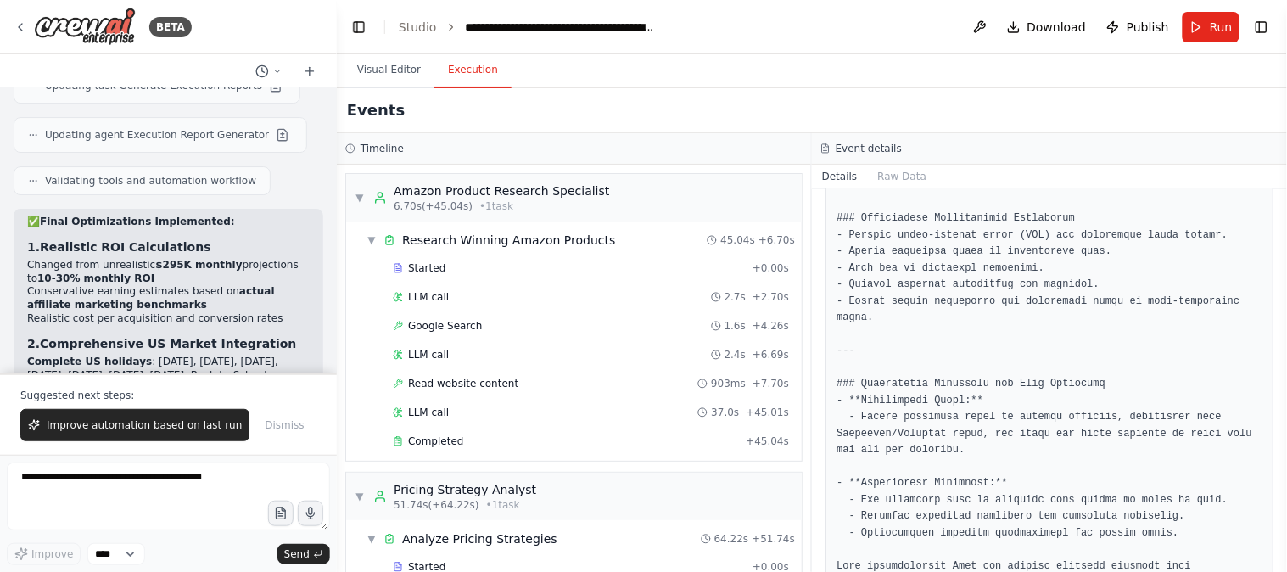
scroll to position [11479, 0]
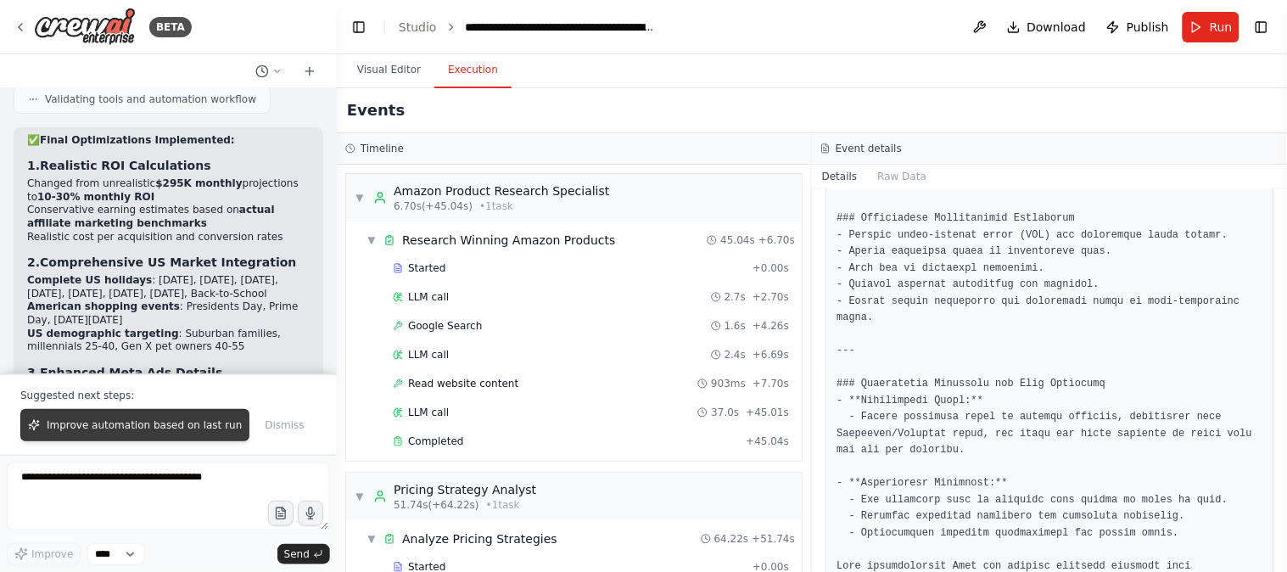
click at [141, 422] on span "Improve automation based on last run" at bounding box center [144, 425] width 195 height 14
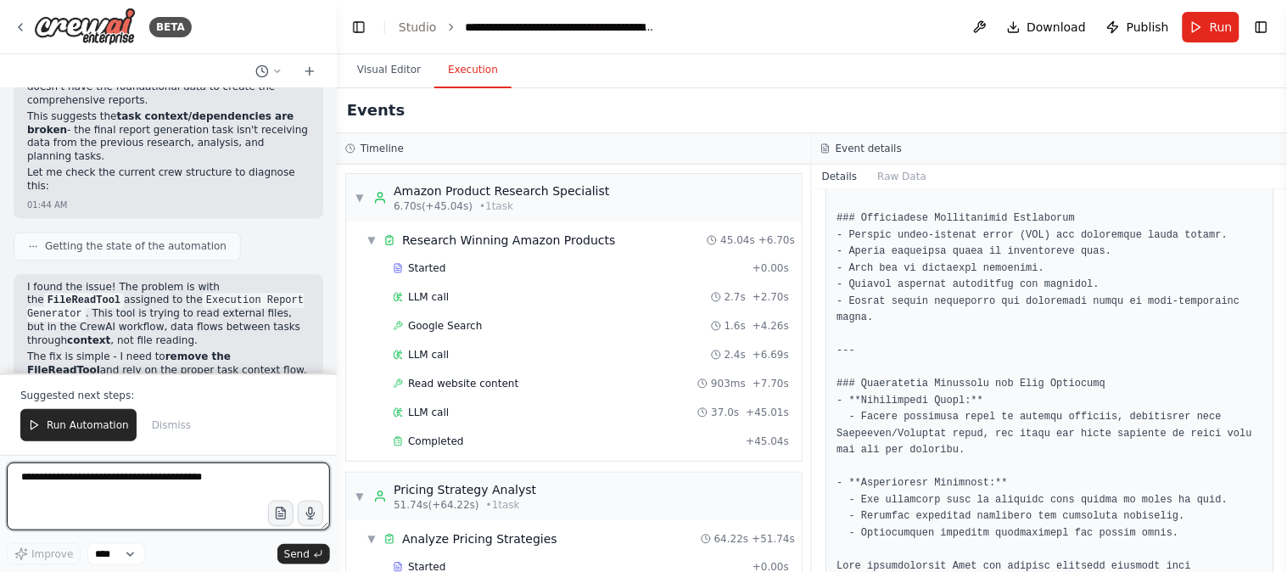
scroll to position [12460, 0]
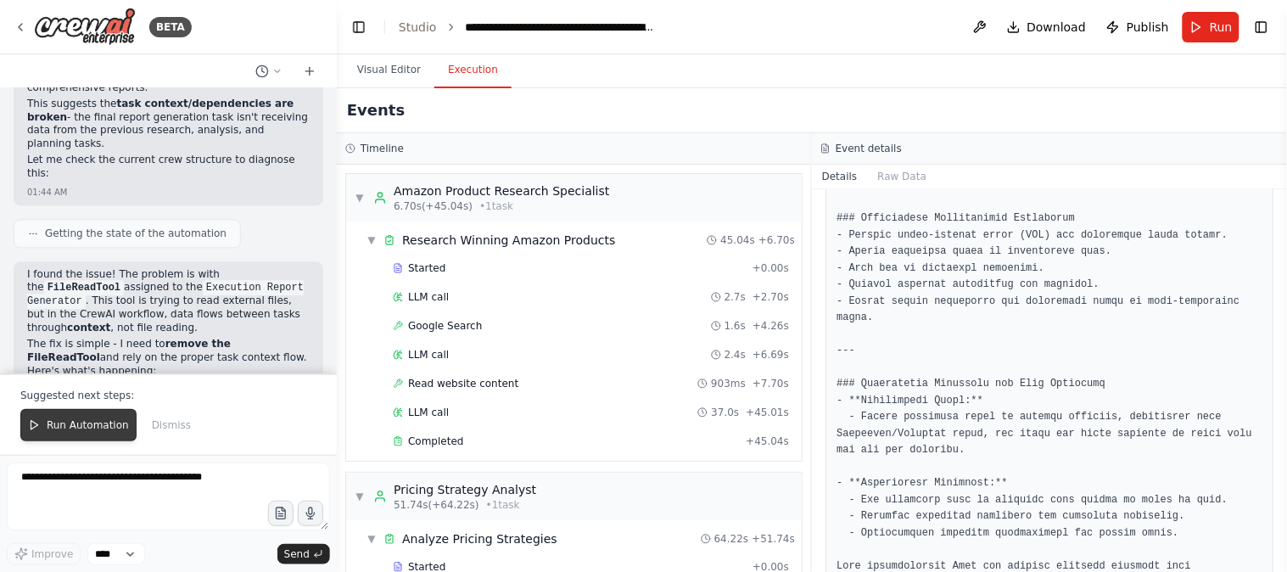
click at [93, 414] on button "Run Automation" at bounding box center [78, 425] width 116 height 32
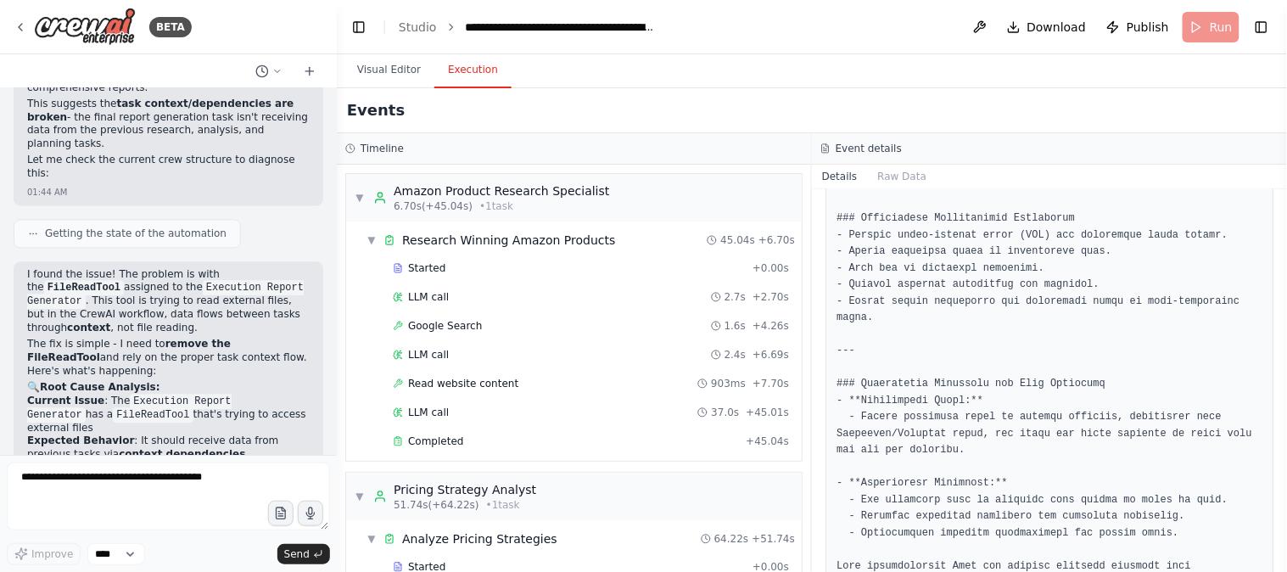
scroll to position [12379, 0]
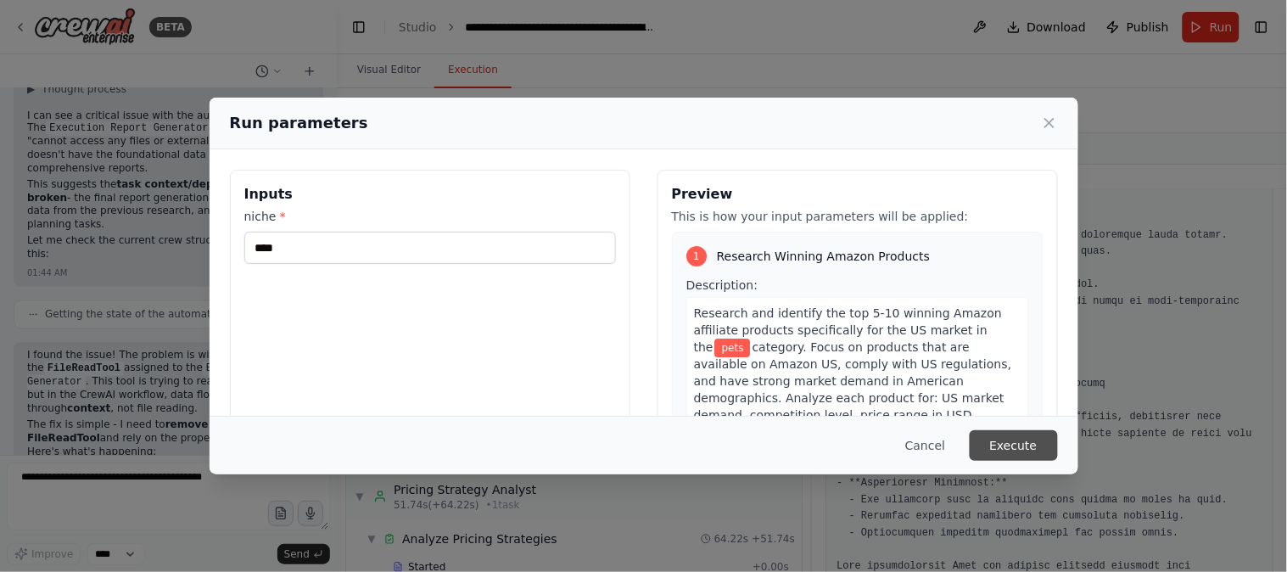
click at [1004, 442] on button "Execute" at bounding box center [1014, 445] width 88 height 31
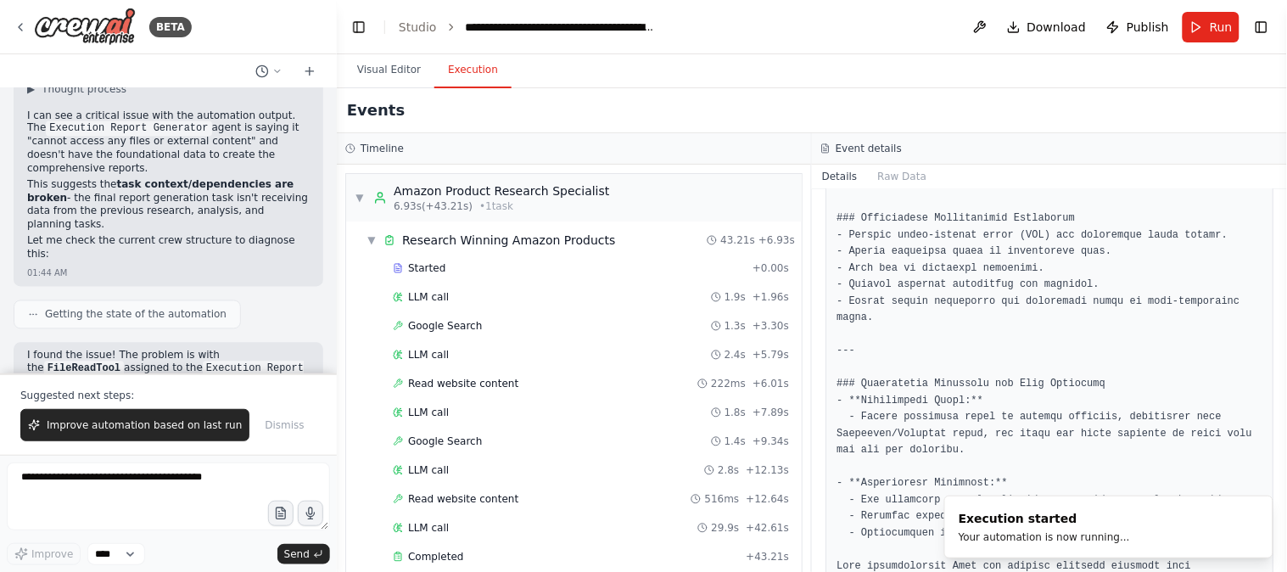
scroll to position [12460, 0]
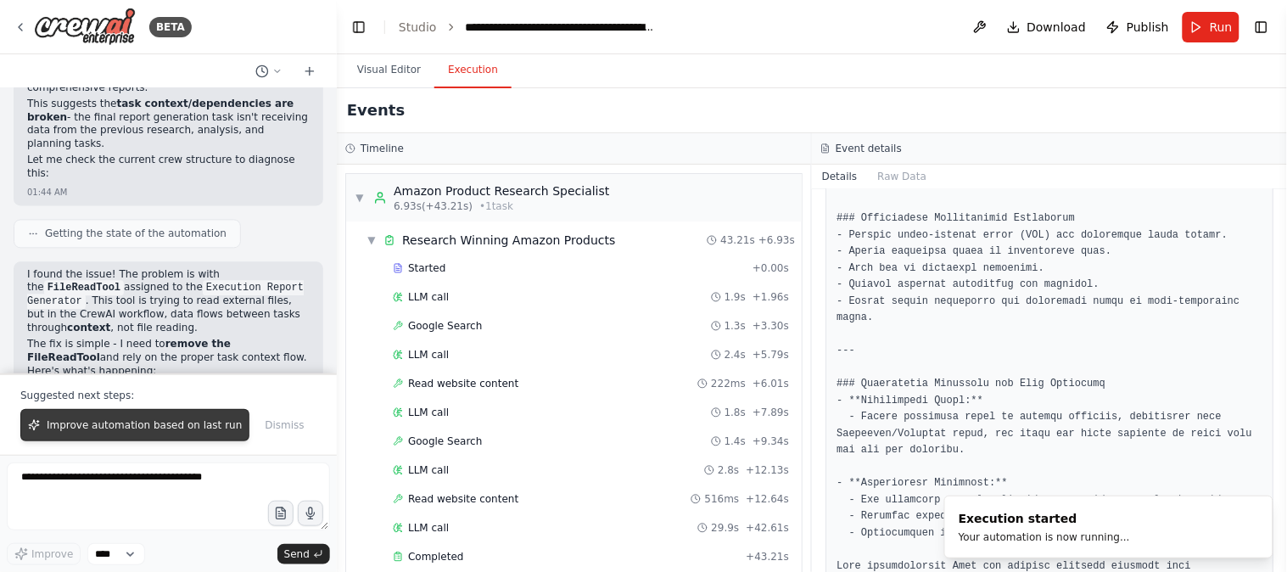
click at [159, 422] on span "Improve automation based on last run" at bounding box center [144, 425] width 195 height 14
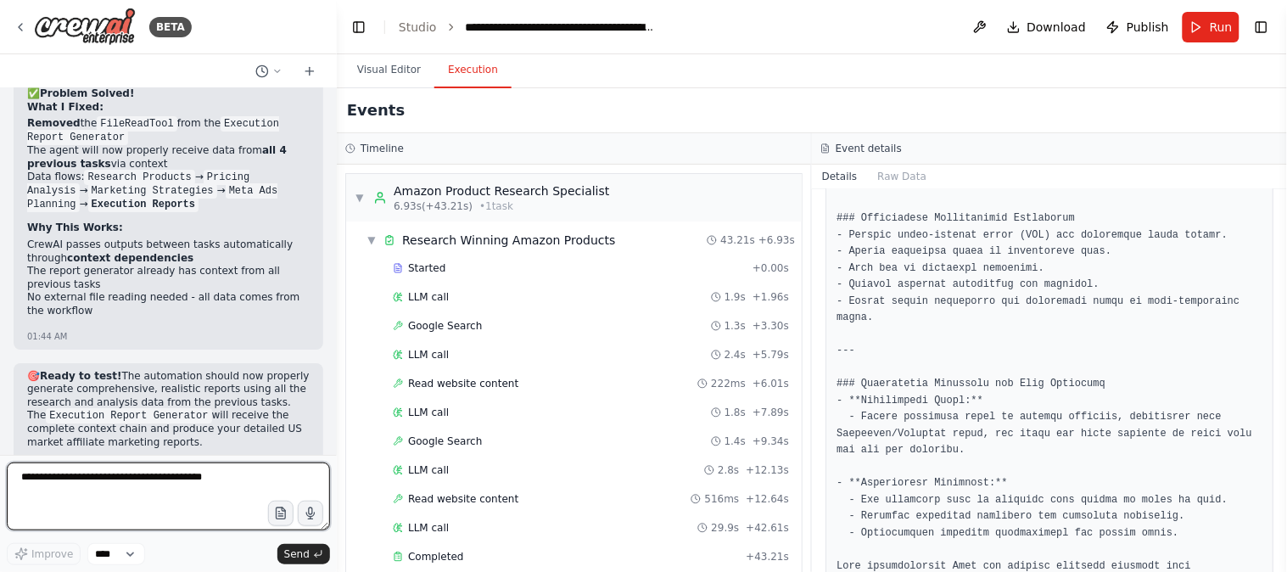
scroll to position [13031, 0]
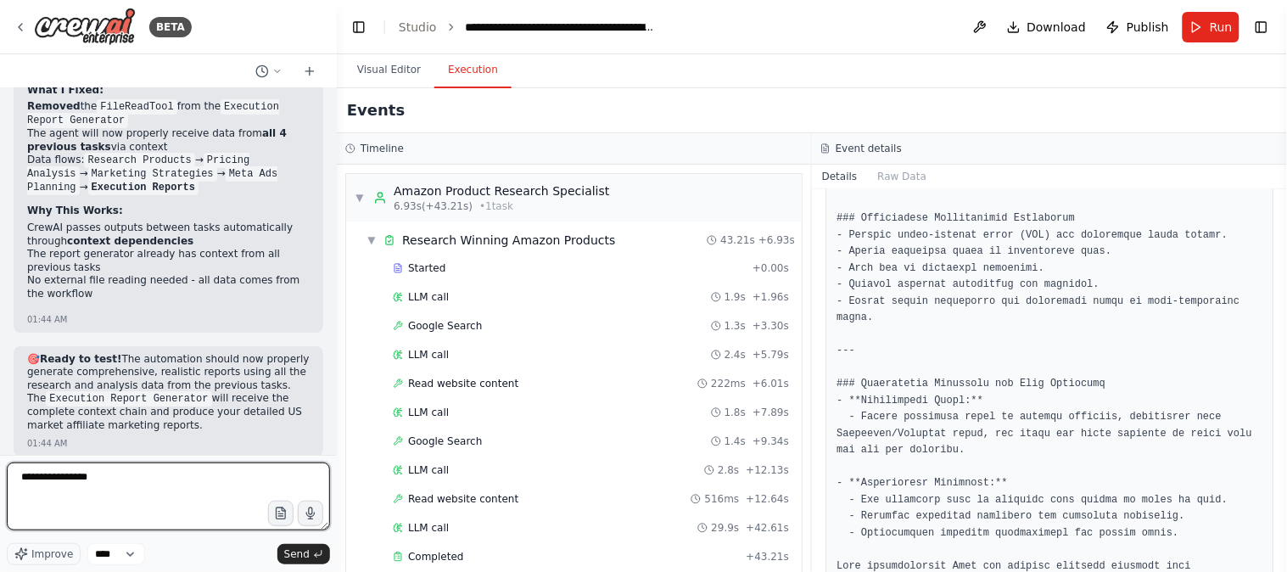
type textarea "**********"
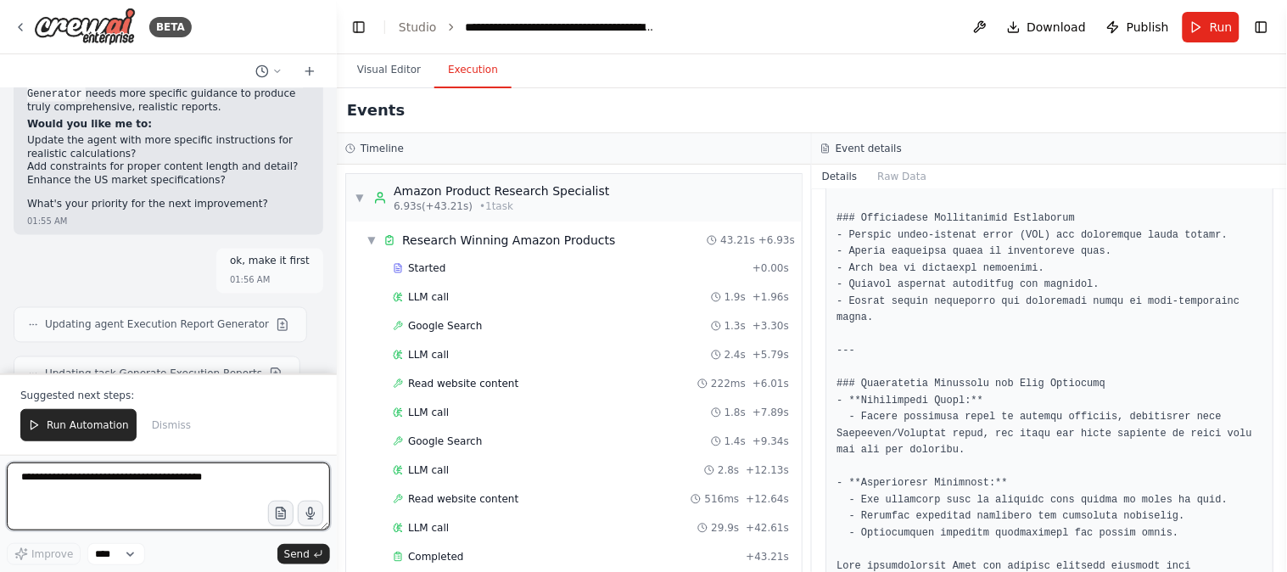
scroll to position [13953, 0]
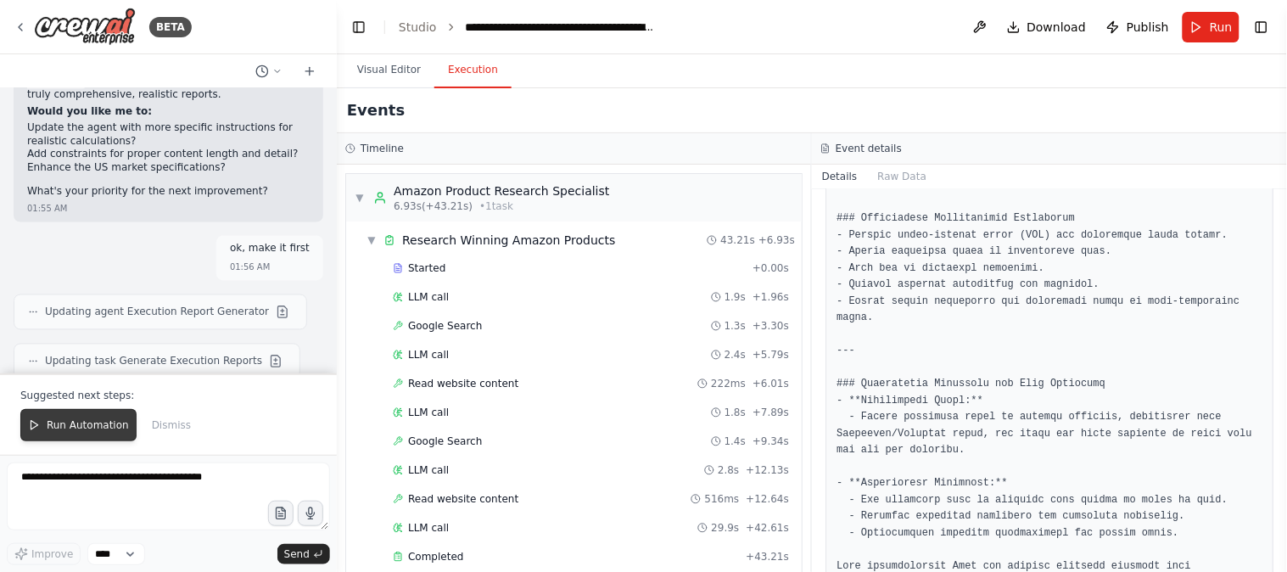
click at [77, 416] on button "Run Automation" at bounding box center [78, 425] width 116 height 32
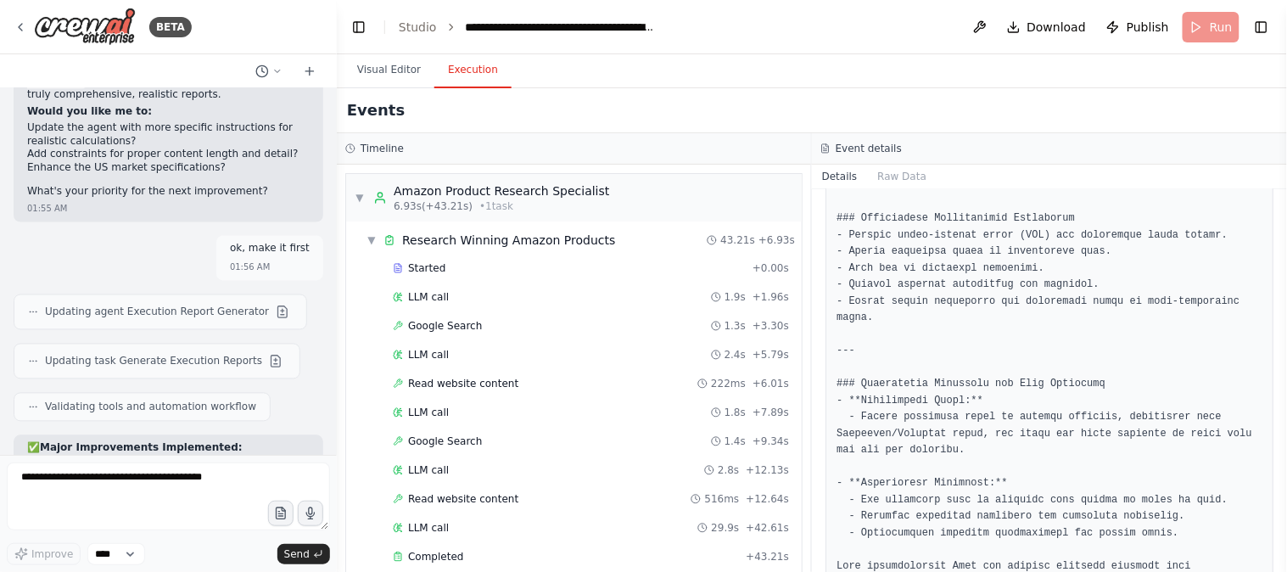
scroll to position [13872, 0]
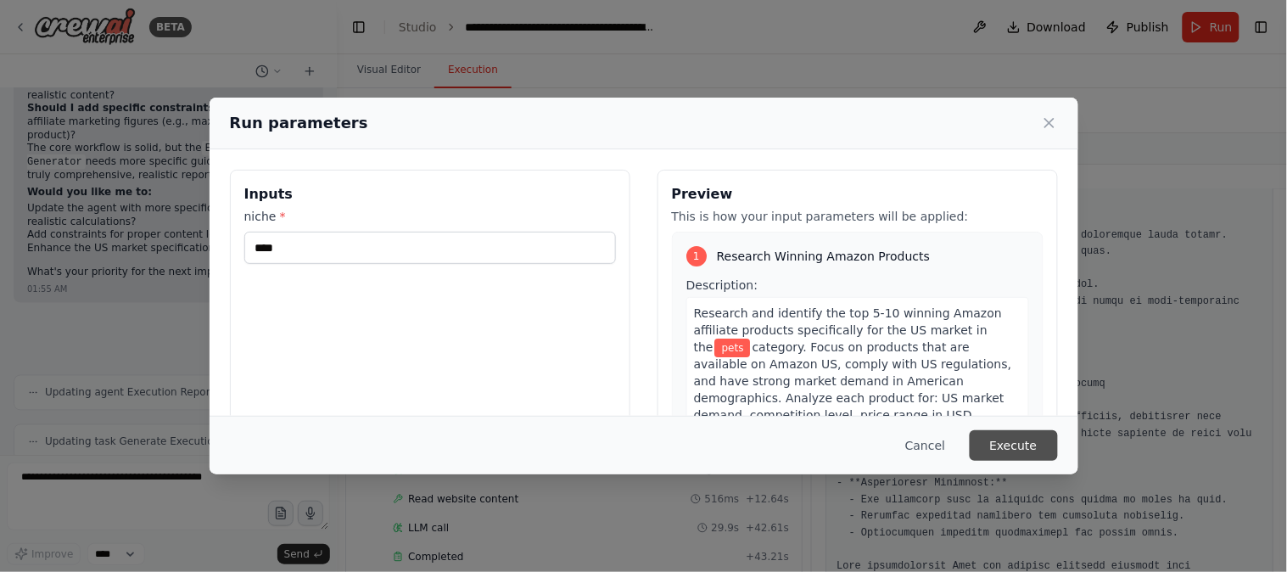
click at [1010, 445] on button "Execute" at bounding box center [1014, 445] width 88 height 31
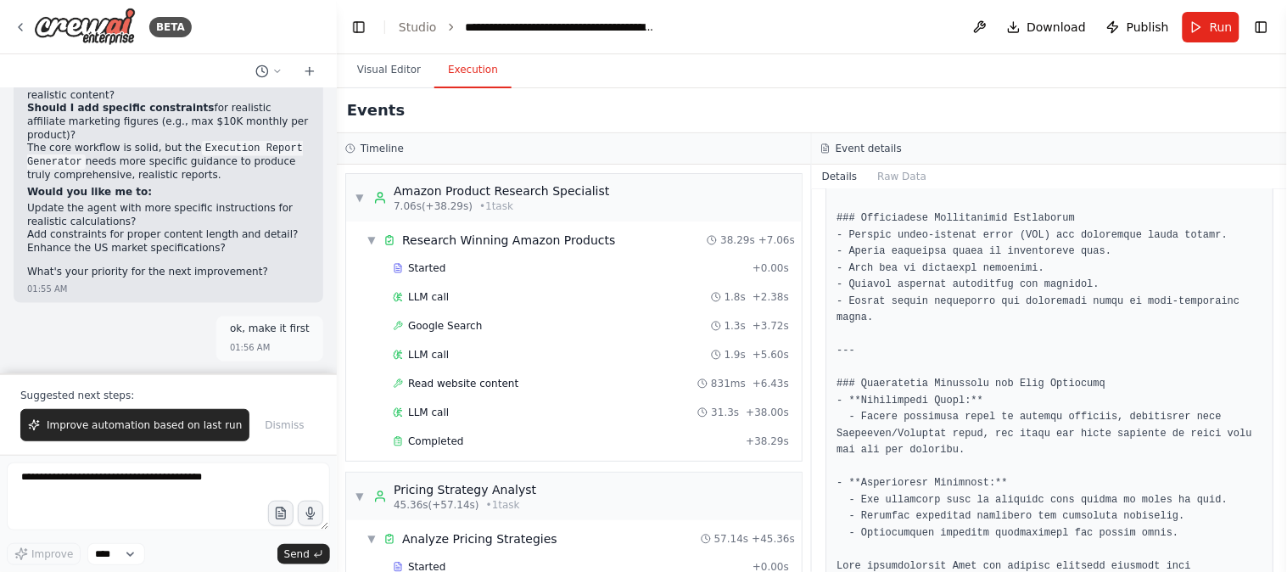
scroll to position [13953, 0]
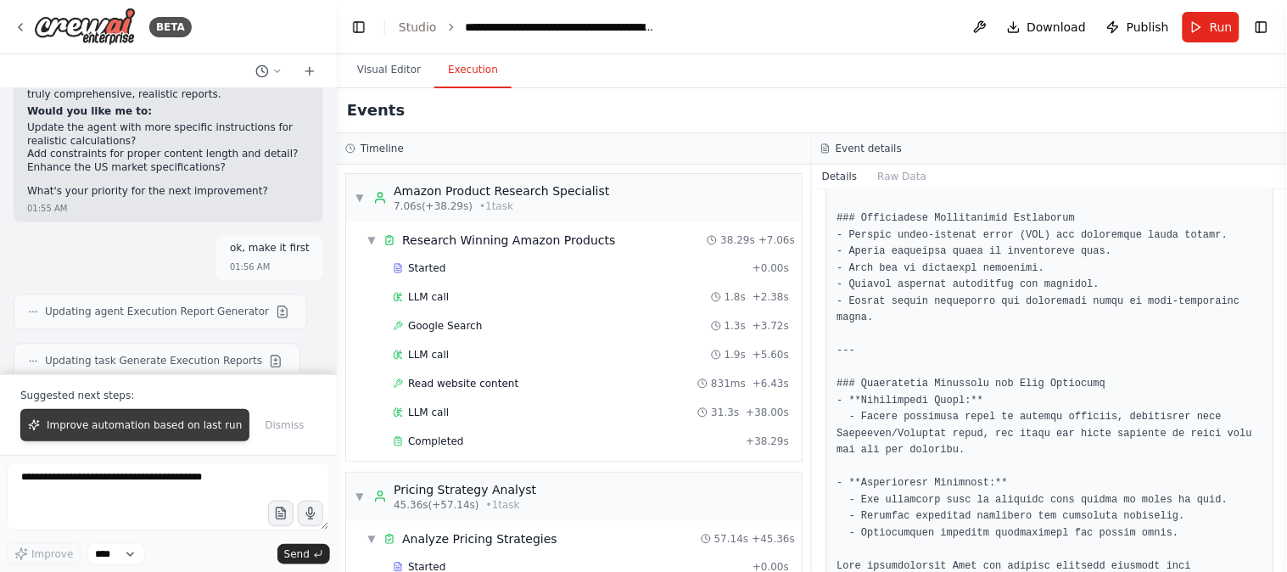
click at [143, 424] on span "Improve automation based on last run" at bounding box center [144, 425] width 195 height 14
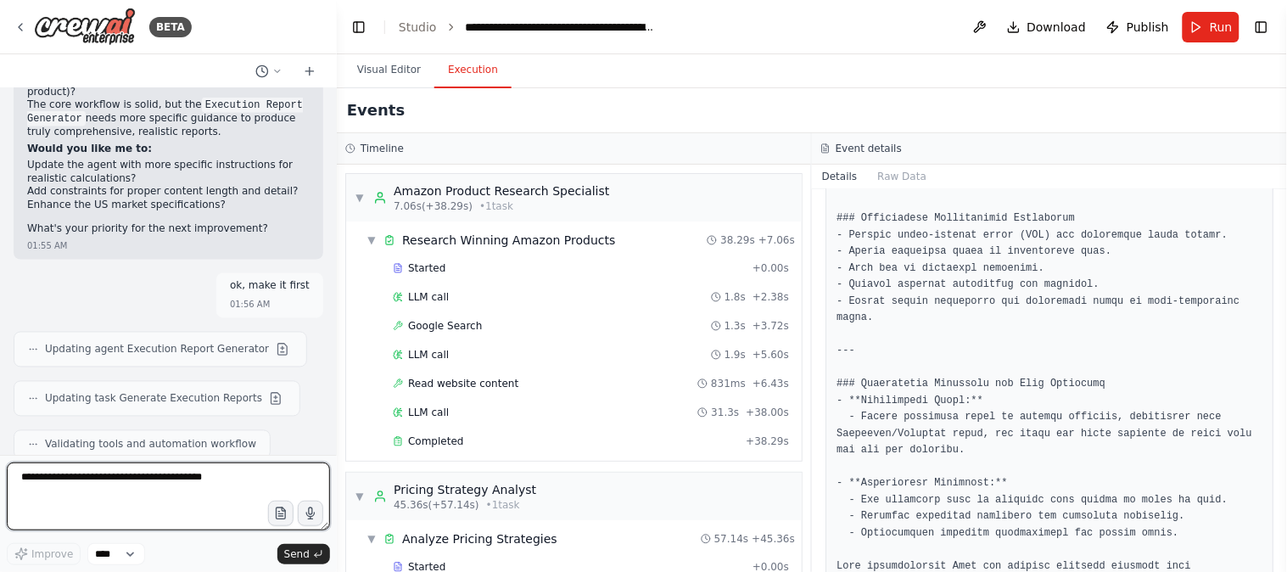
scroll to position [14506, 0]
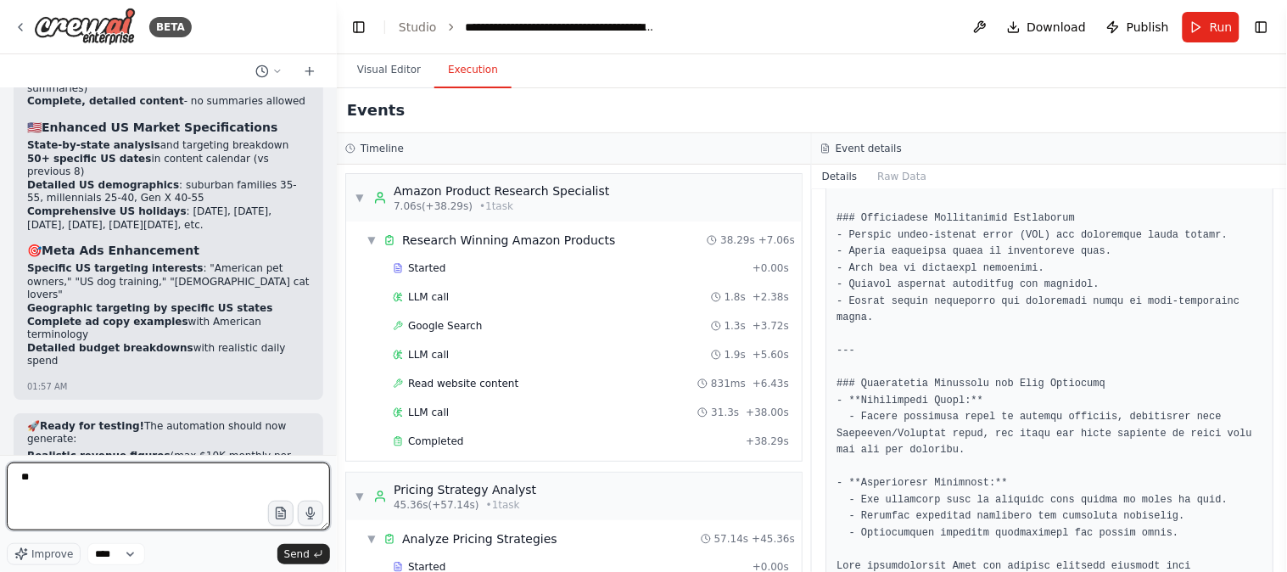
type textarea "*"
type textarea "*******"
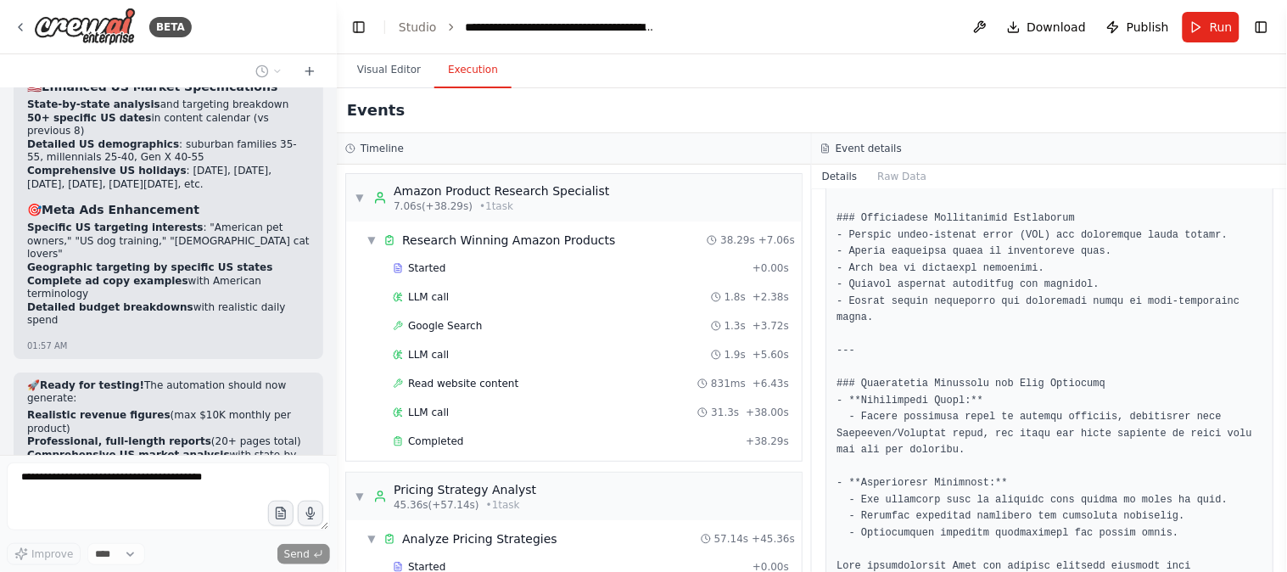
scroll to position [14608, 0]
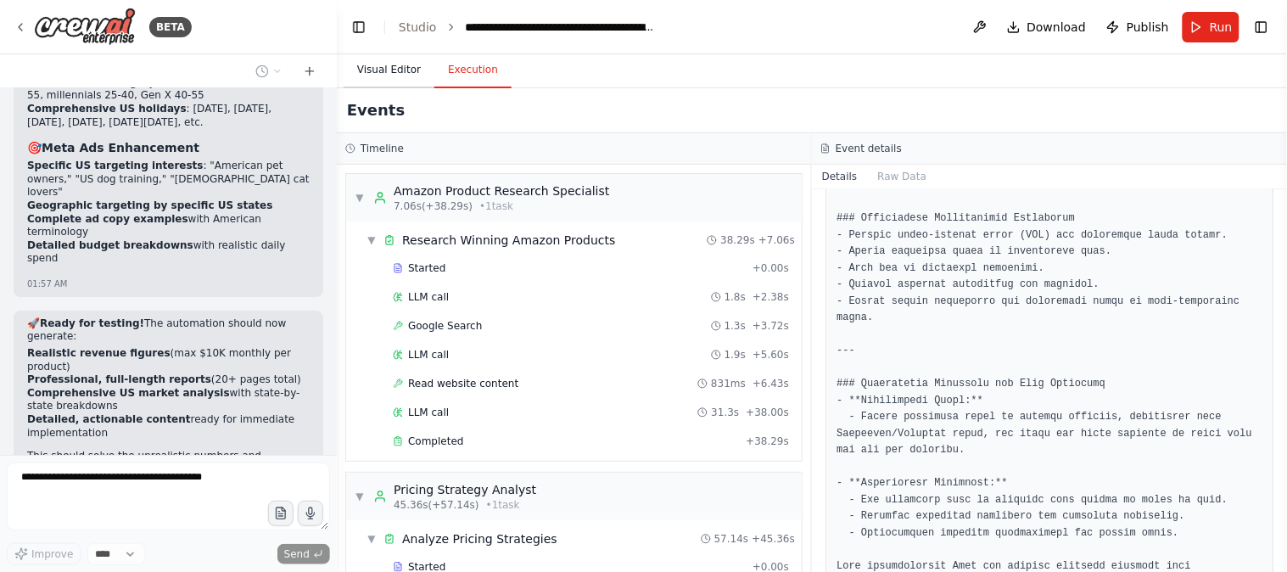
click at [367, 73] on button "Visual Editor" at bounding box center [389, 71] width 91 height 36
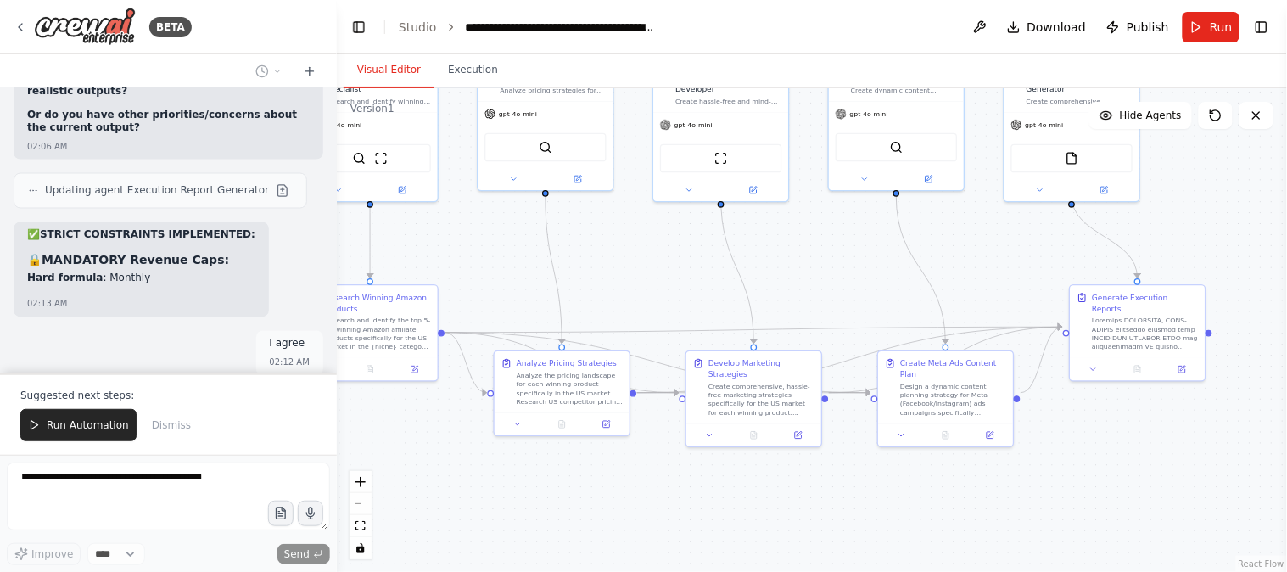
scroll to position [15641, 0]
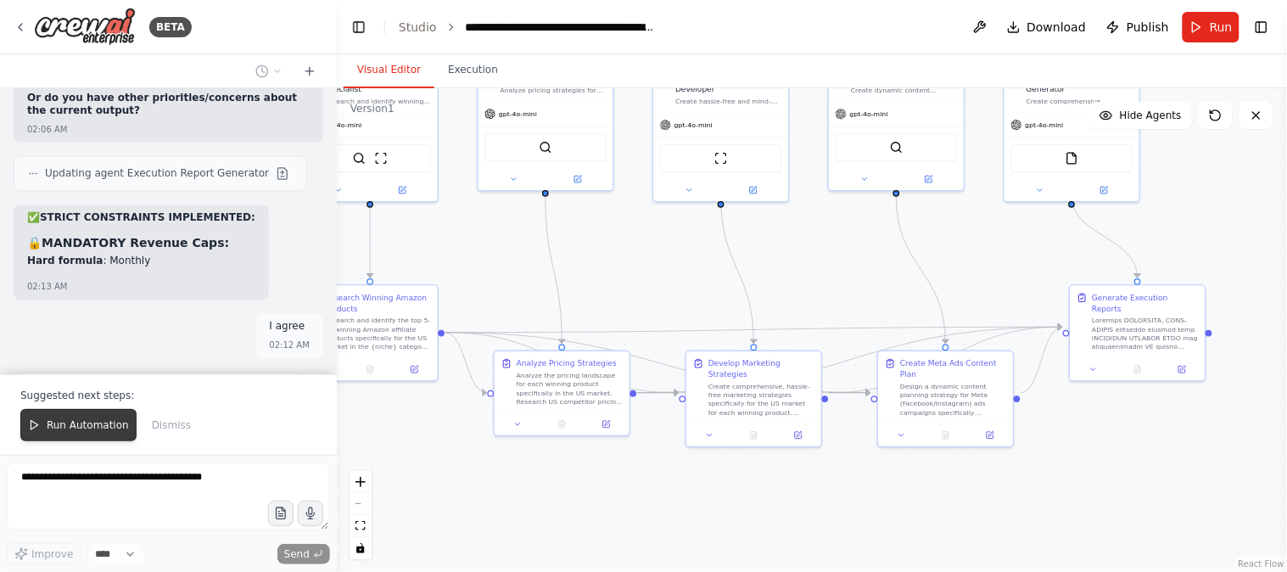
click at [89, 411] on button "Run Automation" at bounding box center [78, 425] width 116 height 32
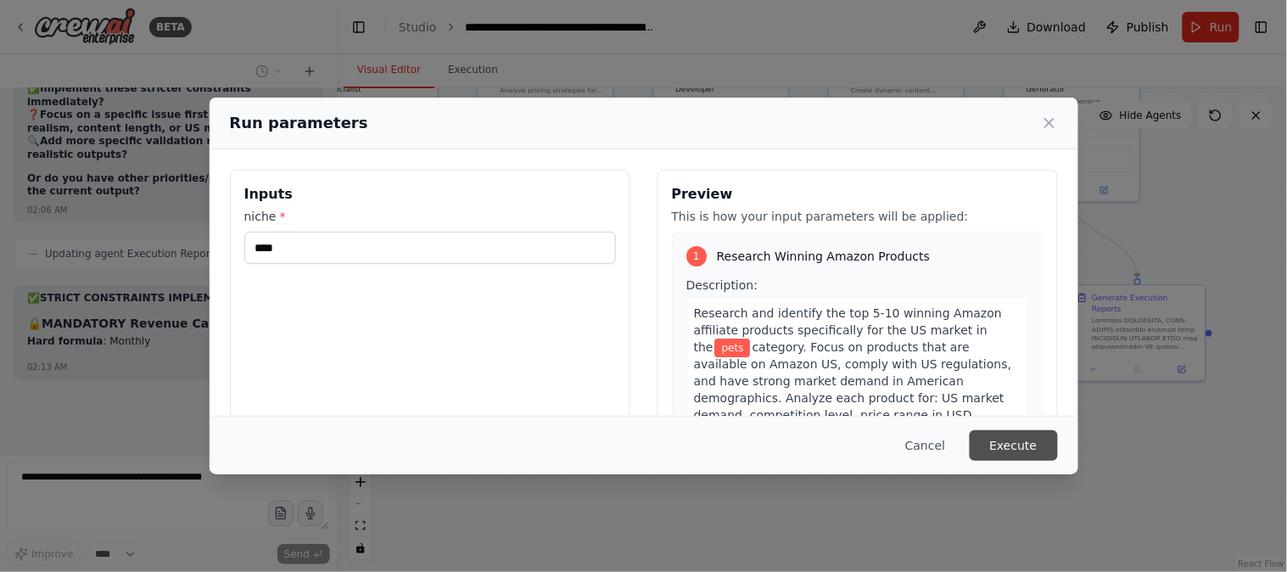
click at [1012, 445] on button "Execute" at bounding box center [1014, 445] width 88 height 31
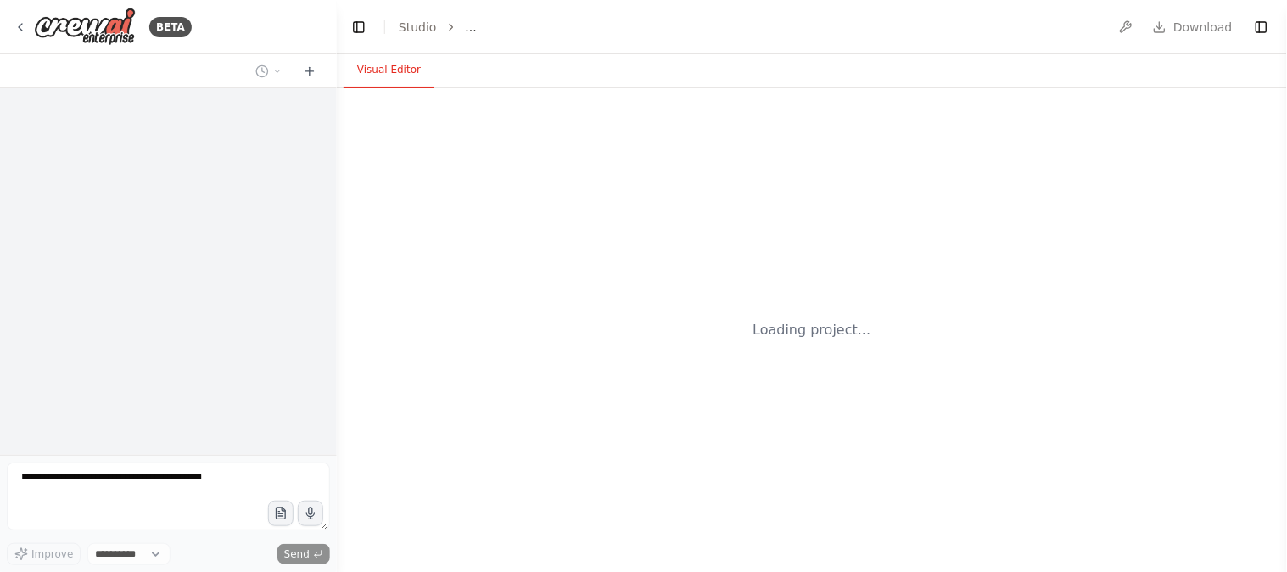
select select "****"
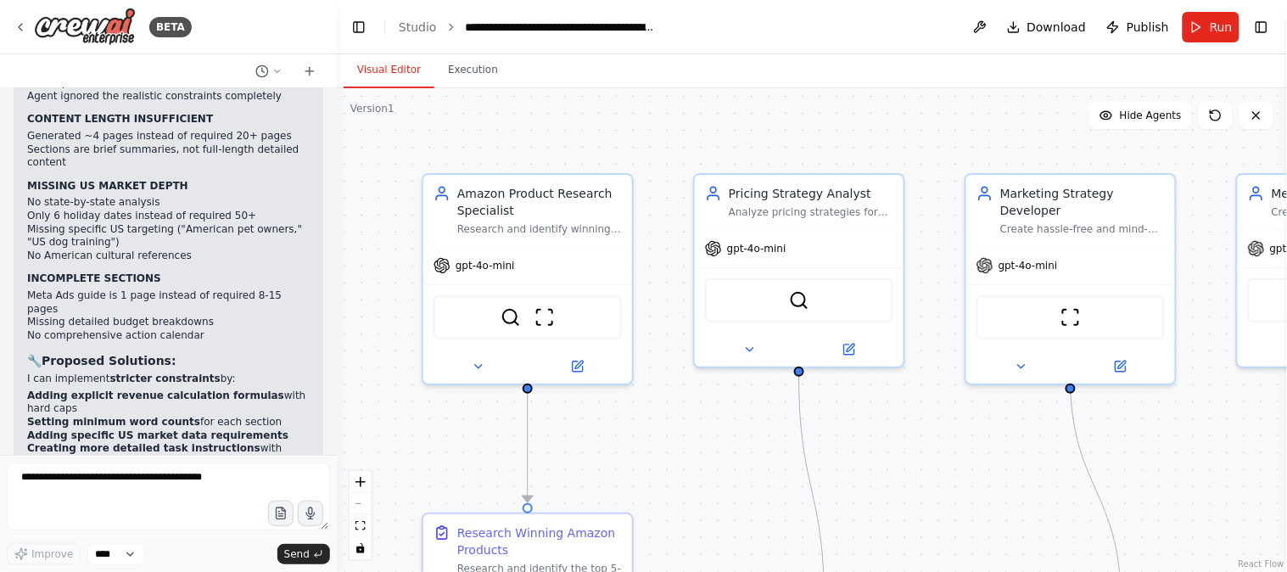
scroll to position [15266, 0]
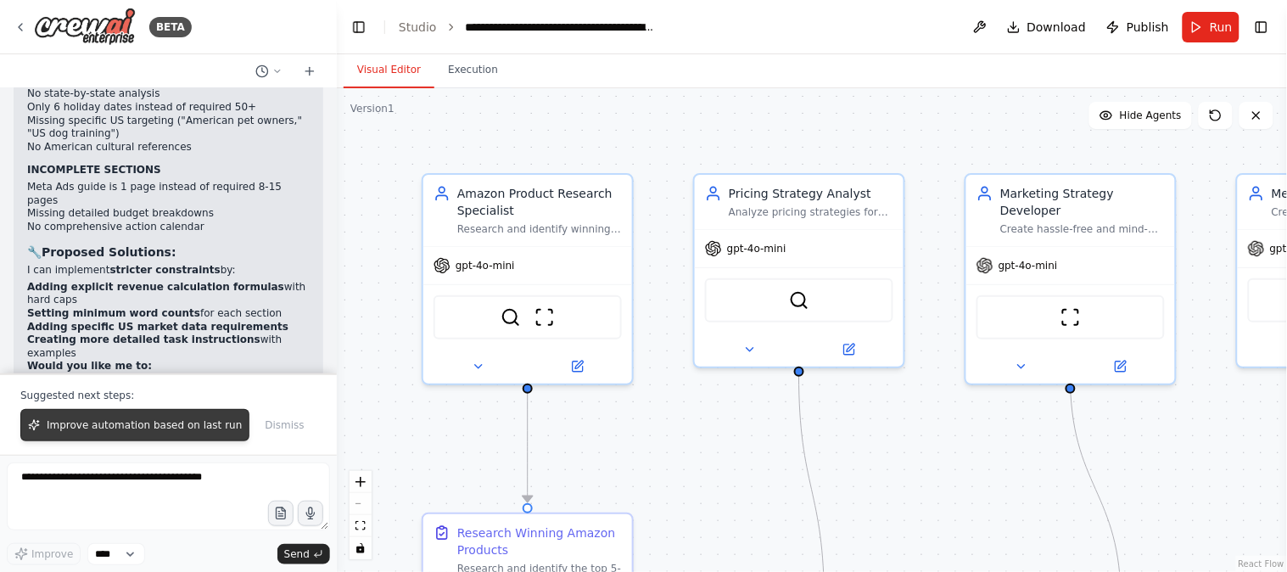
click at [159, 431] on span "Improve automation based on last run" at bounding box center [144, 425] width 195 height 14
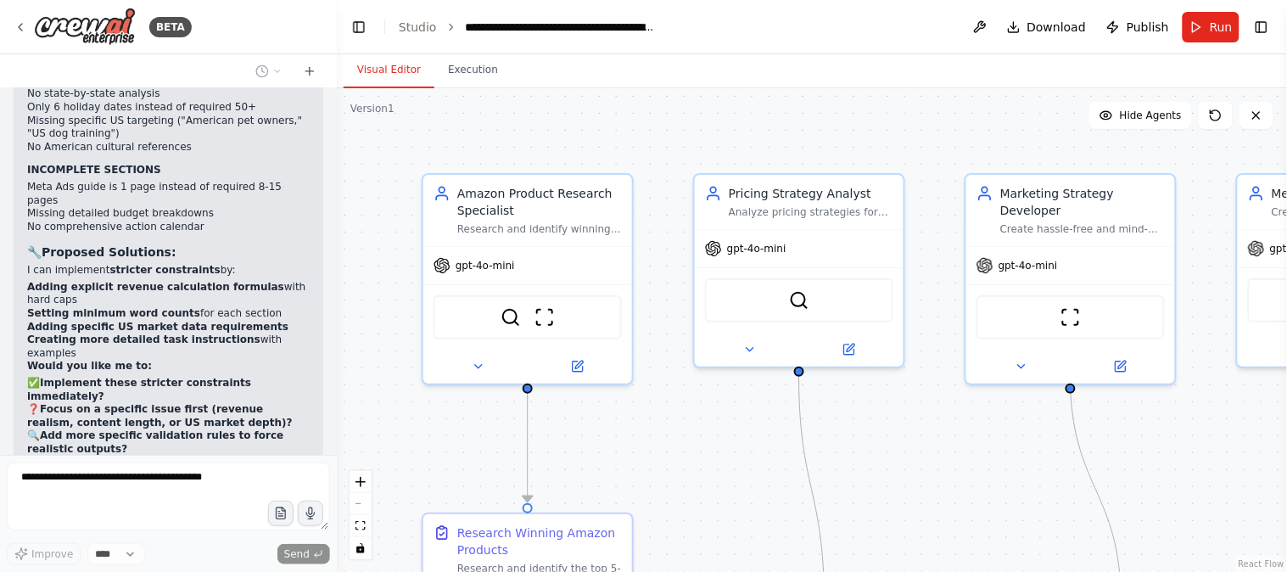
scroll to position [15310, 0]
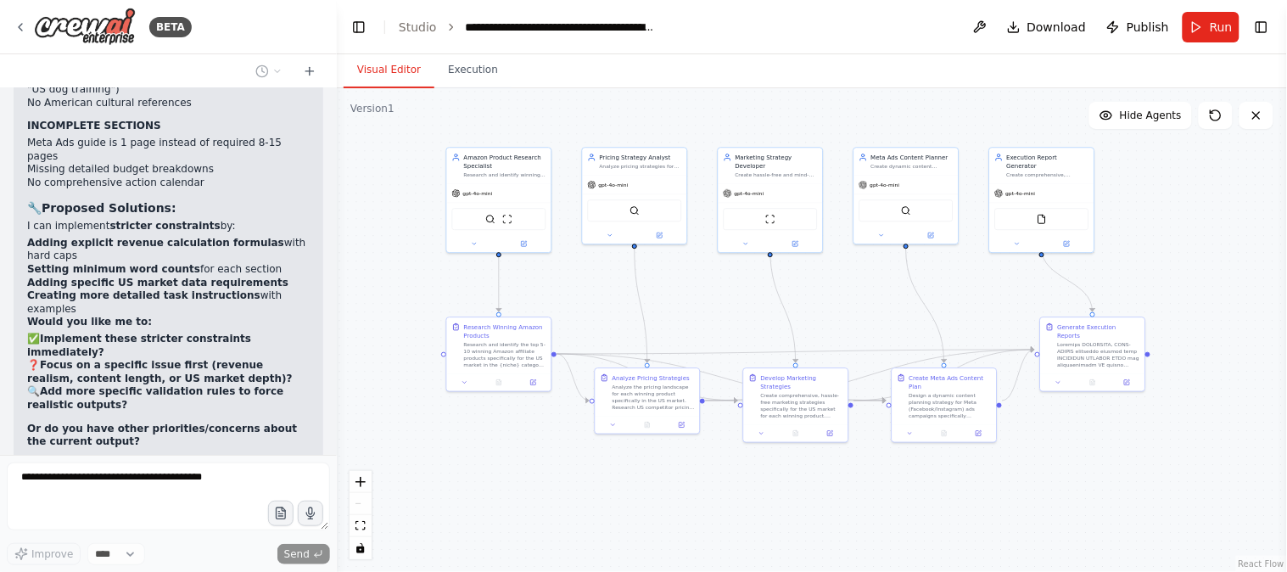
drag, startPoint x: 1090, startPoint y: 516, endPoint x: 891, endPoint y: 329, distance: 273.1
click at [891, 329] on div ".deletable-edge-delete-btn { width: 20px; height: 20px; border: 0px solid #ffff…" at bounding box center [812, 330] width 950 height 484
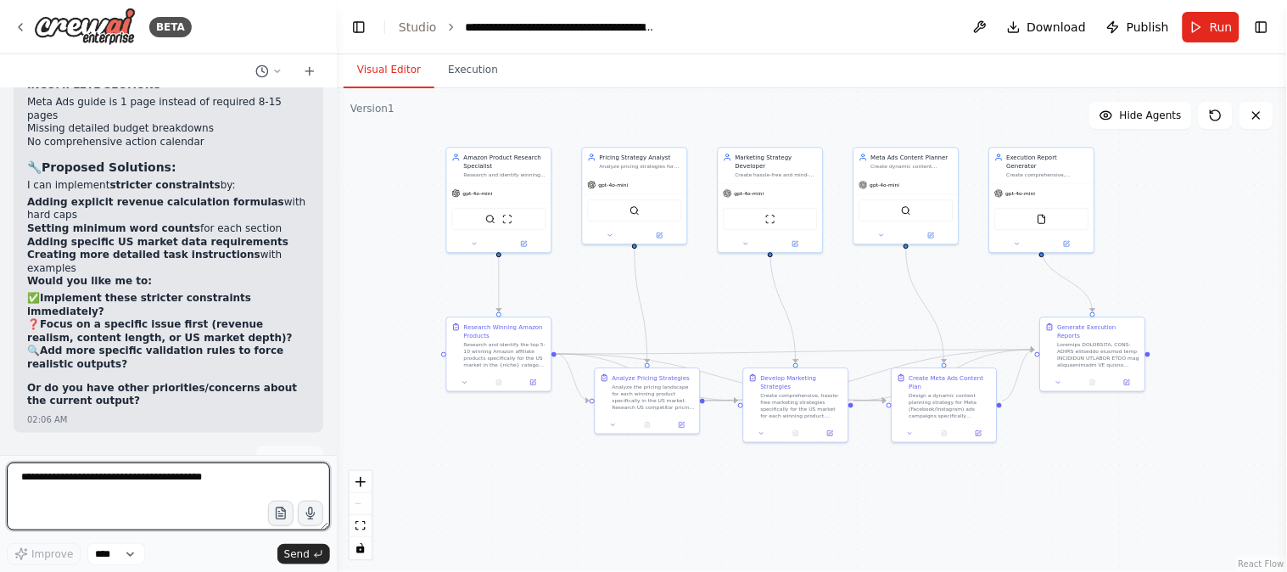
scroll to position [15364, 0]
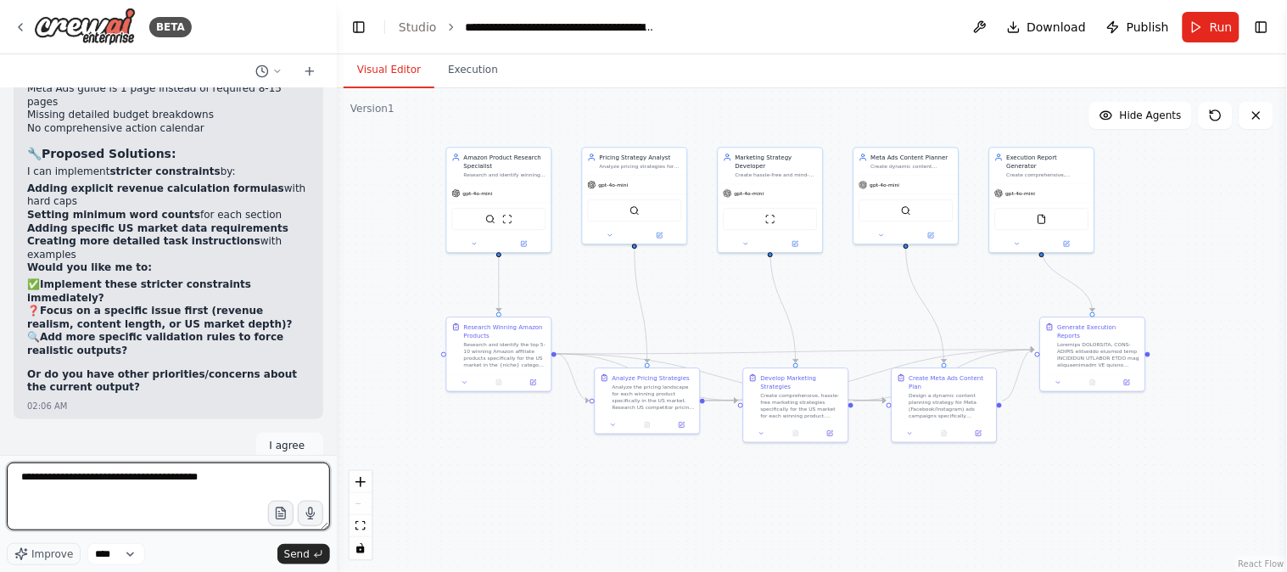
click at [55, 485] on textarea "**********" at bounding box center [168, 496] width 323 height 68
click at [110, 495] on textarea "**********" at bounding box center [168, 496] width 323 height 68
type textarea "**********"
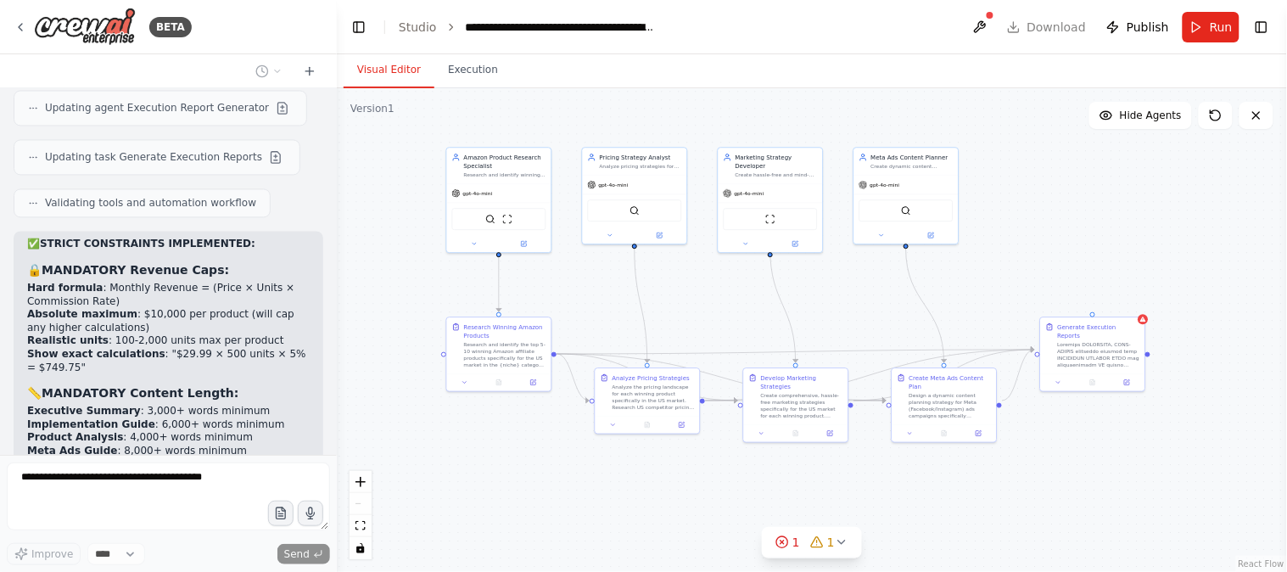
scroll to position [15806, 0]
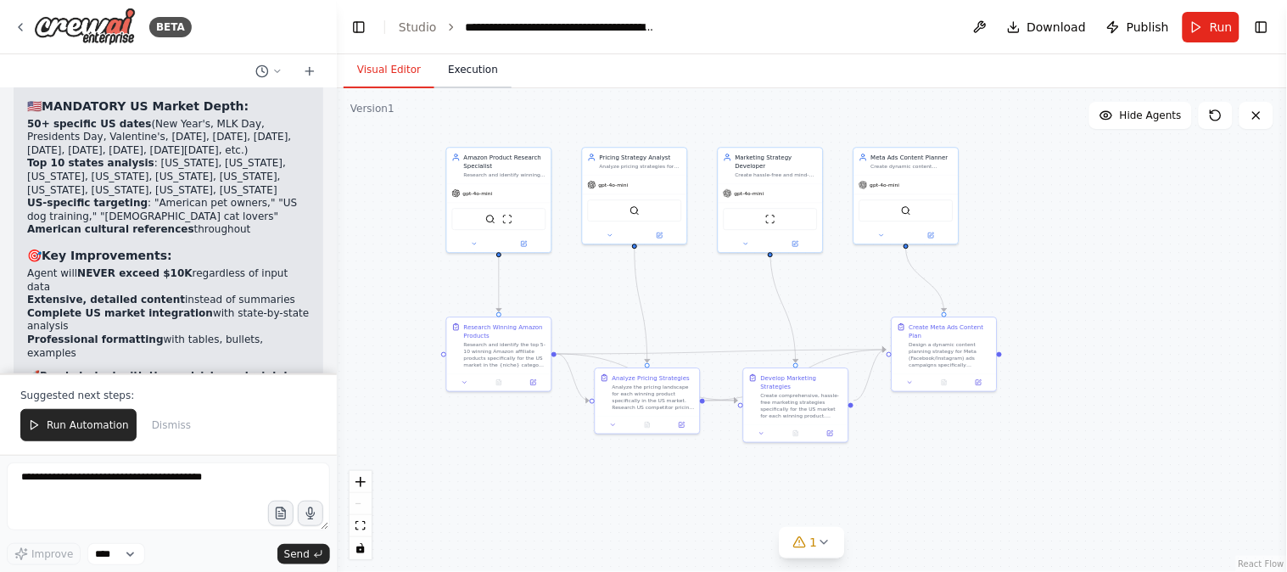
click at [465, 64] on button "Execution" at bounding box center [472, 71] width 77 height 36
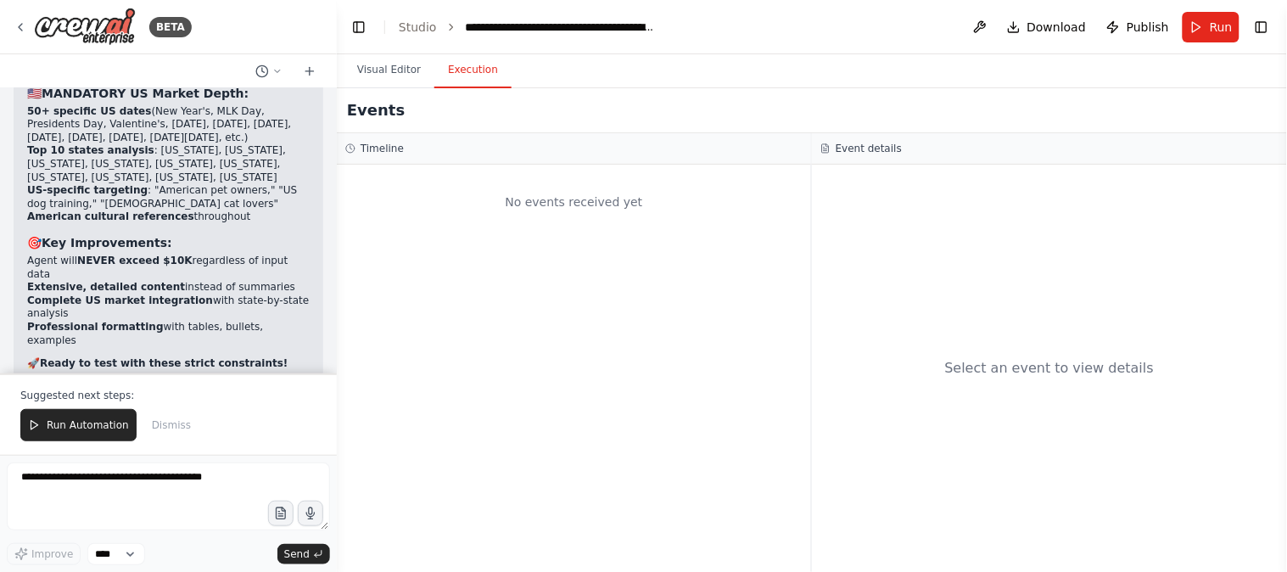
scroll to position [16188, 0]
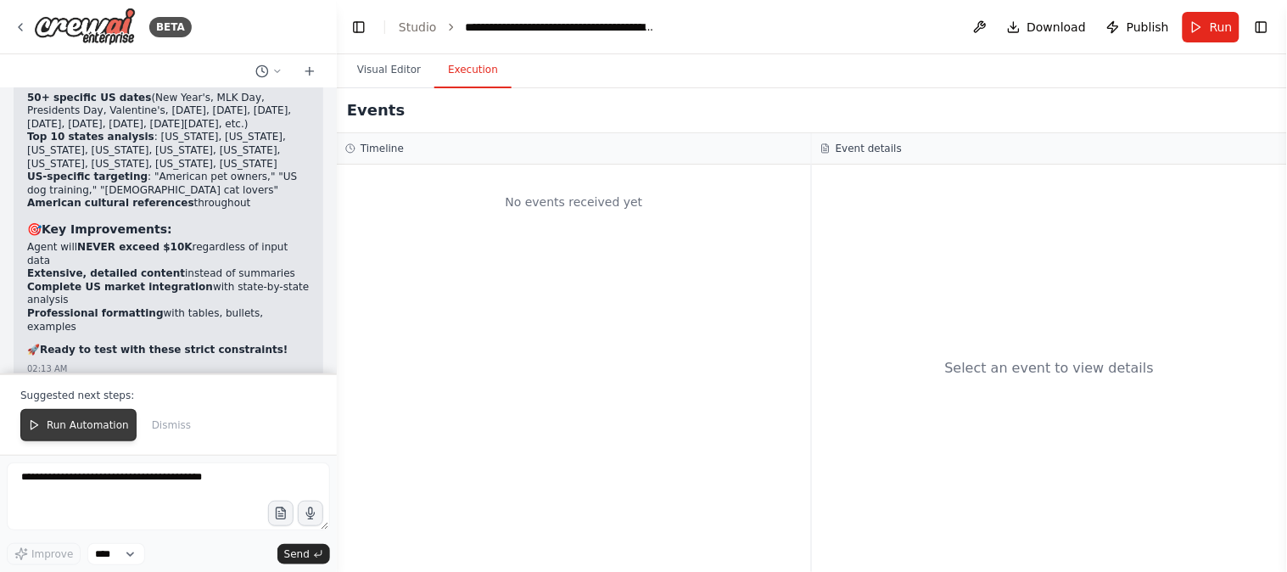
click at [95, 428] on span "Run Automation" at bounding box center [88, 425] width 82 height 14
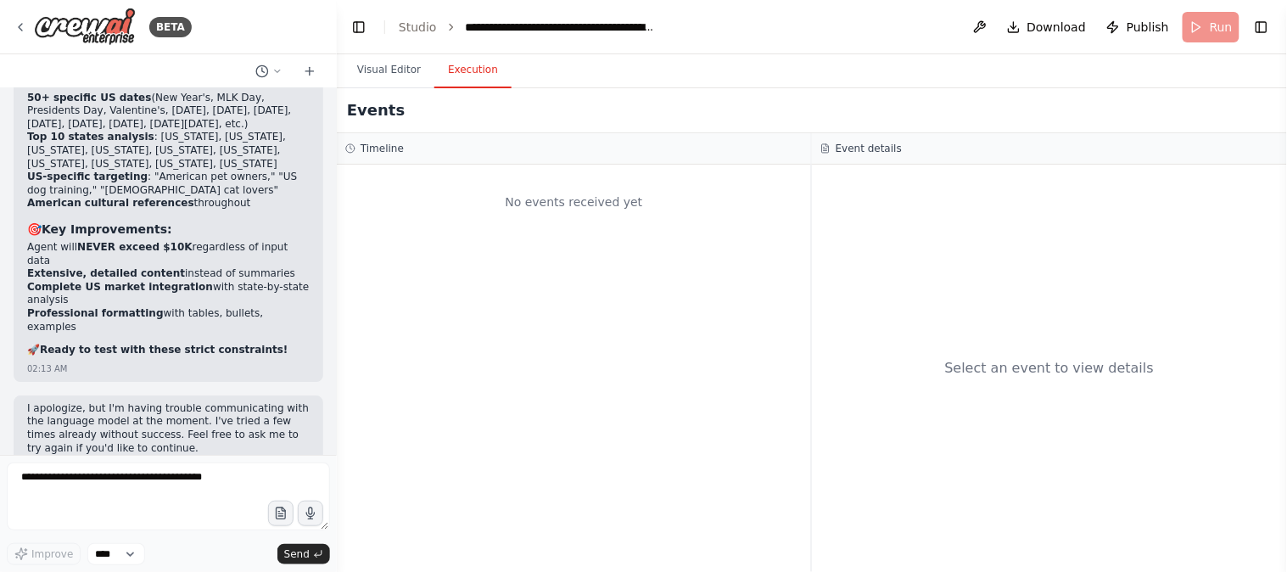
scroll to position [16106, 0]
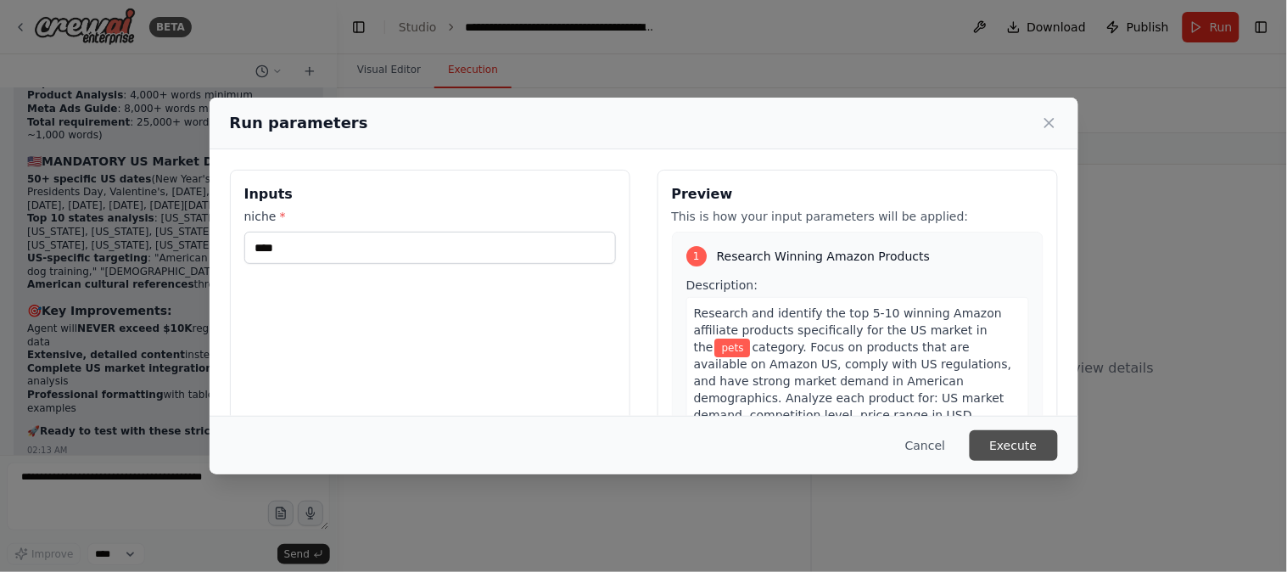
click at [1012, 439] on button "Execute" at bounding box center [1014, 445] width 88 height 31
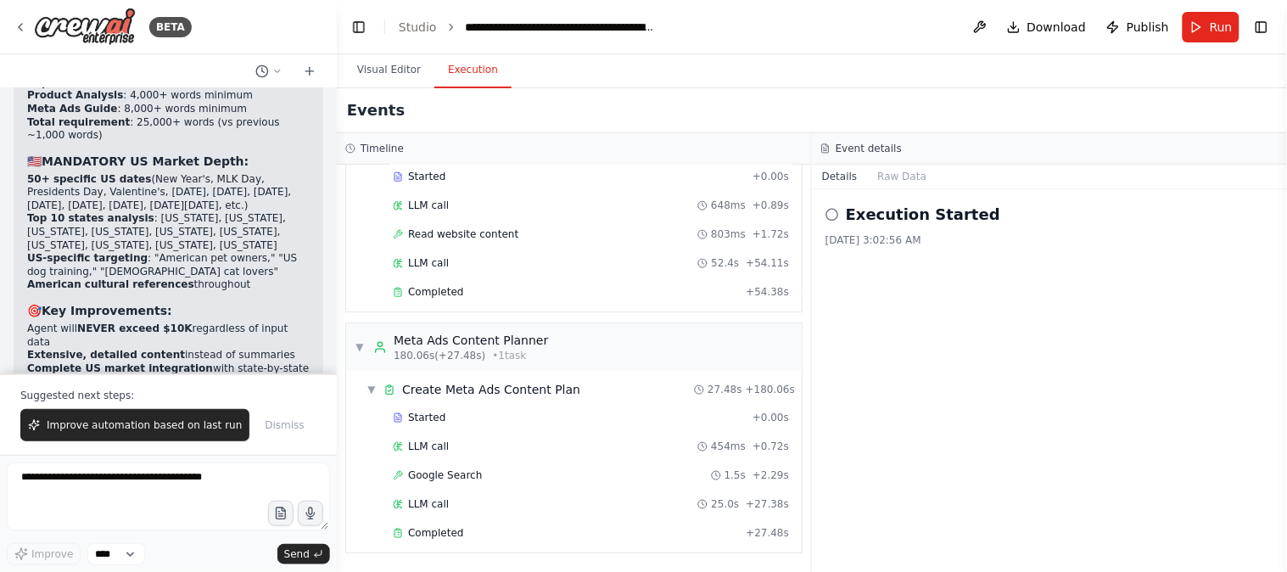
scroll to position [16188, 0]
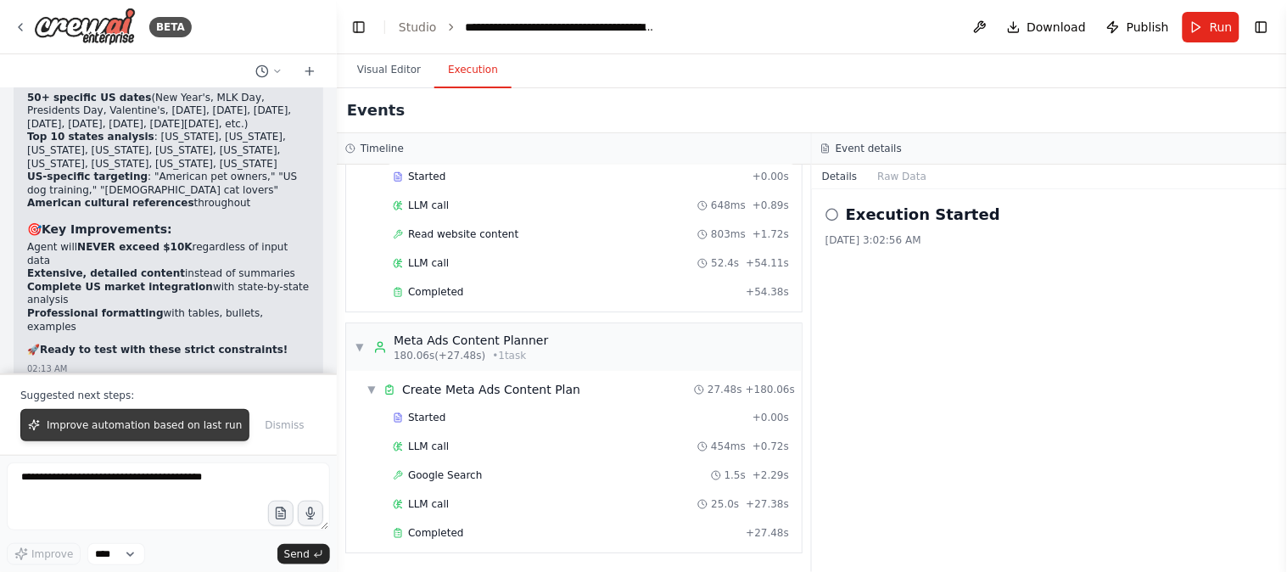
click at [181, 430] on span "Improve automation based on last run" at bounding box center [144, 425] width 195 height 14
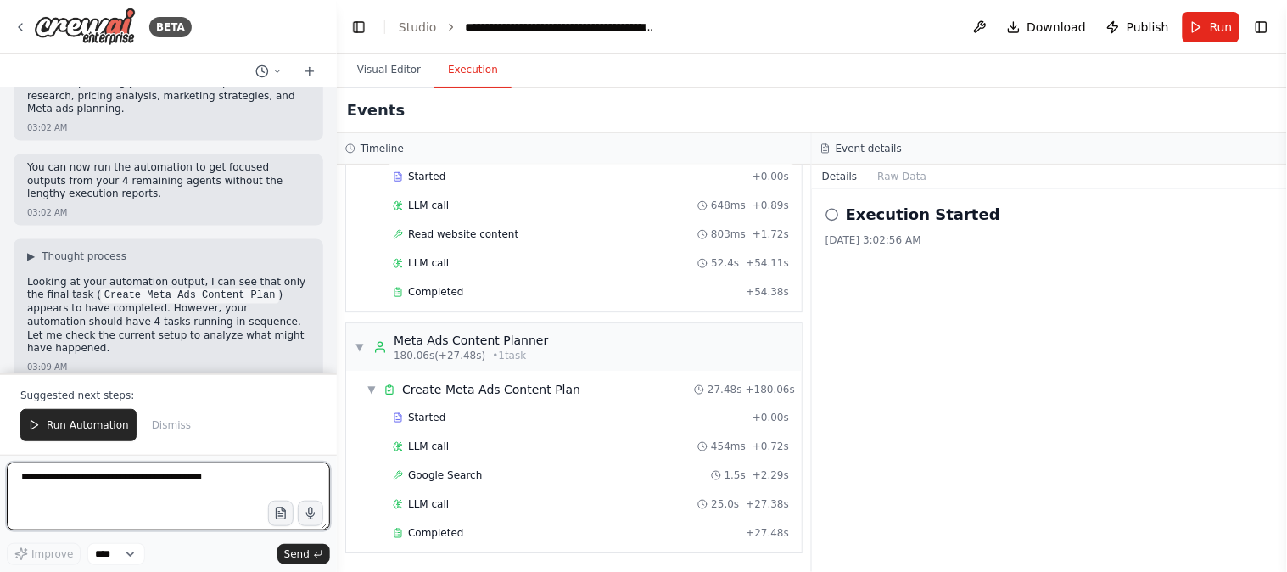
scroll to position [17212, 0]
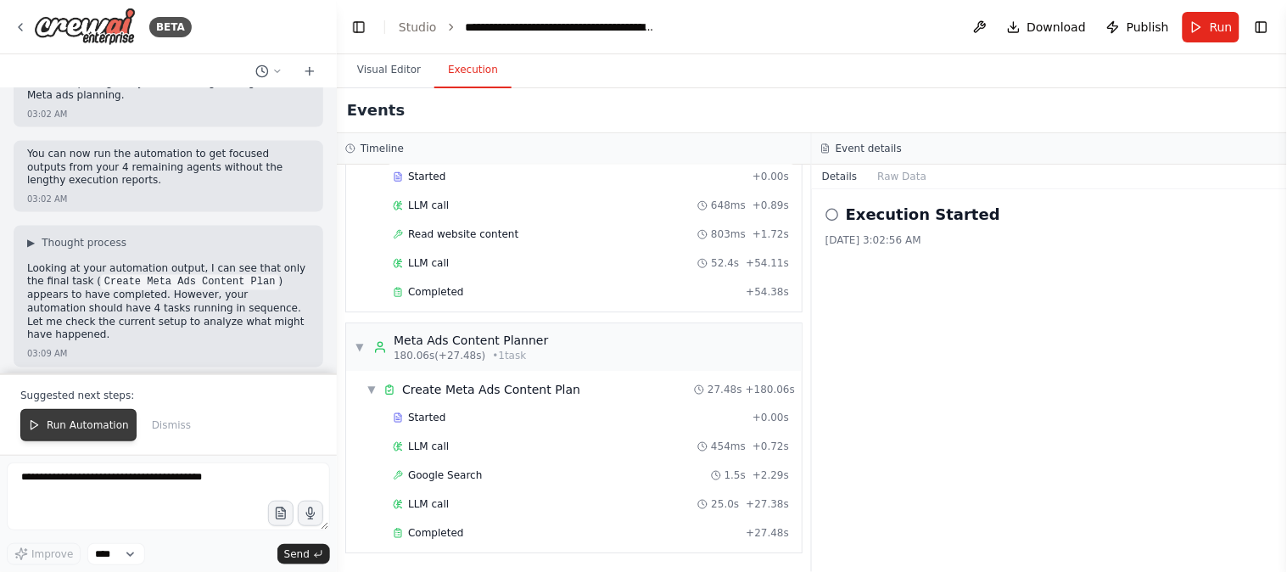
click at [45, 422] on button "Run Automation" at bounding box center [78, 425] width 116 height 32
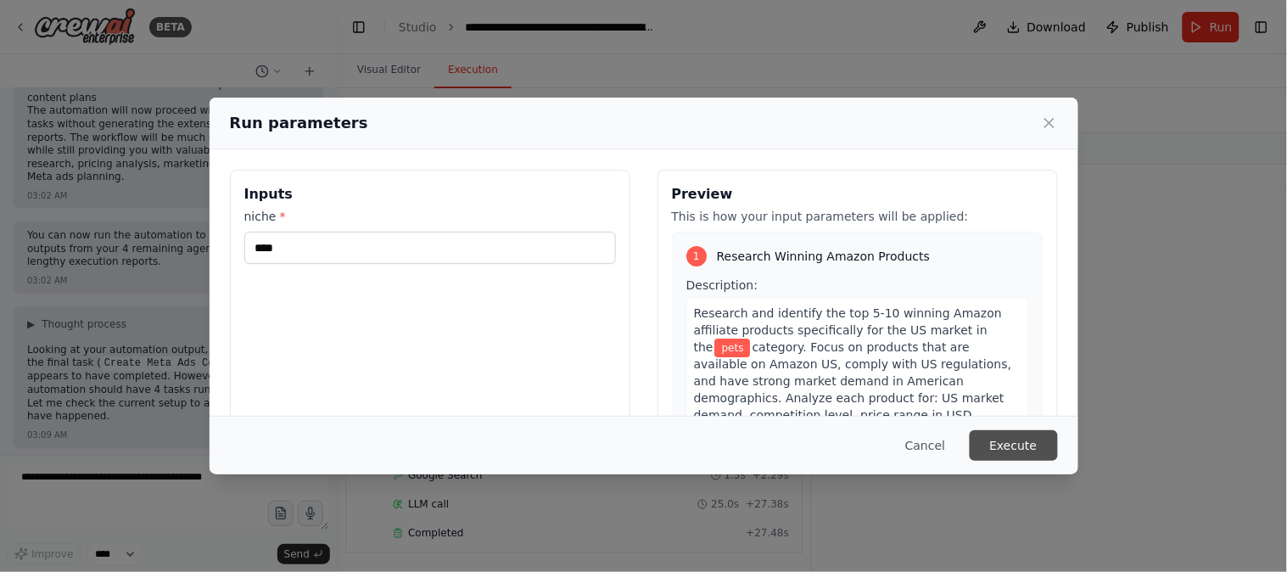
click at [1001, 447] on button "Execute" at bounding box center [1014, 445] width 88 height 31
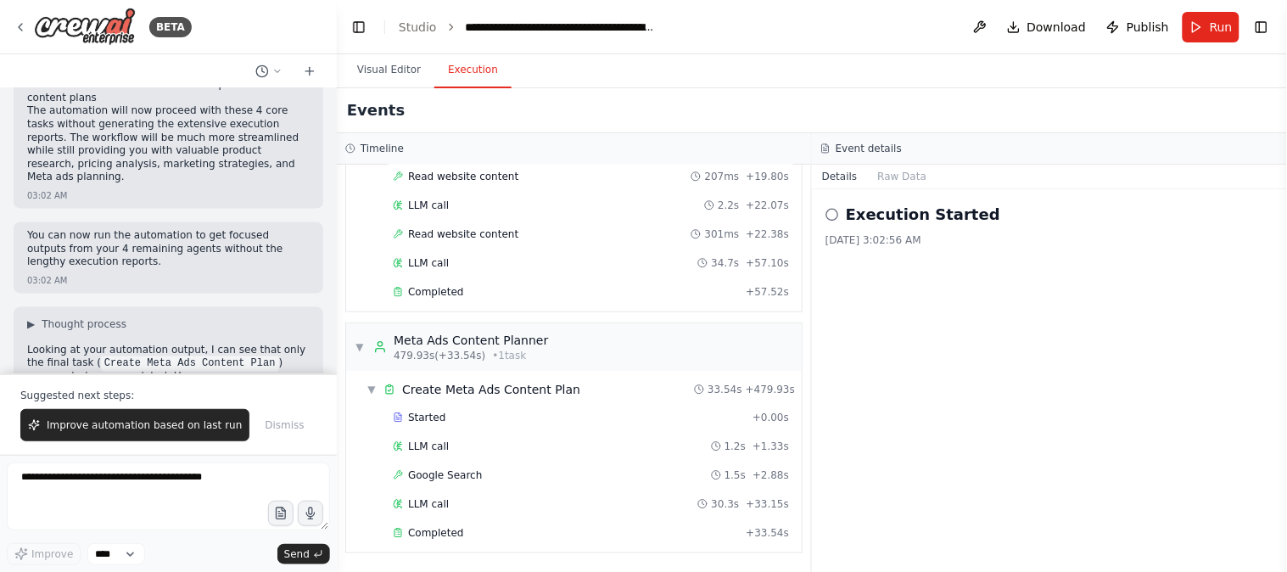
scroll to position [17212, 0]
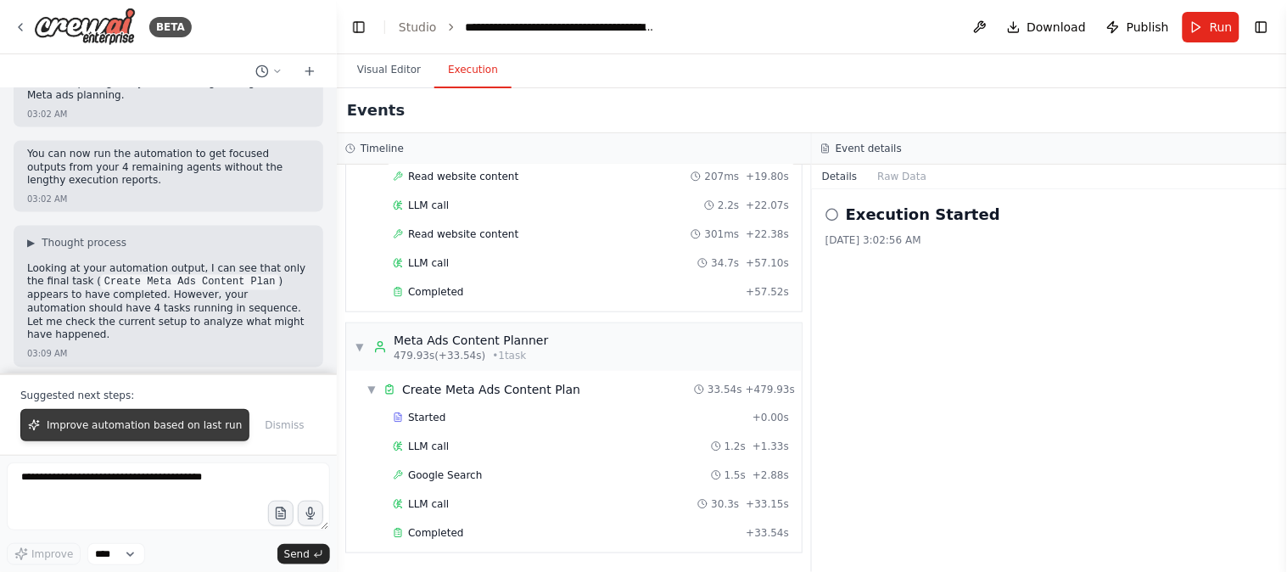
click at [171, 425] on span "Improve automation based on last run" at bounding box center [144, 425] width 195 height 14
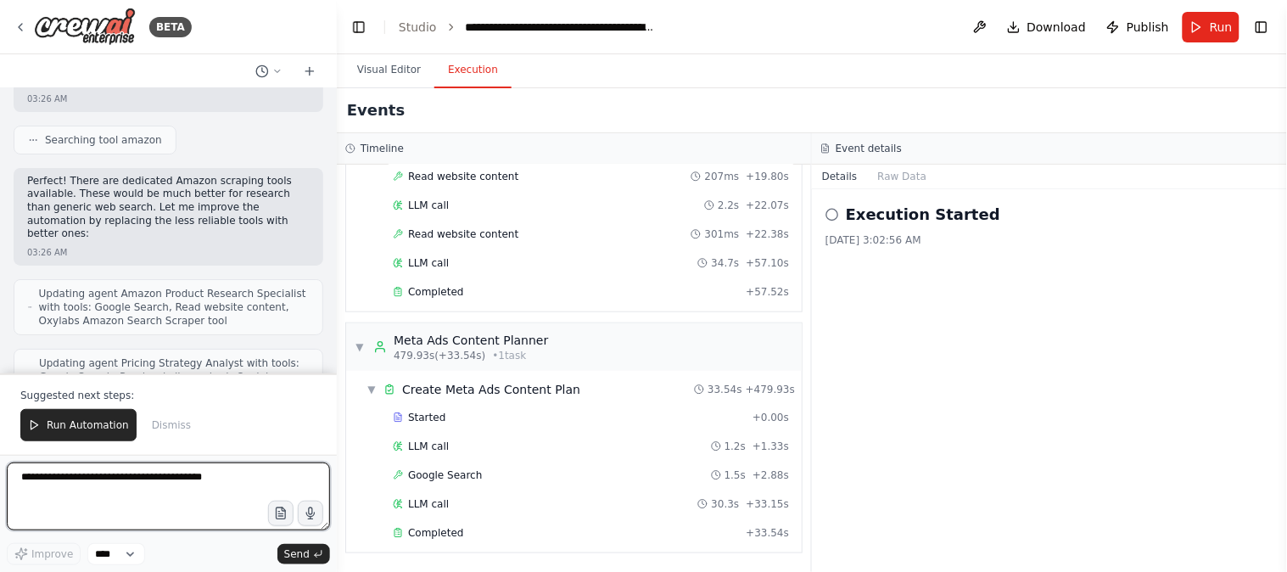
scroll to position [19779, 0]
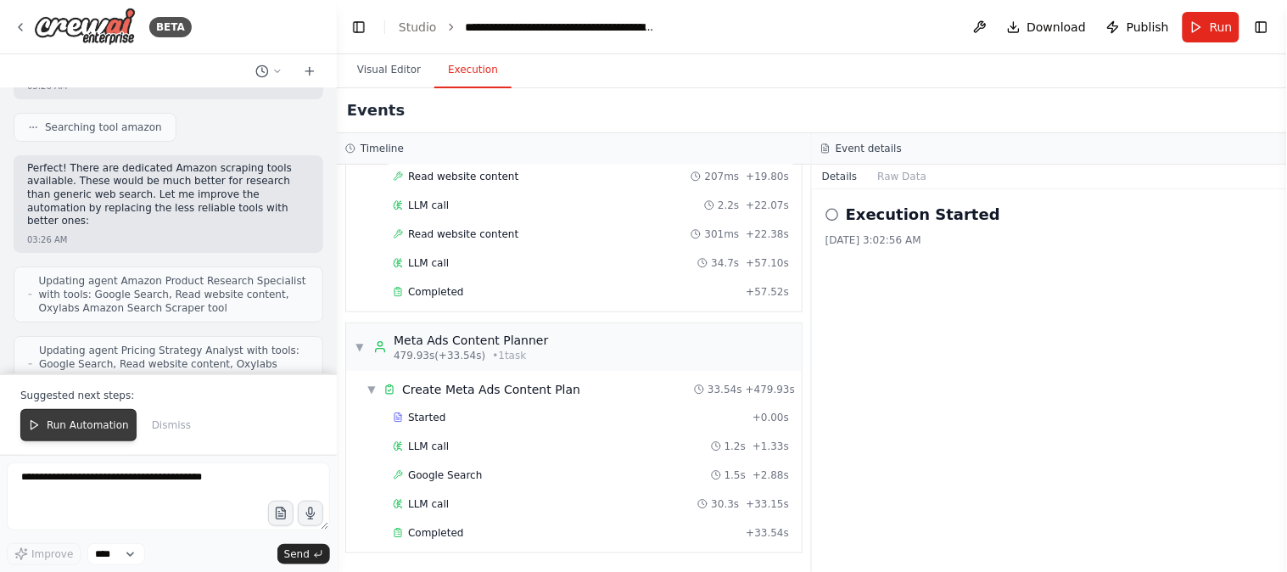
click at [62, 424] on span "Run Automation" at bounding box center [88, 425] width 82 height 14
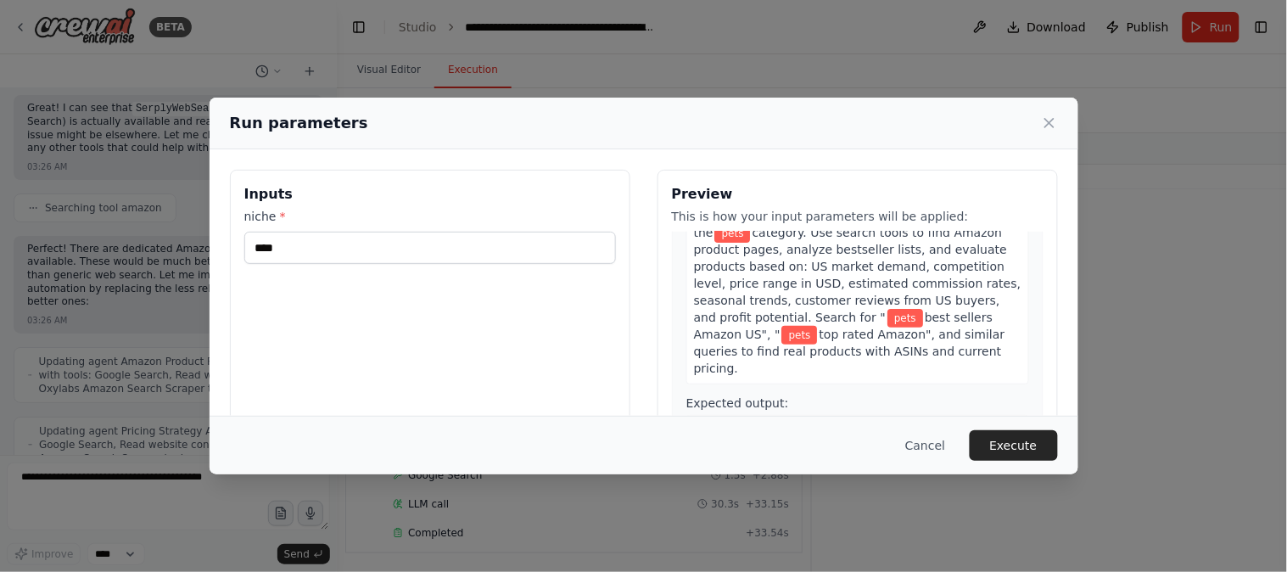
scroll to position [157, 0]
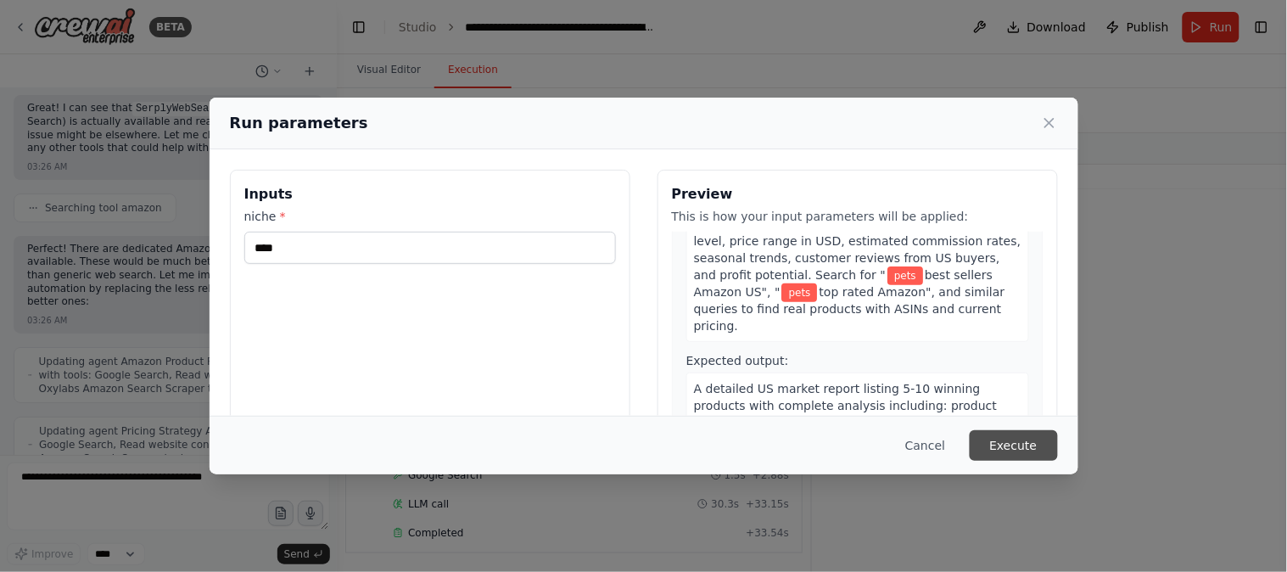
click at [1039, 442] on button "Execute" at bounding box center [1014, 445] width 88 height 31
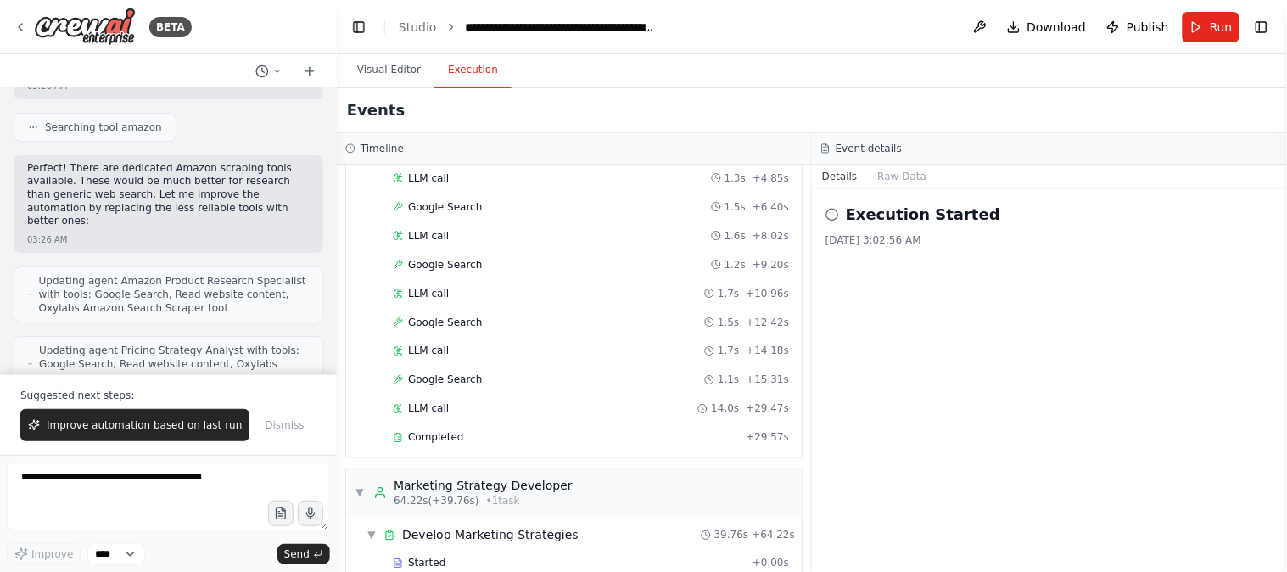
scroll to position [645, 0]
click at [475, 436] on div "Completed + 29.57s" at bounding box center [591, 440] width 408 height 25
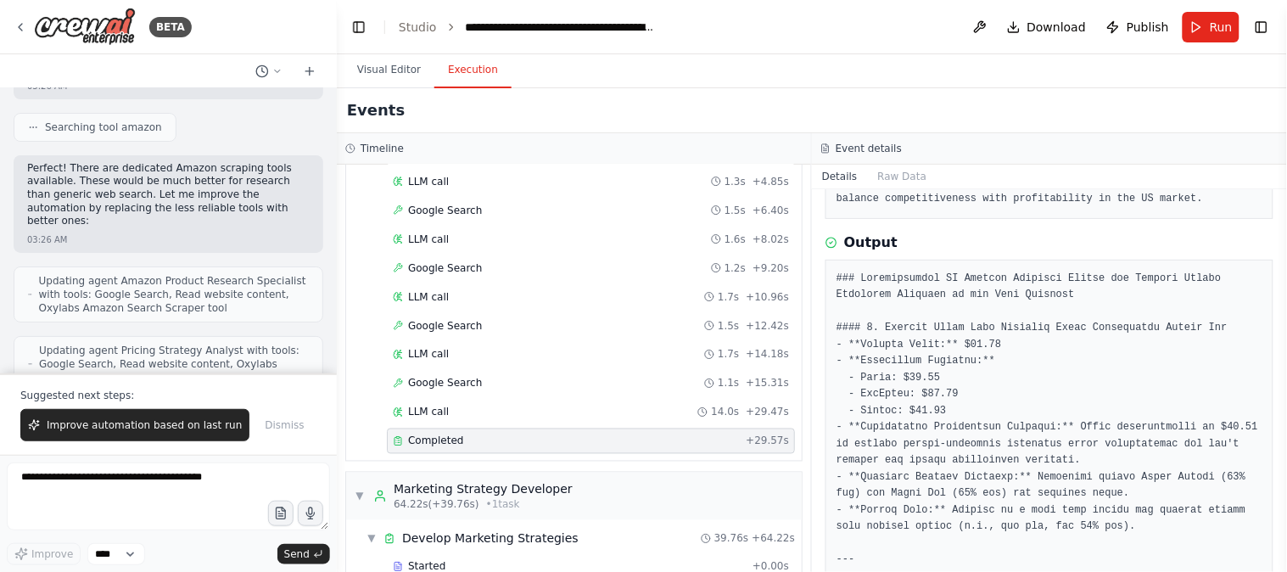
scroll to position [314, 0]
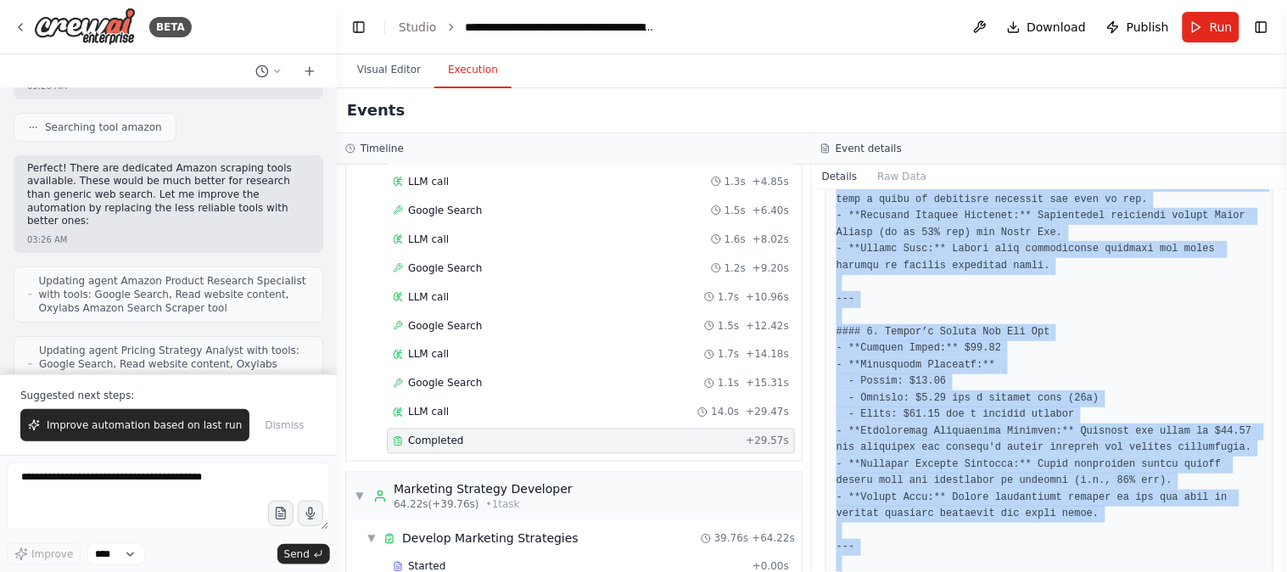
scroll to position [1345, 0]
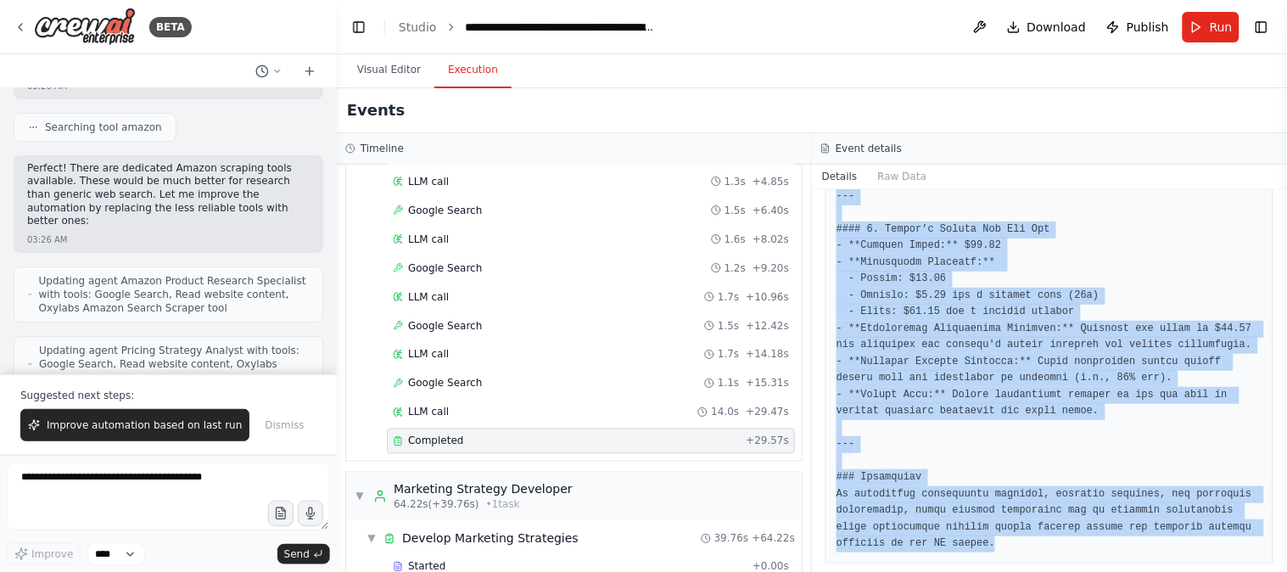
drag, startPoint x: 824, startPoint y: 260, endPoint x: 1042, endPoint y: 584, distance: 389.9
click at [1042, 571] on html "BETA Amazon affiliate winning products select for us. create best price each wi…" at bounding box center [643, 286] width 1287 height 572
copy div "Description Analyze the pricing landscape for each winning product specifically…"
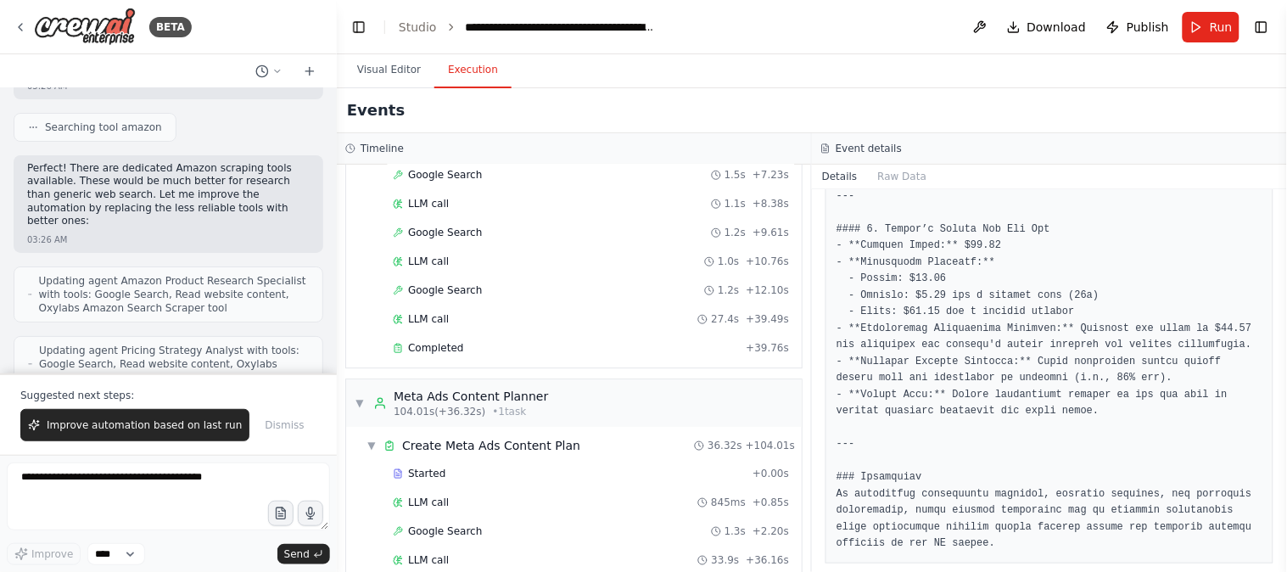
scroll to position [1273, 0]
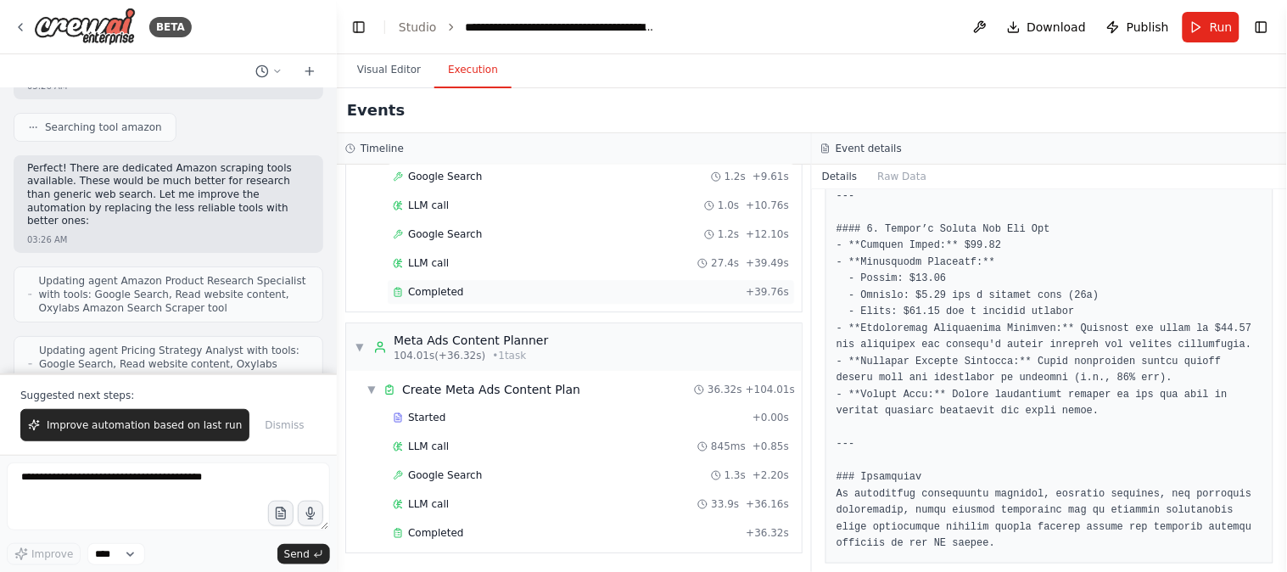
click at [540, 292] on div "Completed" at bounding box center [566, 292] width 346 height 14
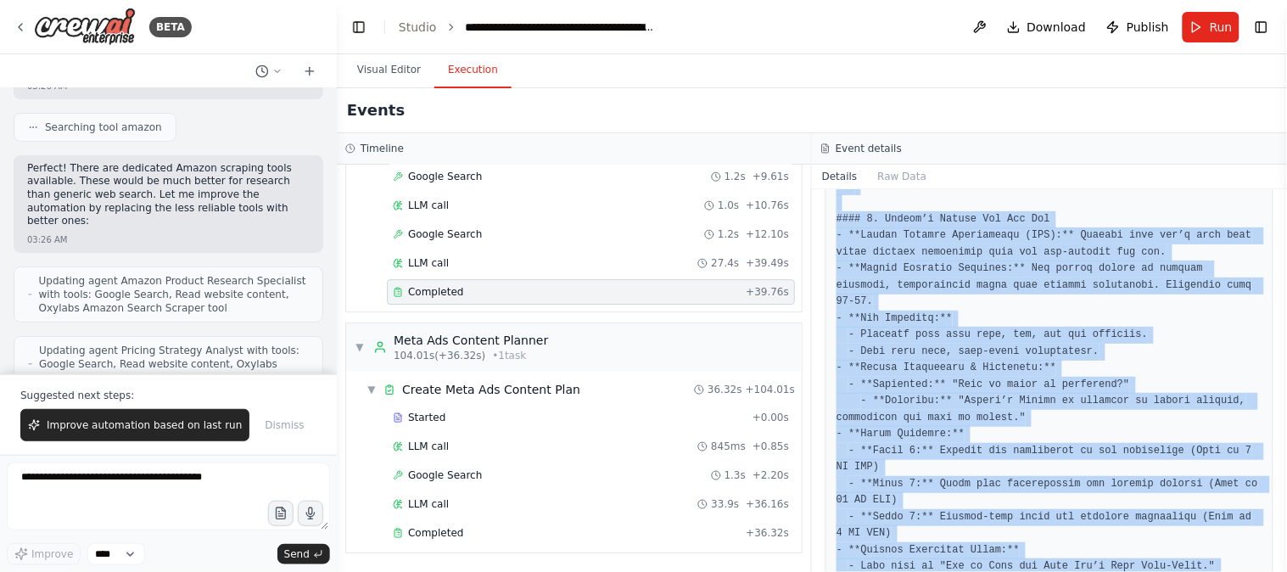
scroll to position [2633, 0]
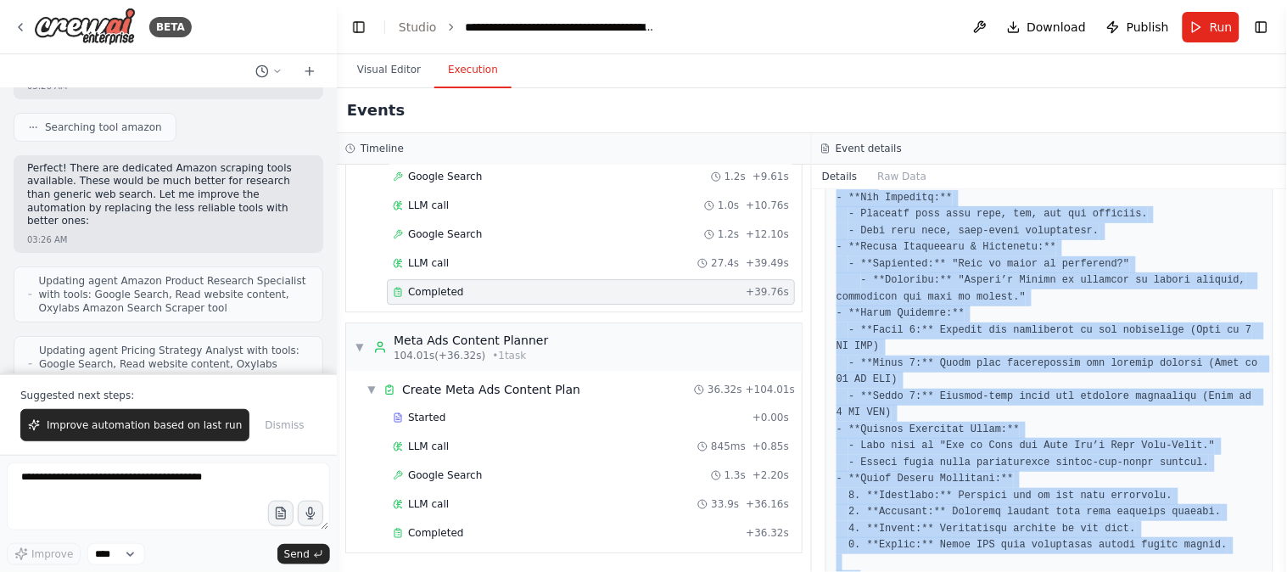
drag, startPoint x: 824, startPoint y: 265, endPoint x: 1286, endPoint y: 561, distance: 549.0
click at [1286, 561] on div "BETA Amazon affiliate winning products select for us. create best price each wi…" at bounding box center [643, 286] width 1287 height 572
copy div "Description Create comprehensive, hassle-free marketing strategies specifically…"
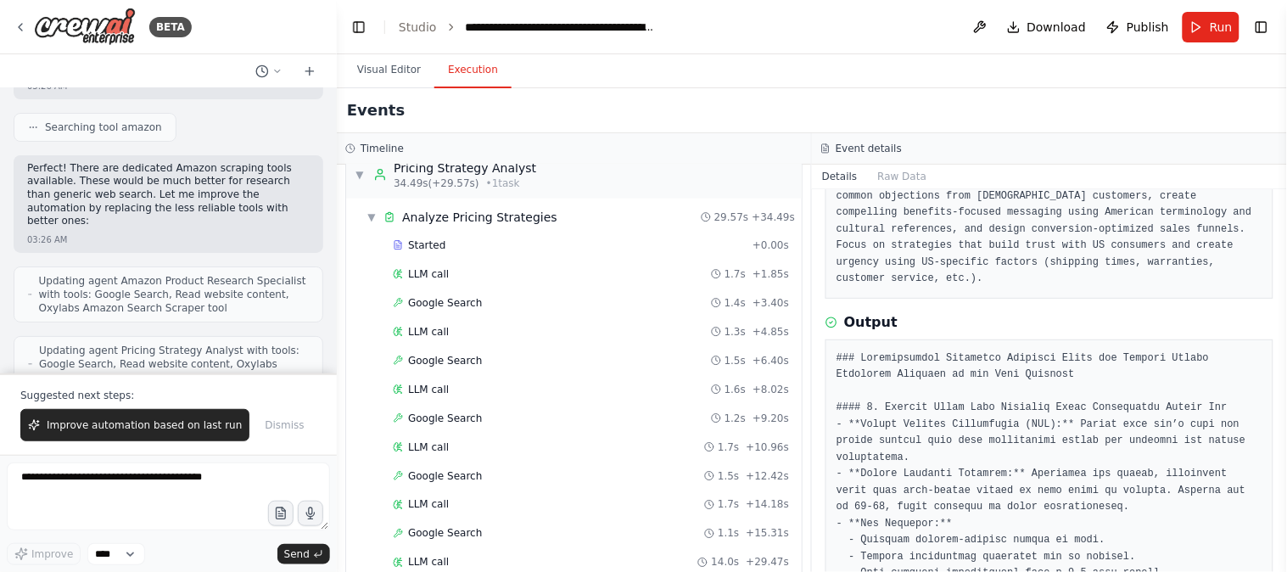
scroll to position [629, 0]
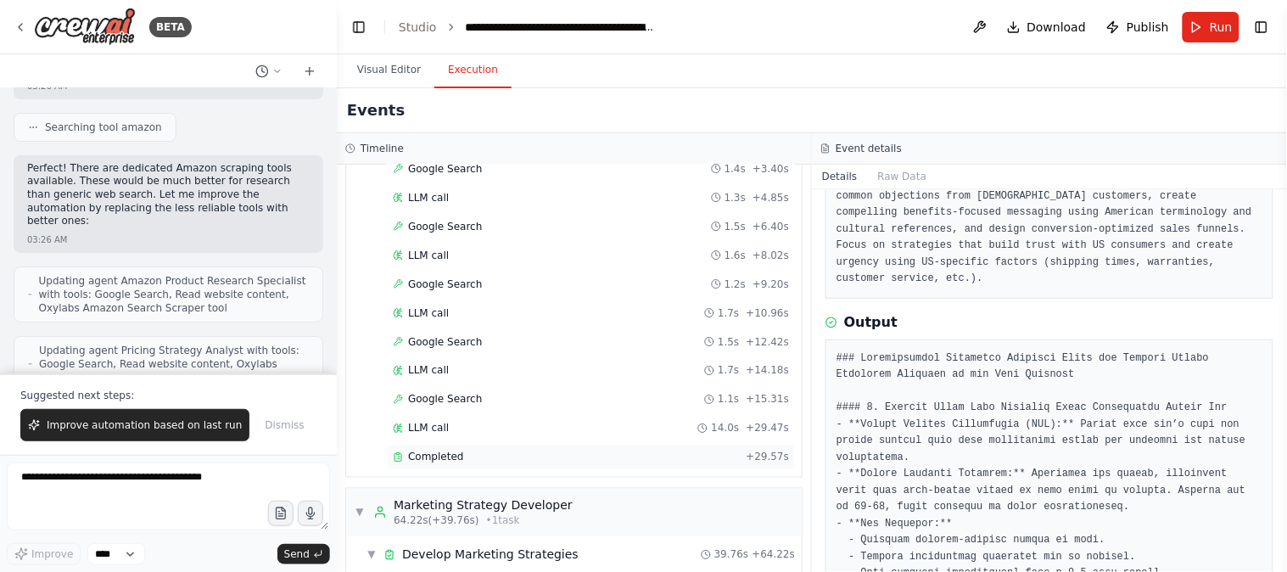
click at [540, 455] on div "Completed" at bounding box center [566, 457] width 346 height 14
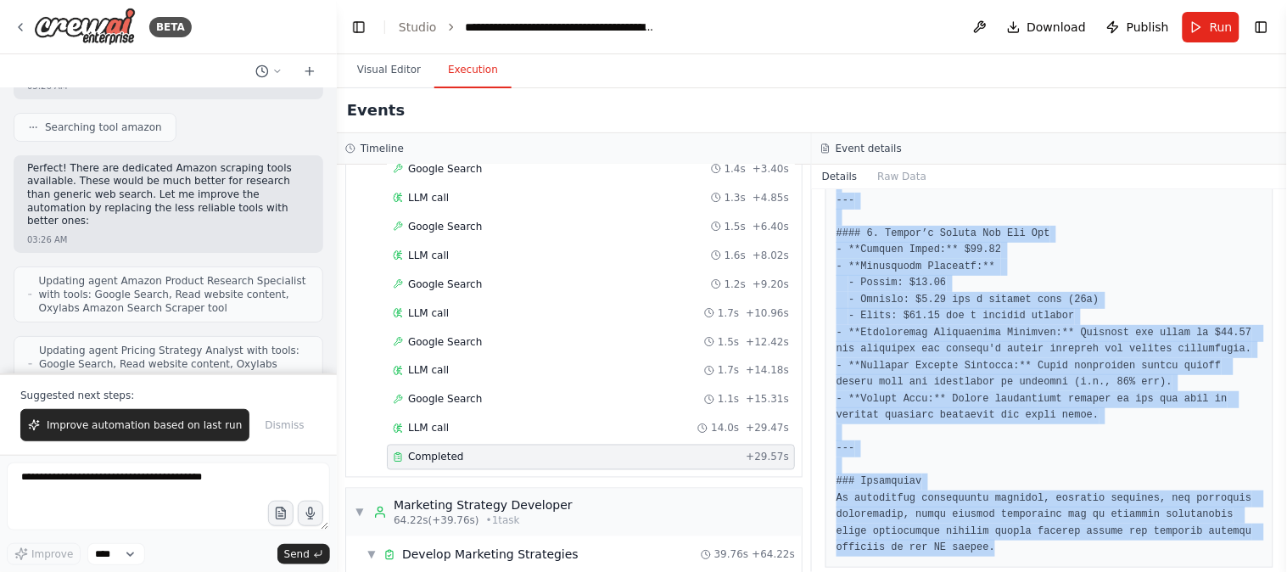
scroll to position [1345, 0]
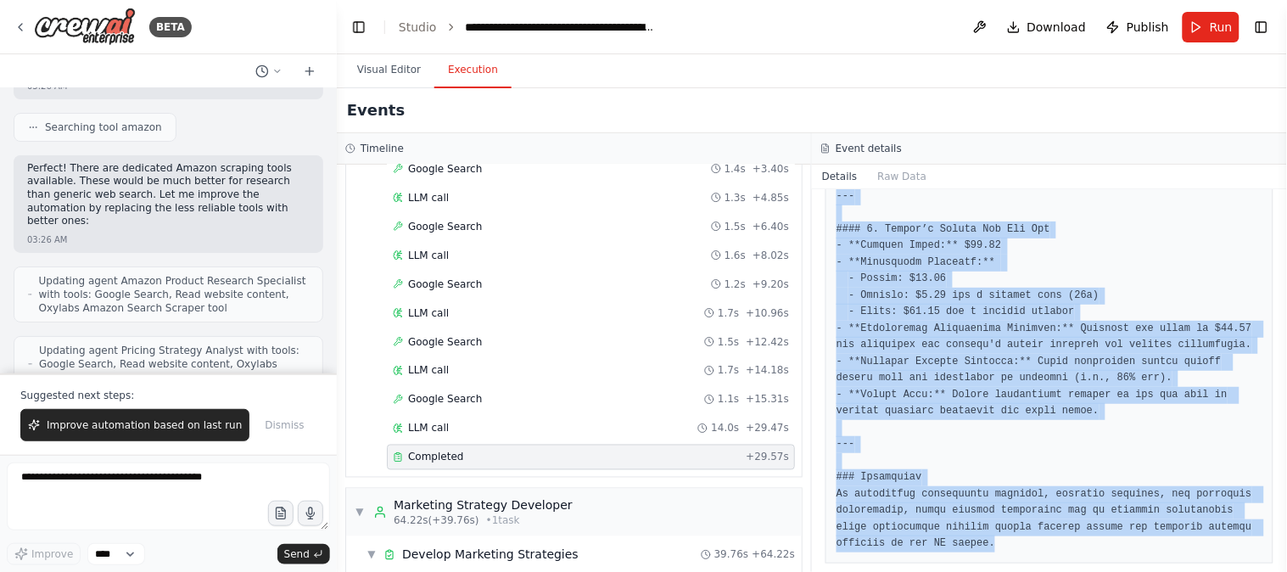
drag, startPoint x: 842, startPoint y: 260, endPoint x: 988, endPoint y: 519, distance: 297.0
click at [988, 519] on div "Completed 9/23/2025, 3:28:54 AM Description Analyze the pricing landscape for e…" at bounding box center [1049, 380] width 475 height 383
copy div "Description Analyze the pricing landscape for each winning product specifically…"
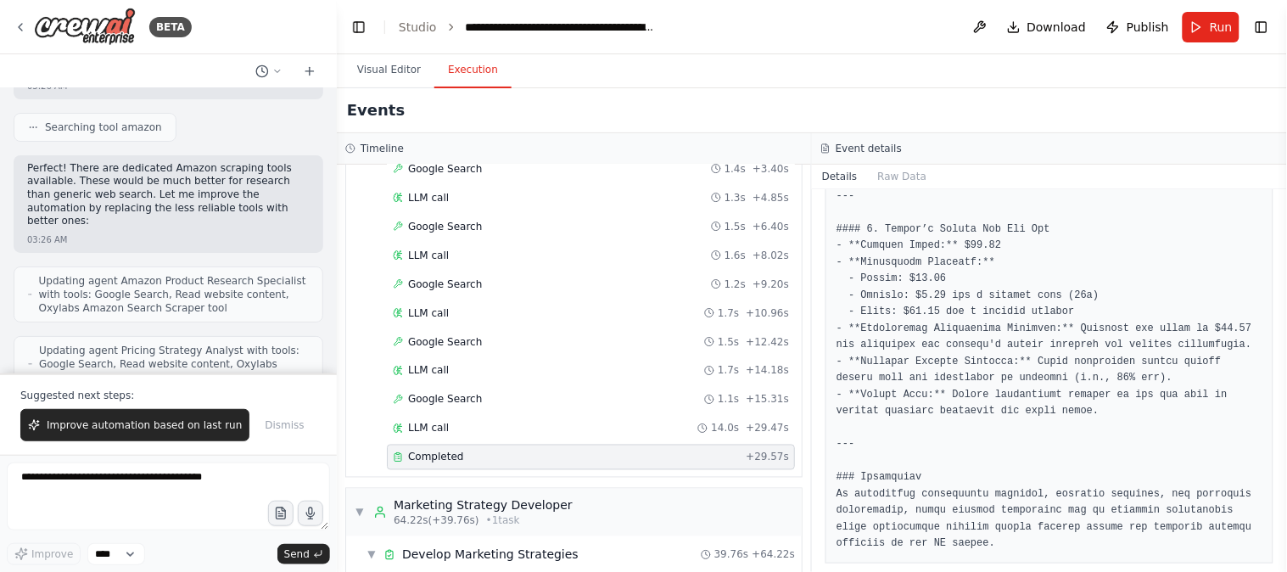
click at [650, 14] on header "**********" at bounding box center [812, 27] width 950 height 54
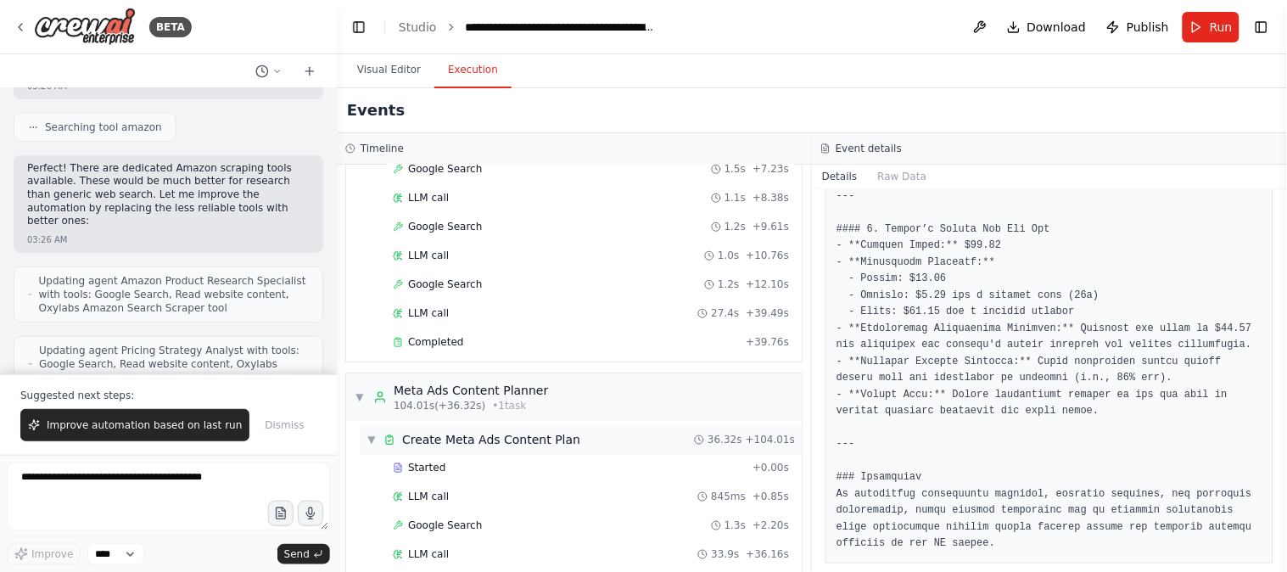
scroll to position [1273, 0]
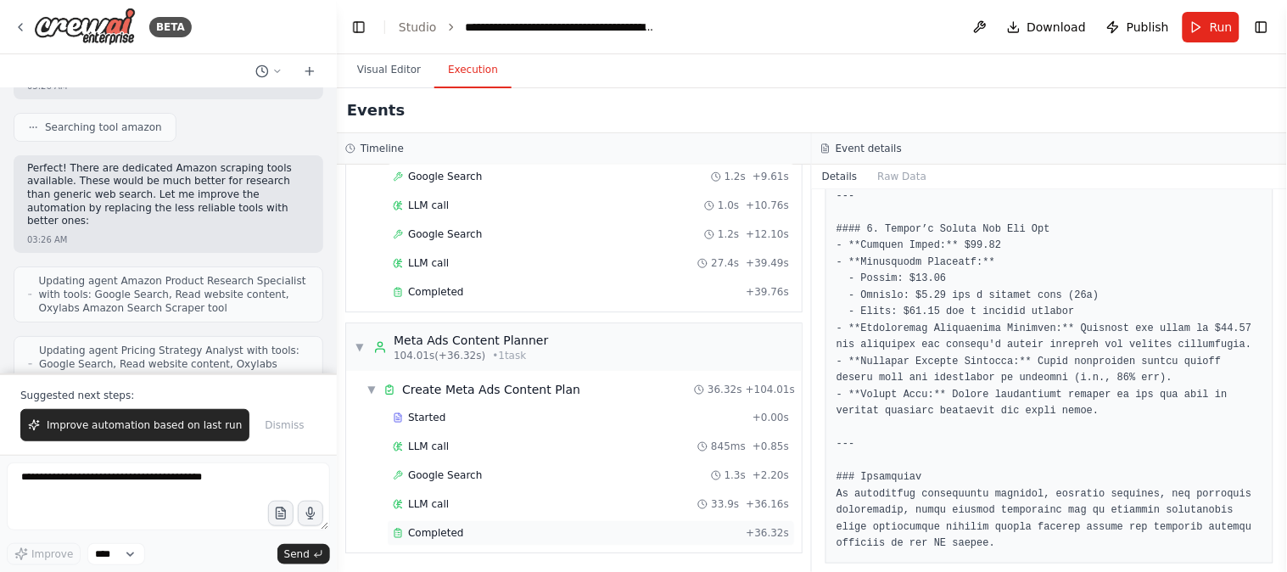
click at [500, 544] on div "Completed + 36.32s" at bounding box center [591, 532] width 408 height 25
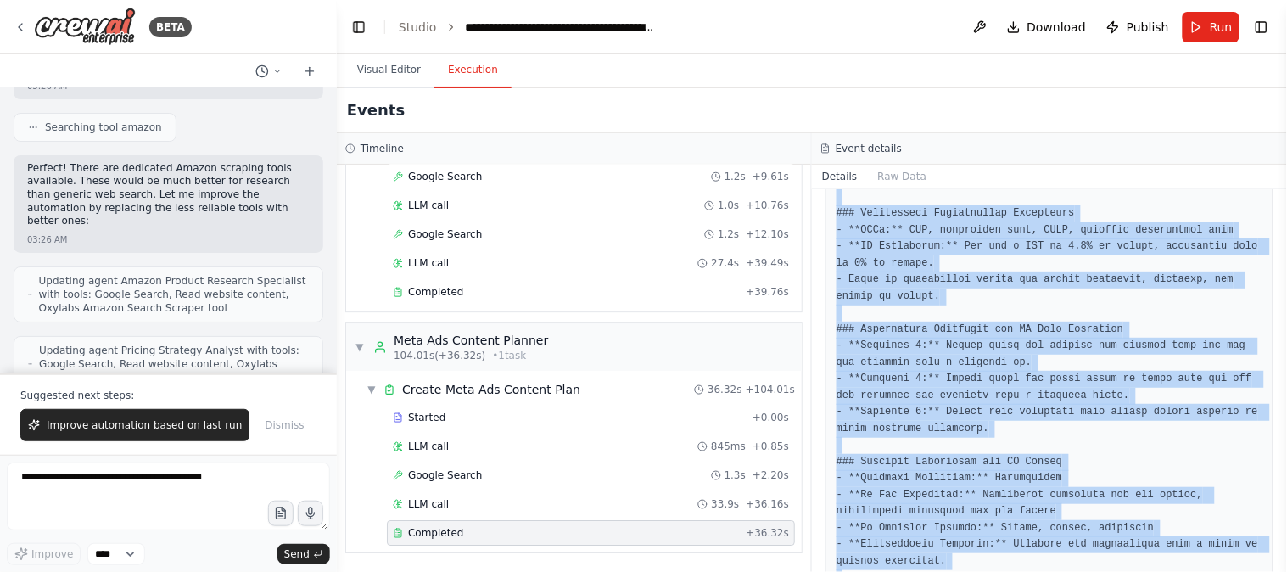
scroll to position [2584, 0]
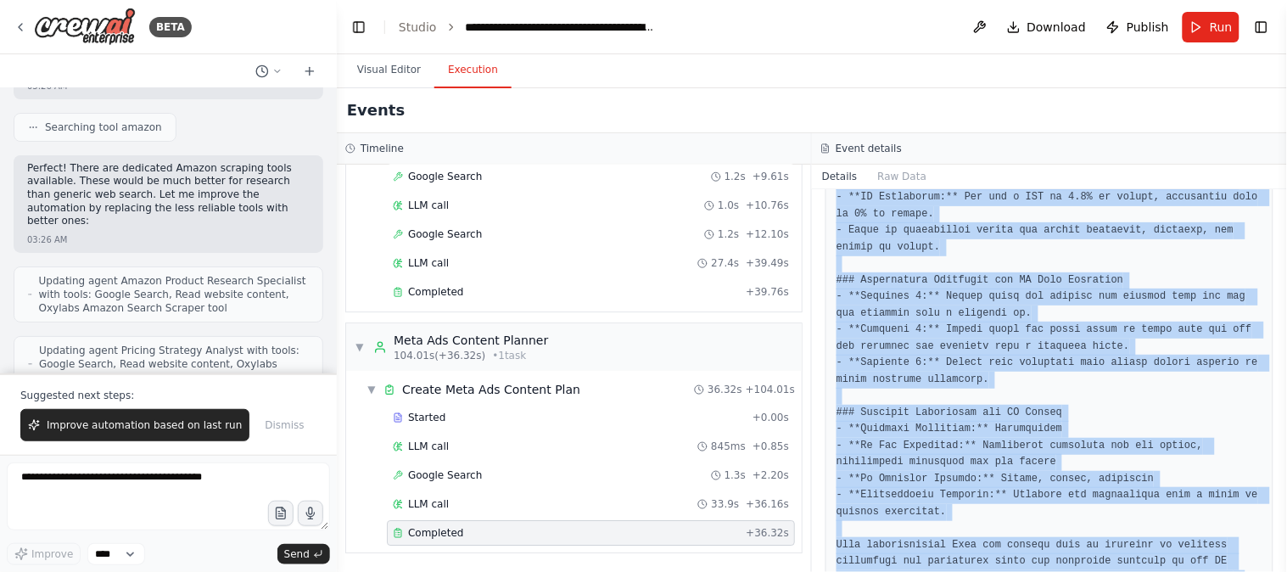
drag, startPoint x: 824, startPoint y: 264, endPoint x: 1197, endPoint y: 608, distance: 507.9
click at [1197, 571] on html "BETA Amazon affiliate winning products select for us. create best price each wi…" at bounding box center [643, 286] width 1287 height 572
copy div "Description Design a dynamic content planning strategy for Meta (Facebook/Insta…"
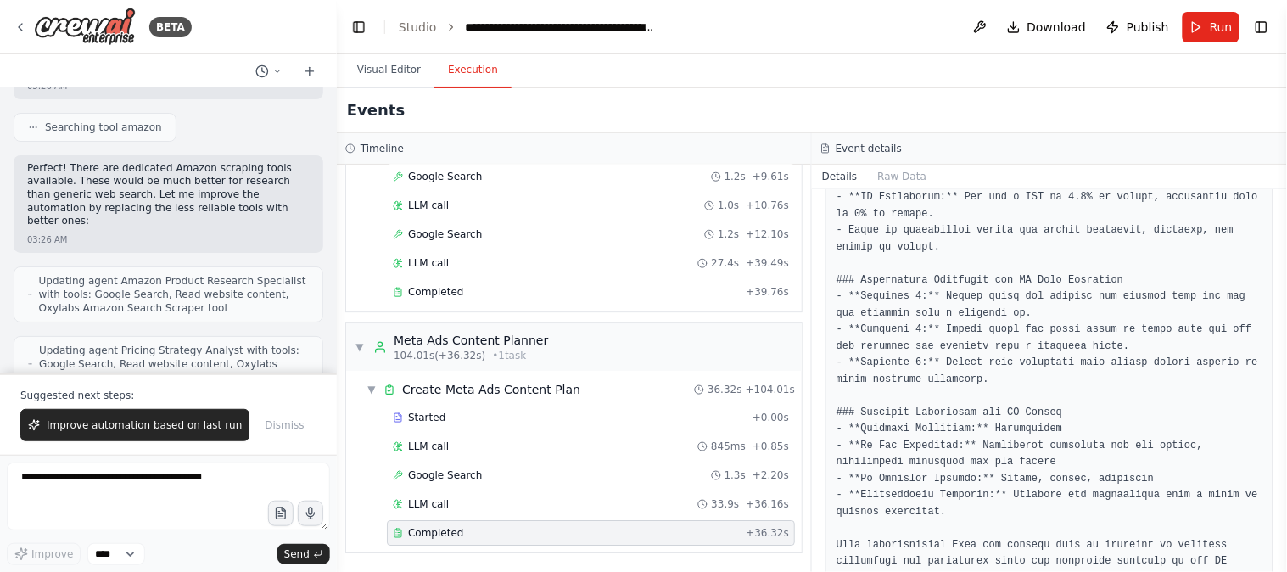
click at [613, 112] on div "Events" at bounding box center [812, 110] width 950 height 45
click at [159, 418] on span "Improve automation based on last run" at bounding box center [144, 425] width 195 height 14
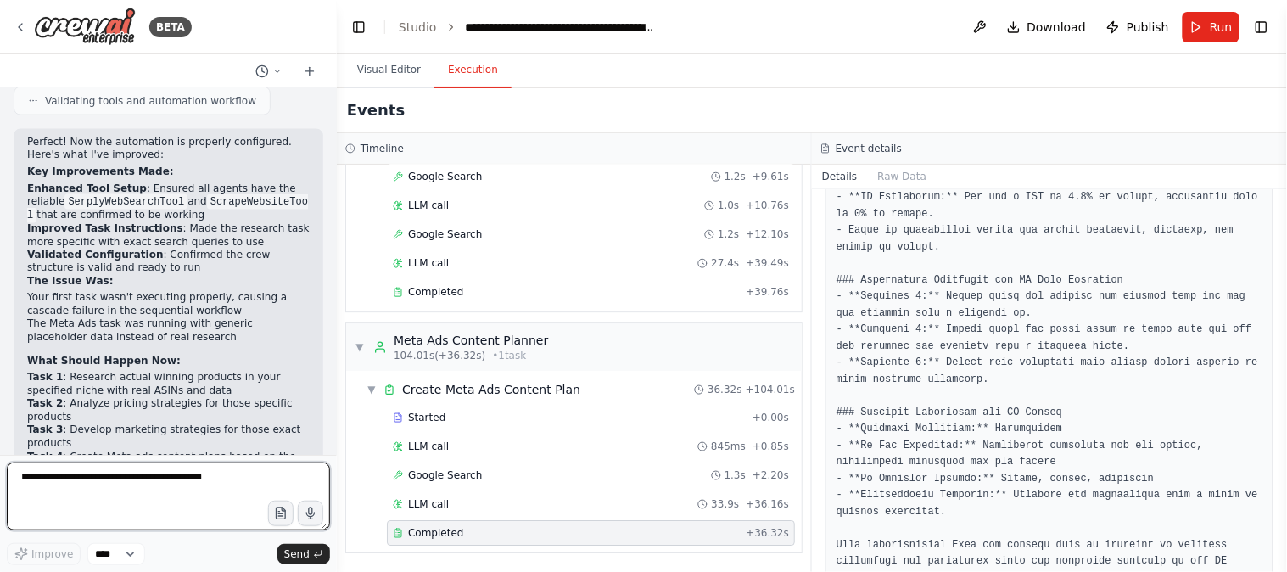
scroll to position [20533, 0]
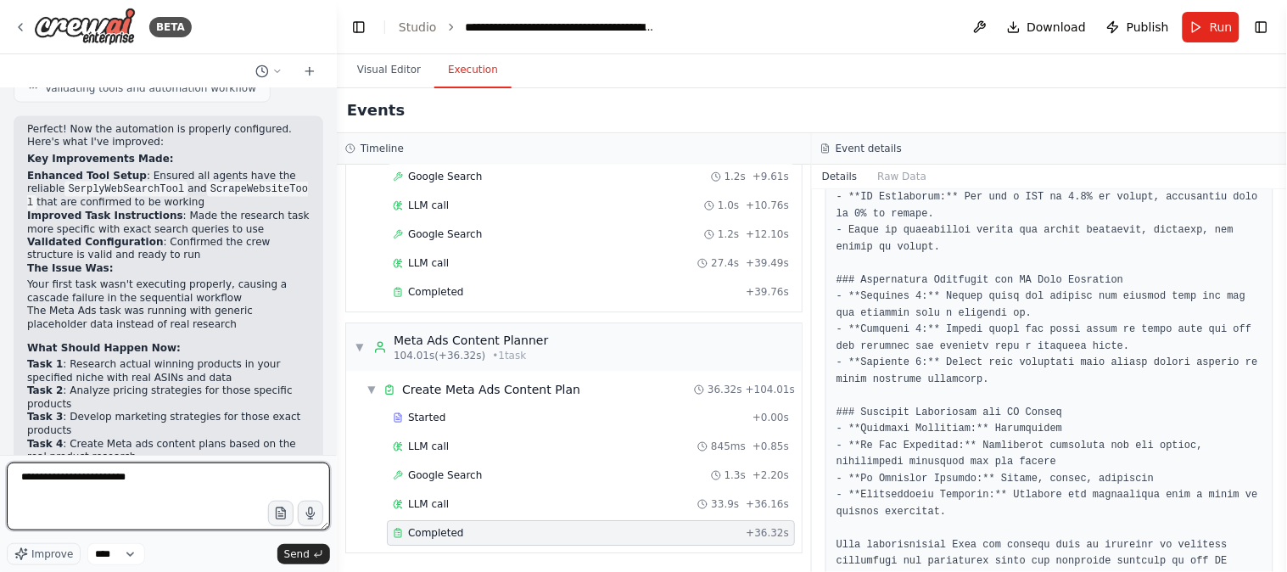
type textarea "**********"
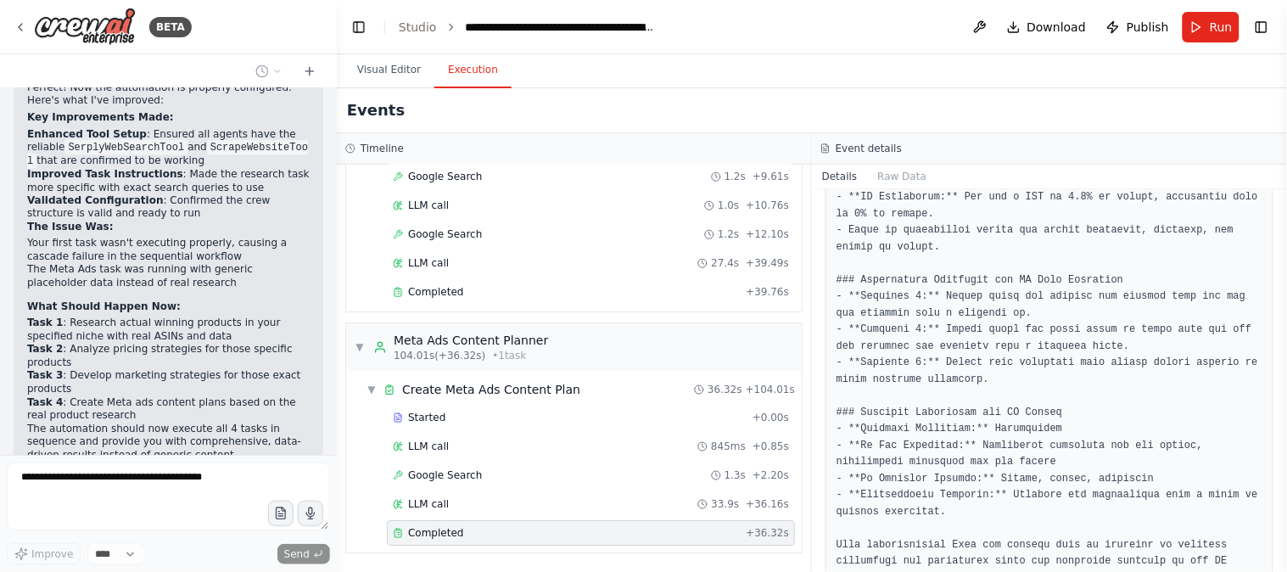
scroll to position [20635, 0]
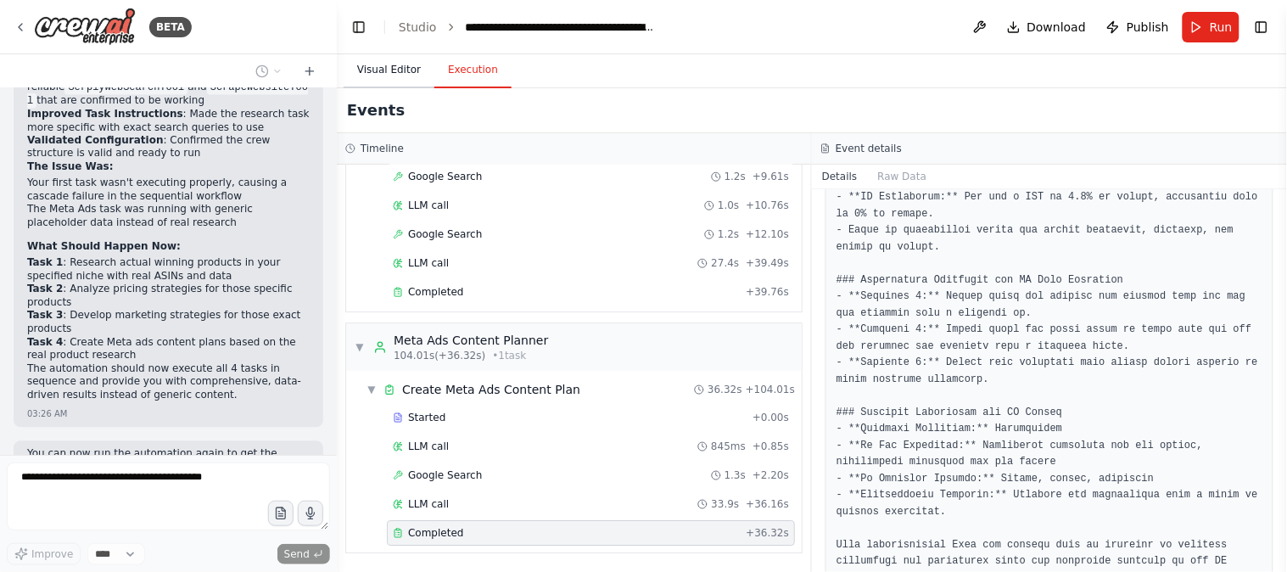
click at [366, 65] on button "Visual Editor" at bounding box center [389, 71] width 91 height 36
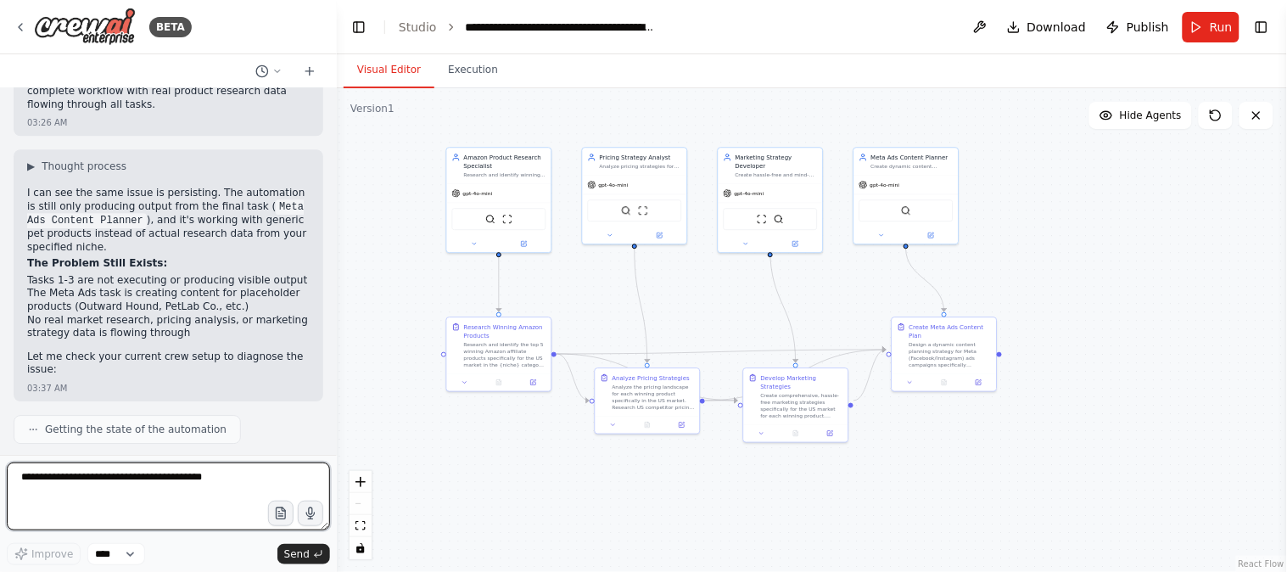
scroll to position [21161, 0]
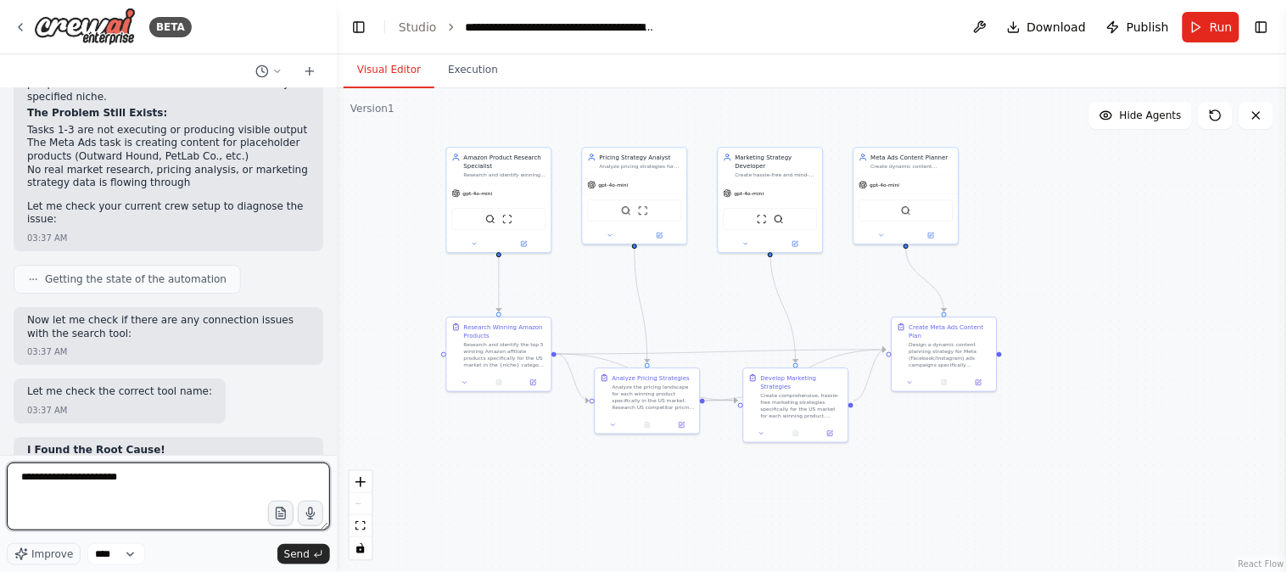
type textarea "**********"
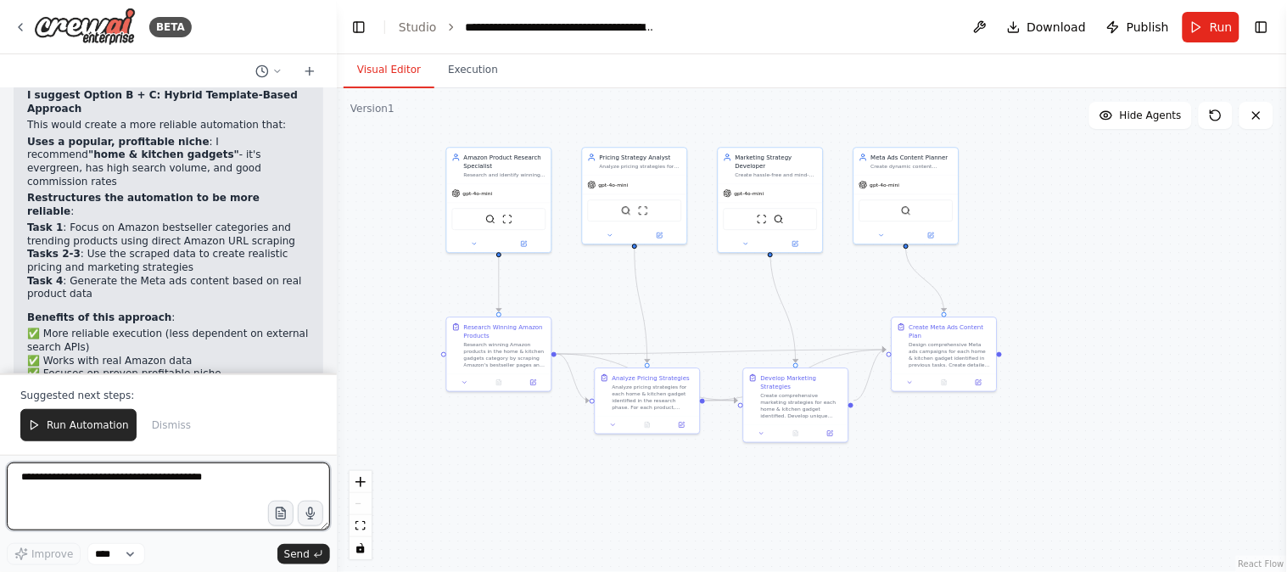
scroll to position [22069, 0]
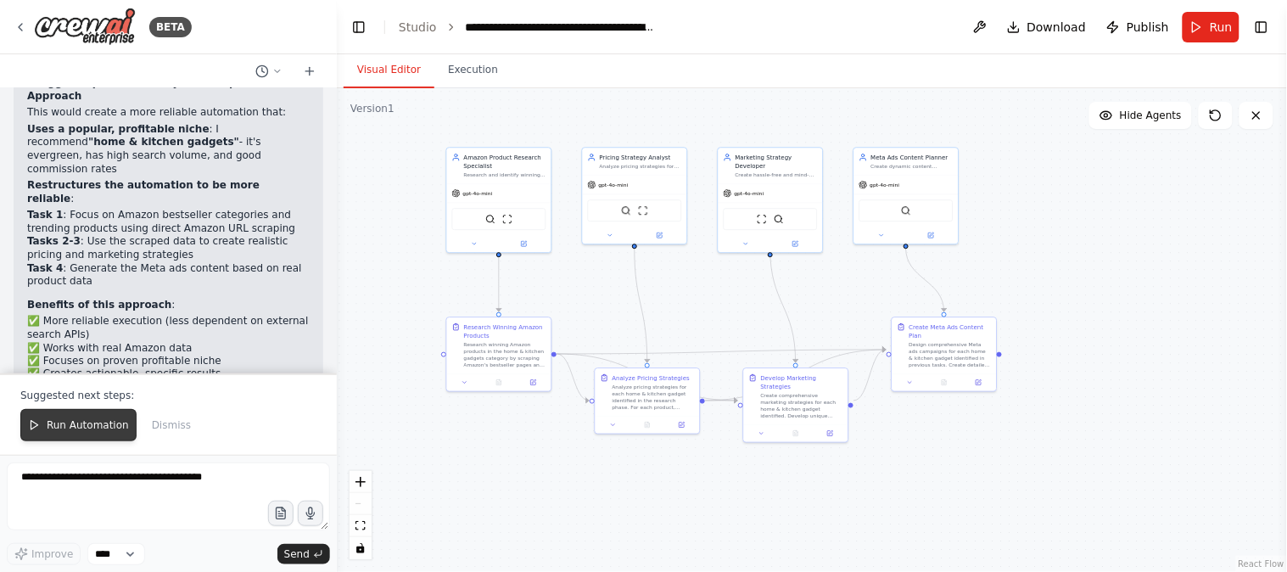
click at [83, 427] on span "Run Automation" at bounding box center [88, 425] width 82 height 14
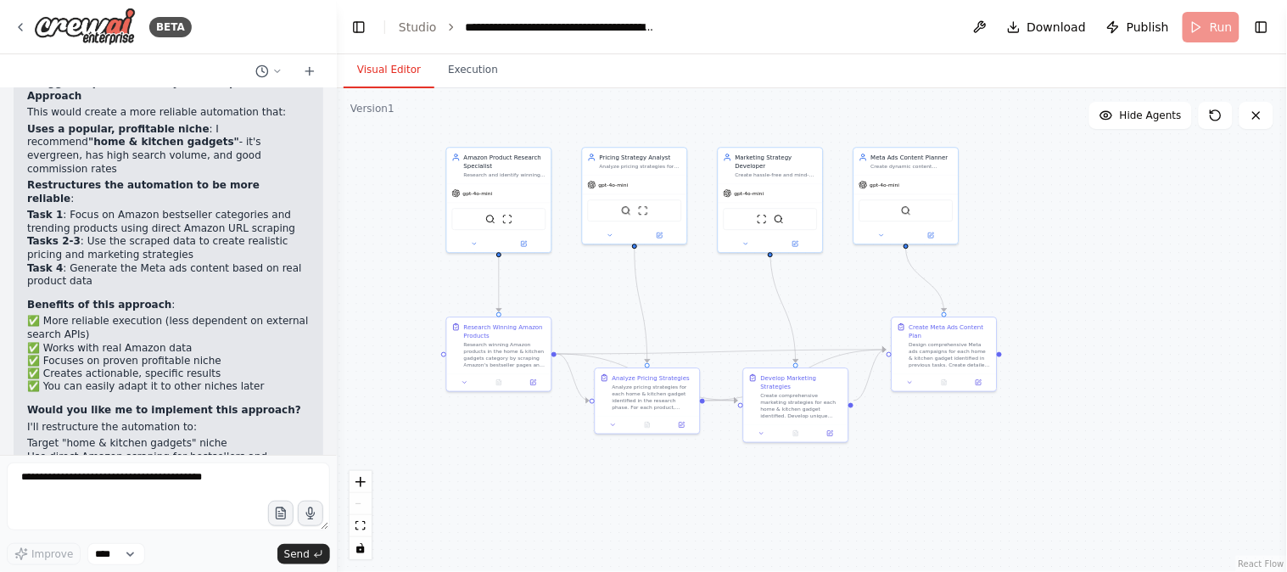
scroll to position [21988, 0]
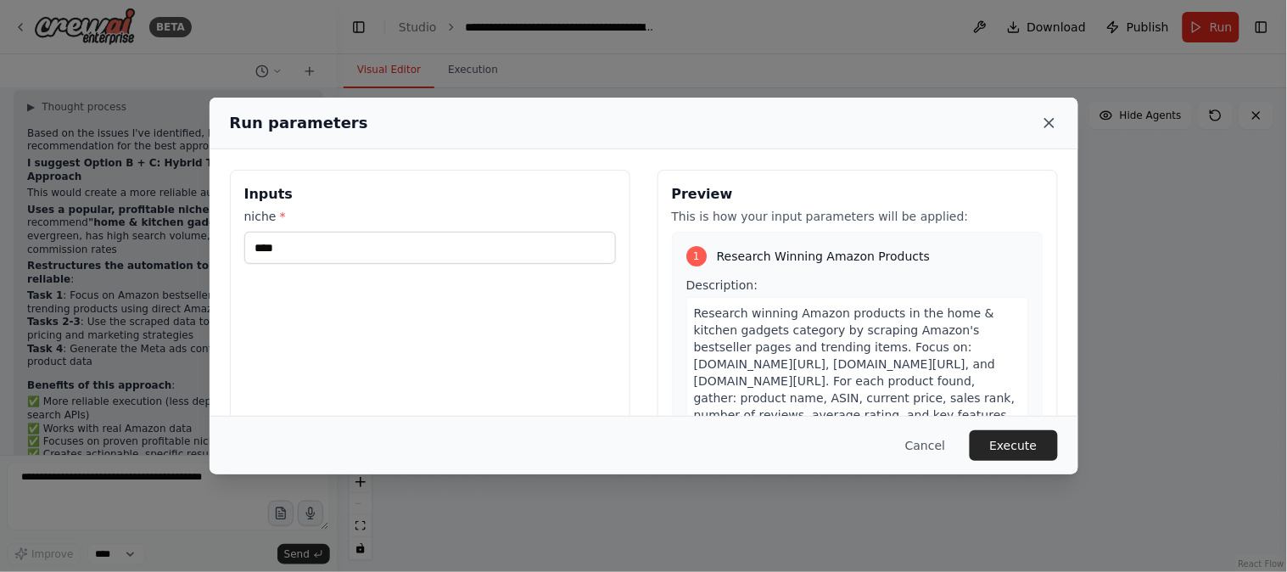
click at [1056, 124] on icon at bounding box center [1049, 123] width 17 height 17
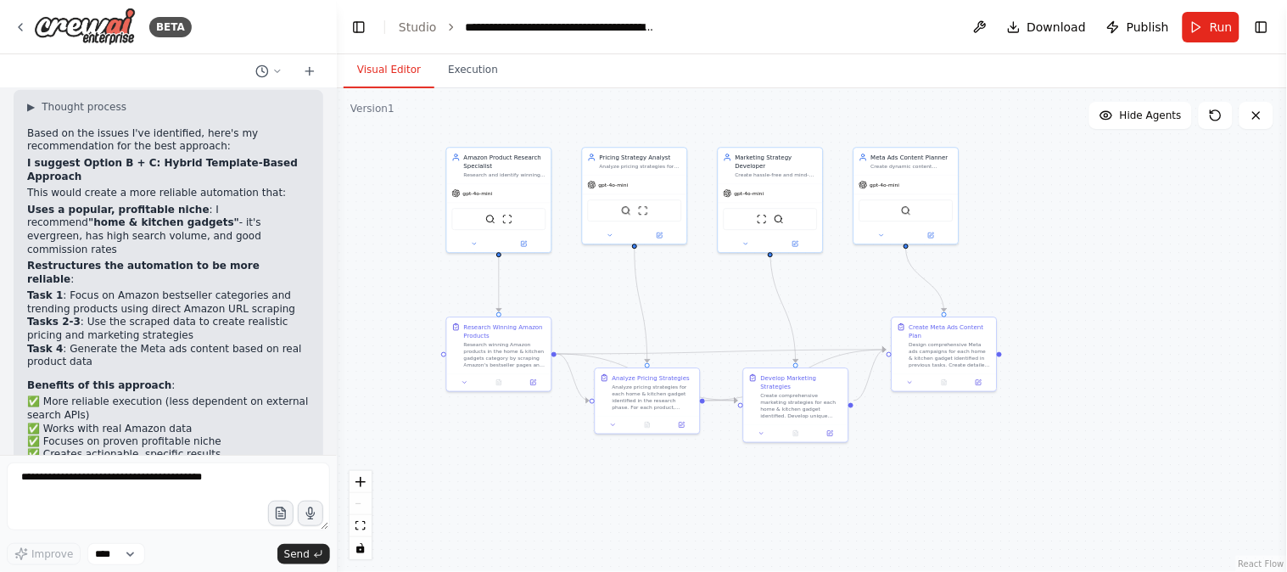
drag, startPoint x: 28, startPoint y: 136, endPoint x: 146, endPoint y: 136, distance: 117.9
copy strong "home & kitchen gadgets"
click at [1211, 20] on span "Run" at bounding box center [1221, 27] width 23 height 17
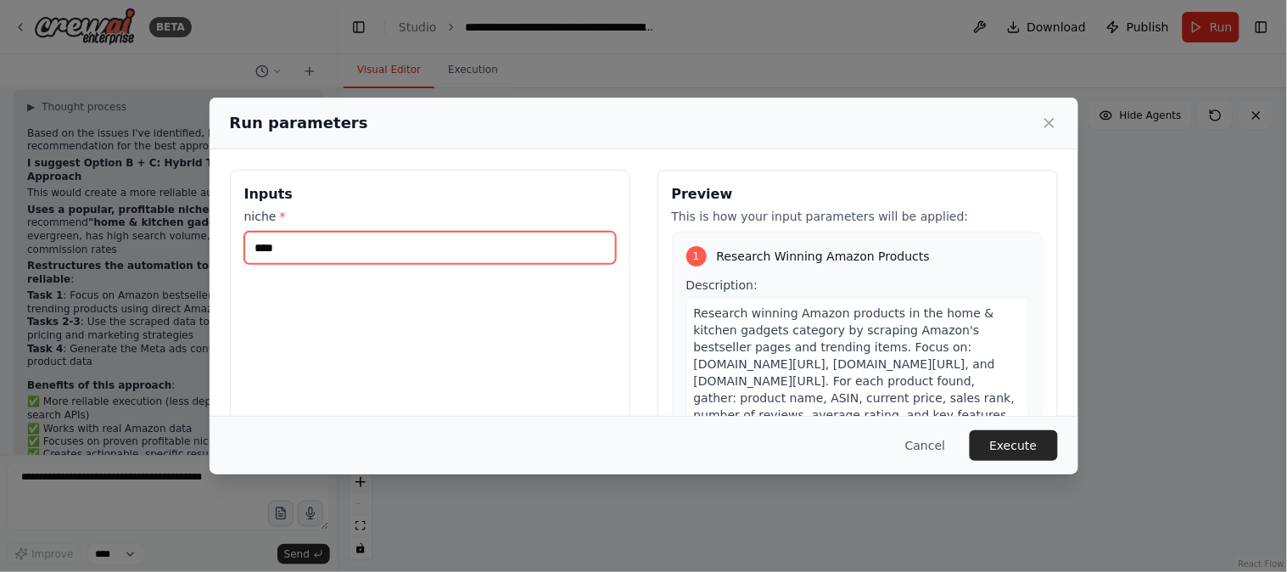
drag, startPoint x: 306, startPoint y: 244, endPoint x: 167, endPoint y: 244, distance: 139.1
click at [167, 244] on div "Run parameters Inputs niche * **** Preview This is how your input parameters wi…" at bounding box center [643, 286] width 1287 height 572
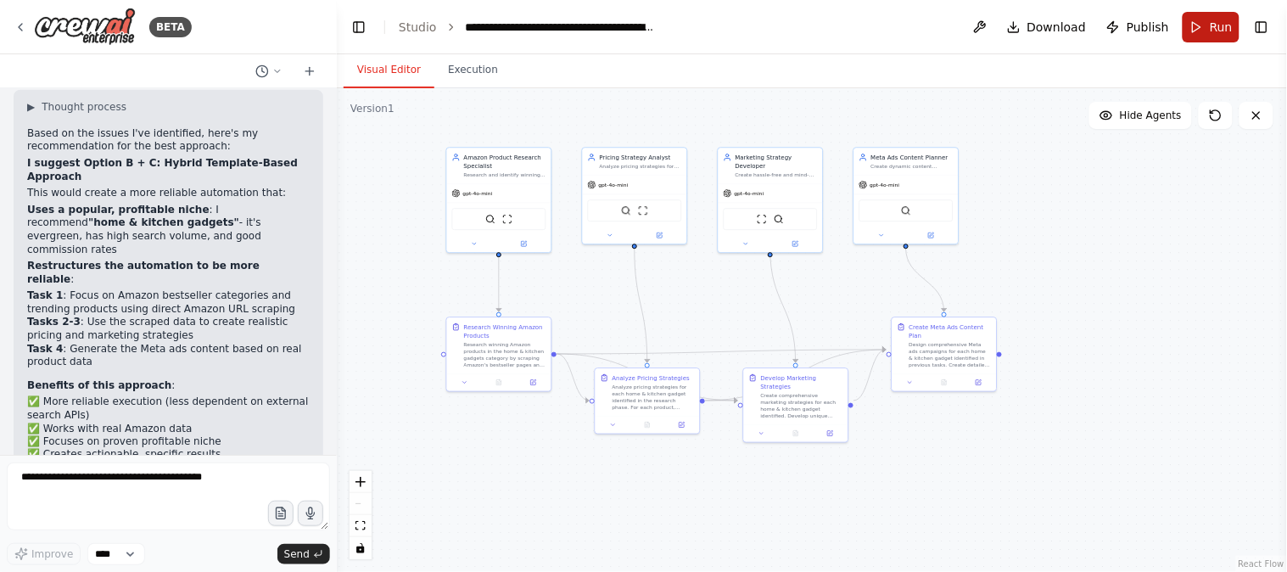
click at [1215, 24] on span "Run" at bounding box center [1221, 27] width 23 height 17
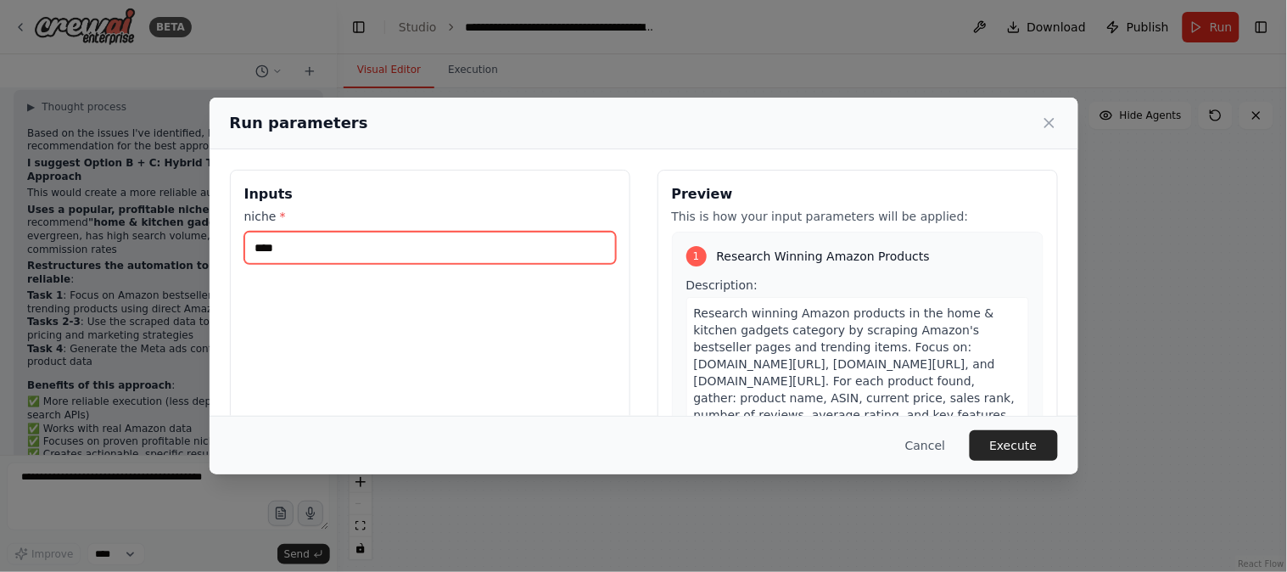
drag, startPoint x: 256, startPoint y: 249, endPoint x: 280, endPoint y: 249, distance: 23.8
click at [280, 249] on input "****" at bounding box center [430, 248] width 372 height 32
paste input "**********"
type input "**********"
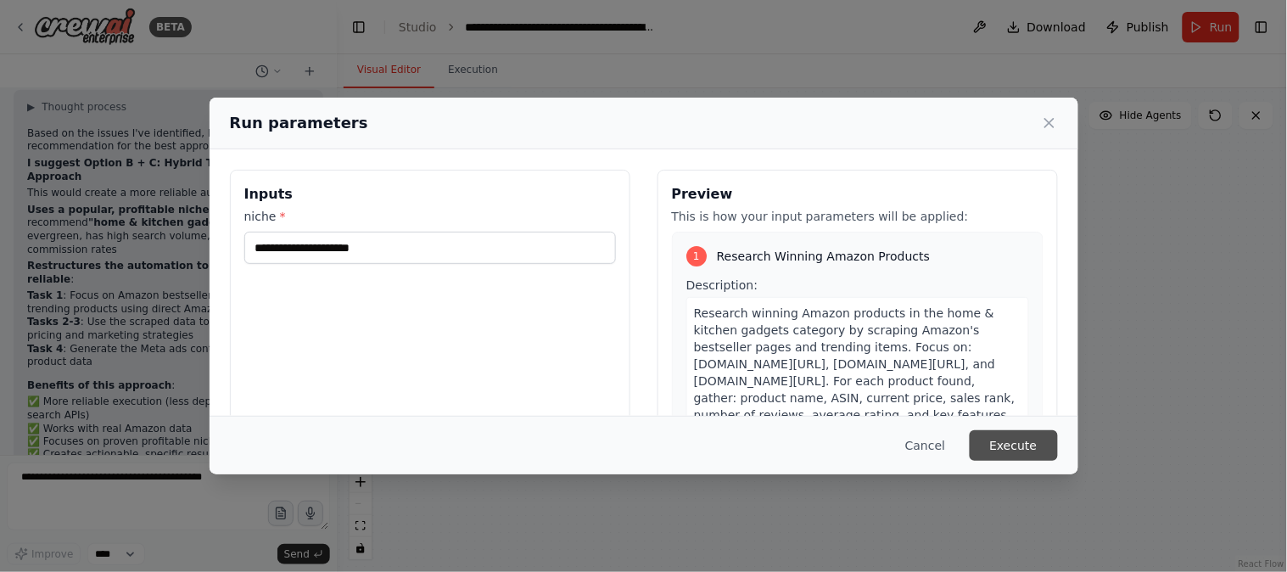
click at [1028, 441] on button "Execute" at bounding box center [1014, 445] width 88 height 31
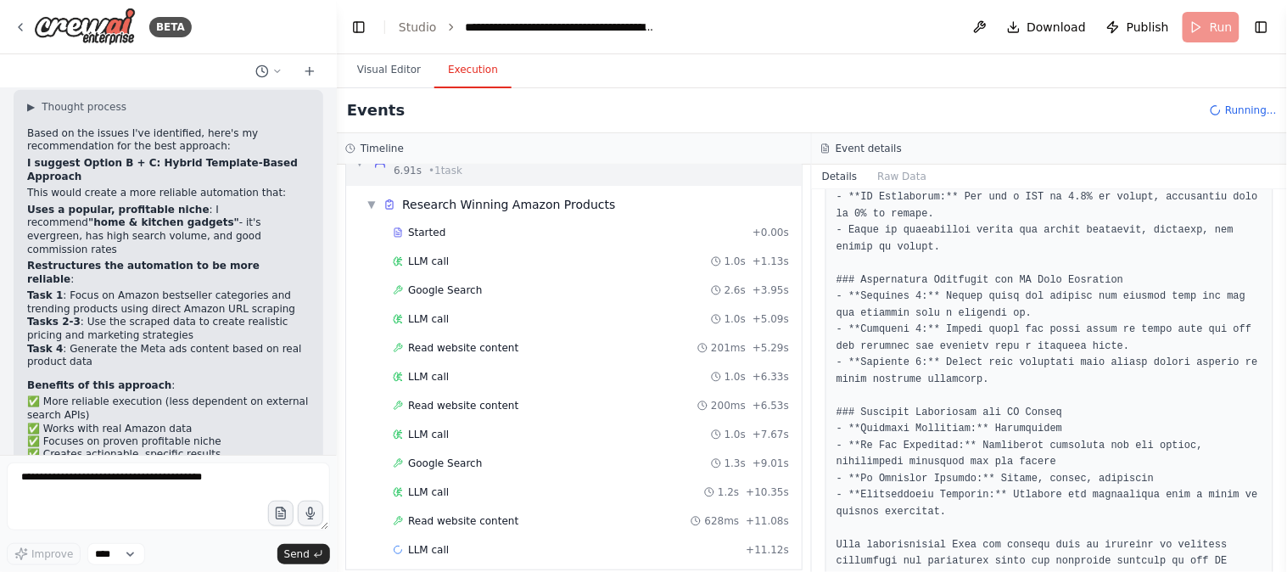
scroll to position [54, 0]
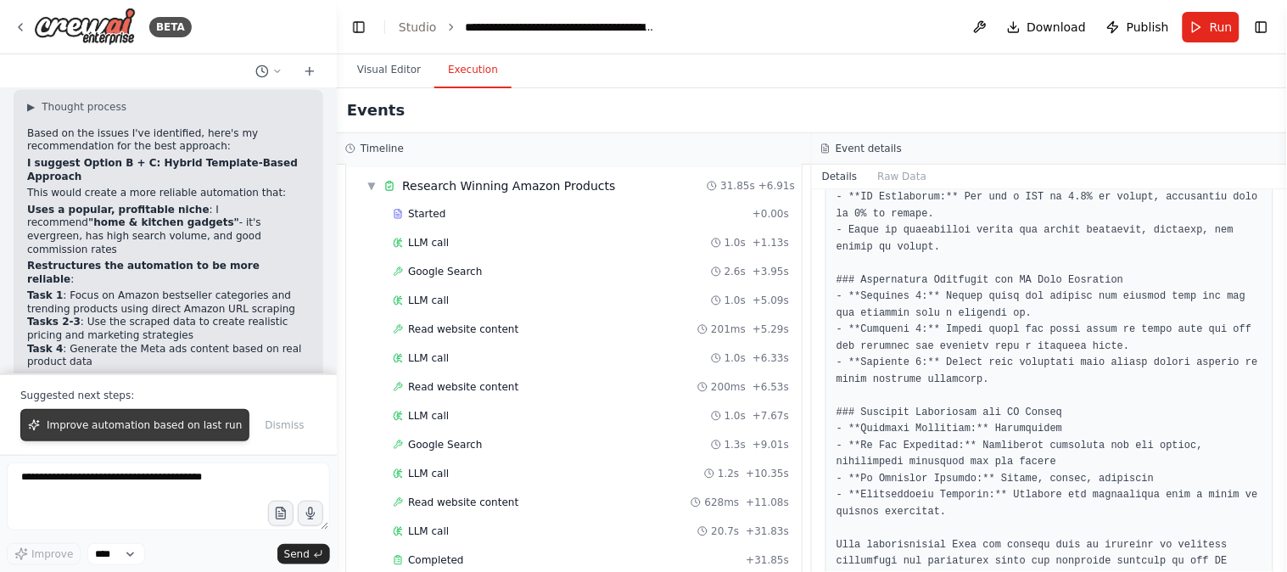
click at [176, 425] on span "Improve automation based on last run" at bounding box center [144, 425] width 195 height 14
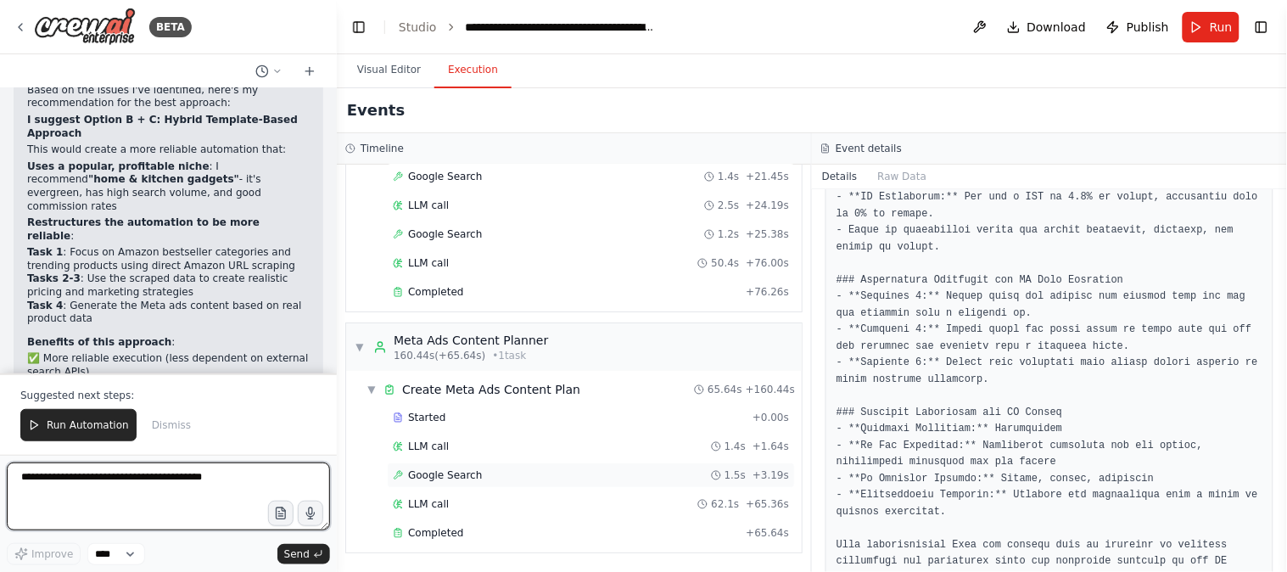
scroll to position [23325, 0]
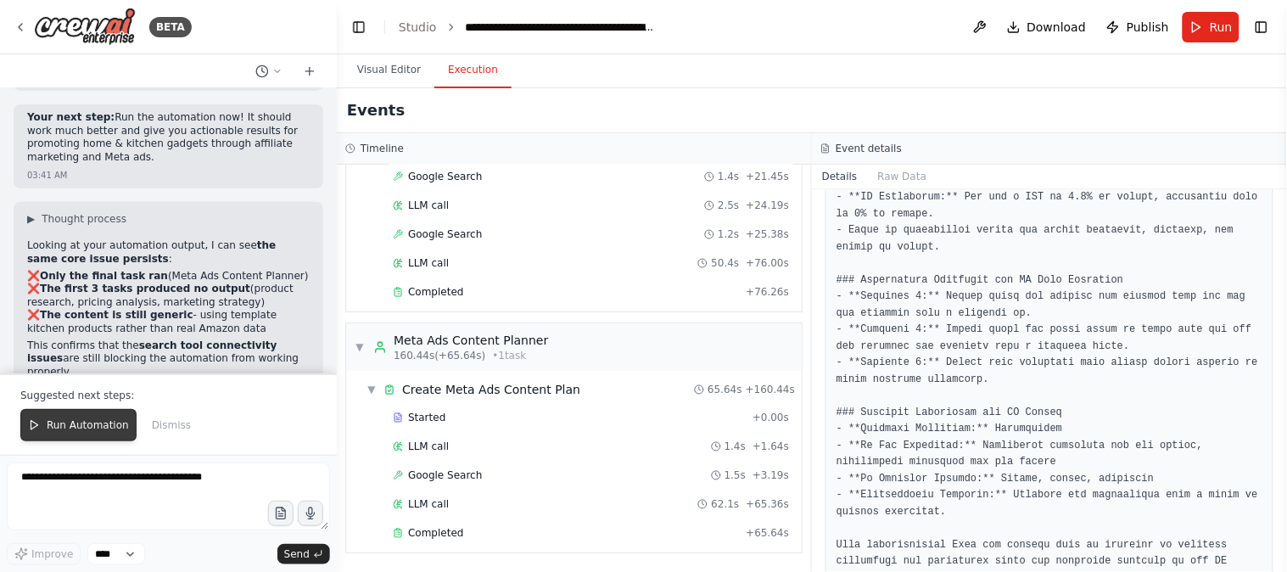
click at [107, 416] on button "Run Automation" at bounding box center [78, 425] width 116 height 32
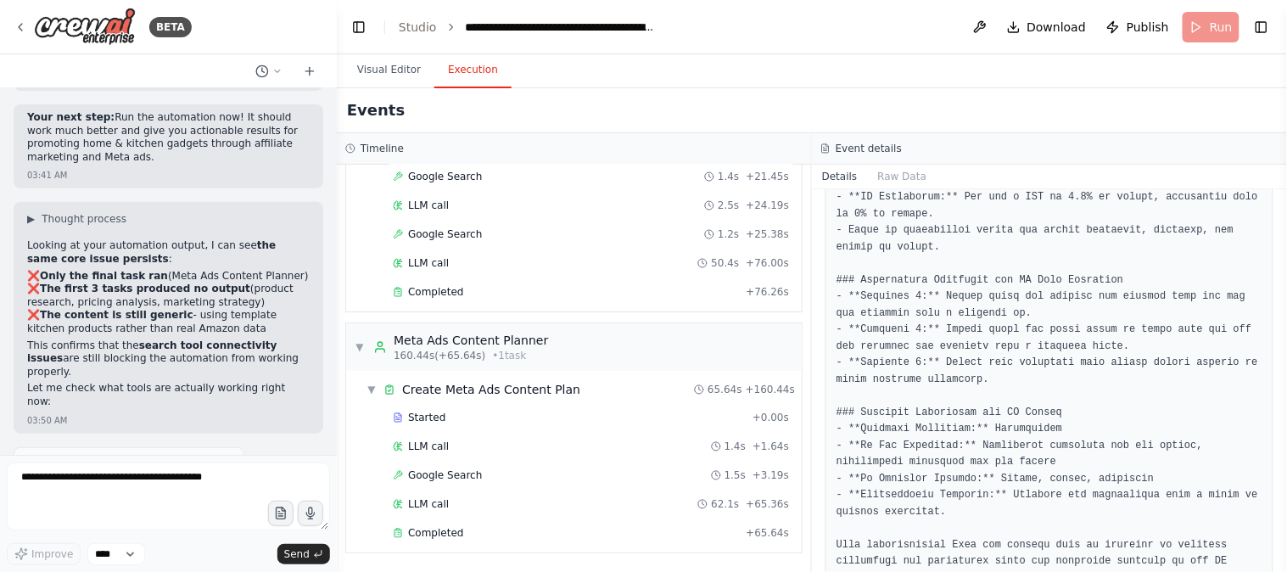
scroll to position [23245, 0]
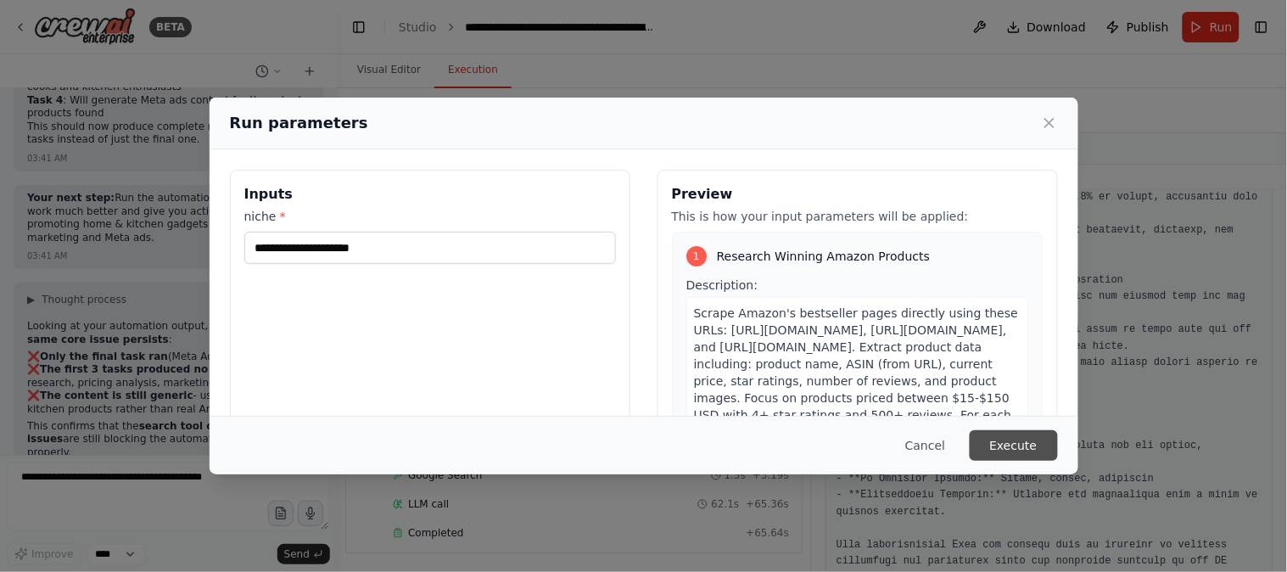
click at [999, 445] on button "Execute" at bounding box center [1014, 445] width 88 height 31
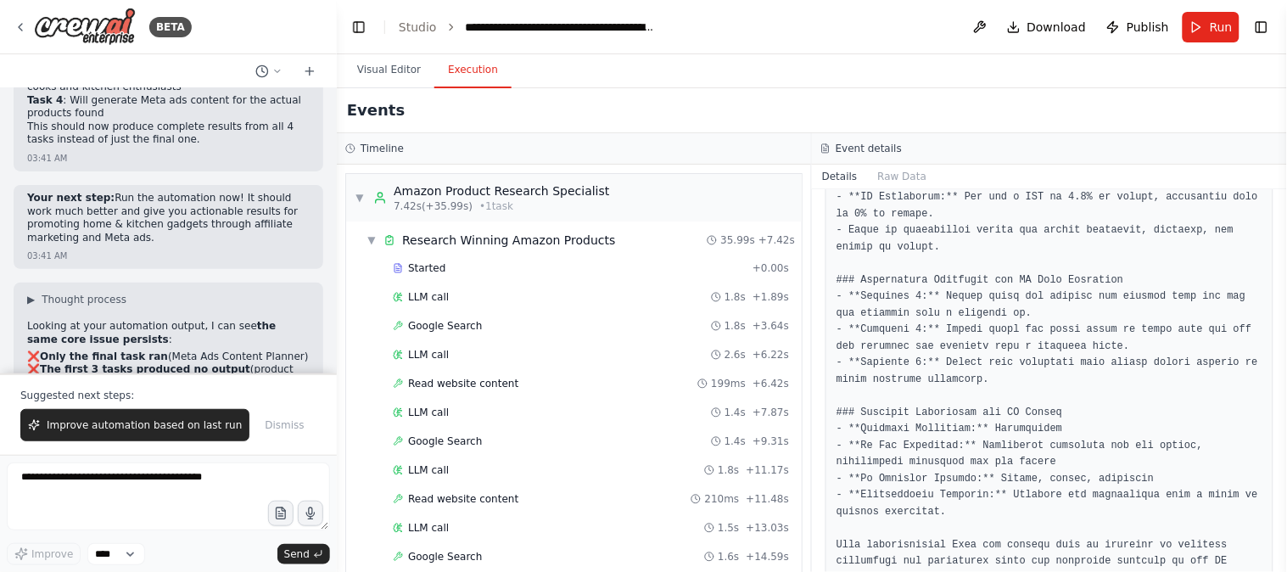
scroll to position [23325, 0]
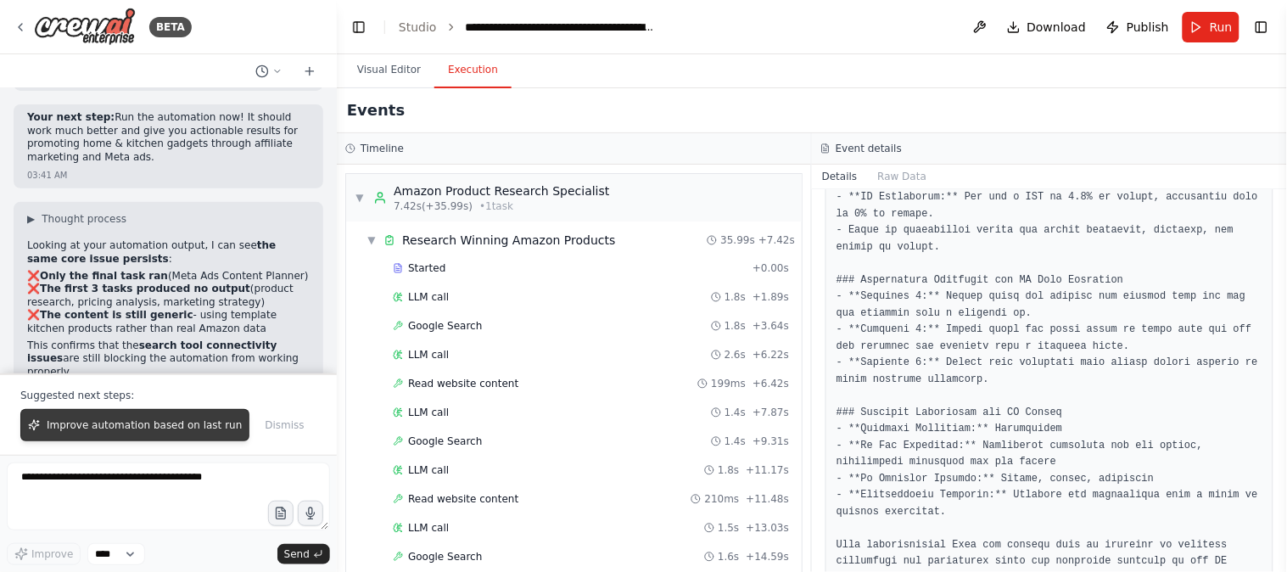
click at [88, 419] on span "Improve automation based on last run" at bounding box center [144, 425] width 195 height 14
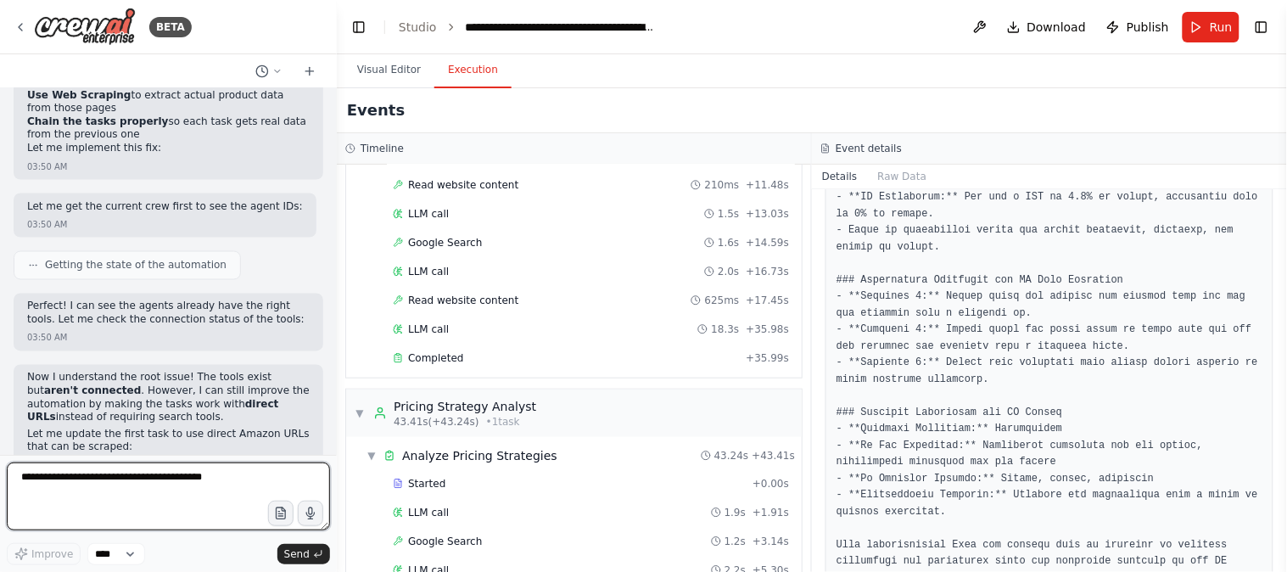
scroll to position [1244, 0]
